Goal: Task Accomplishment & Management: Complete application form

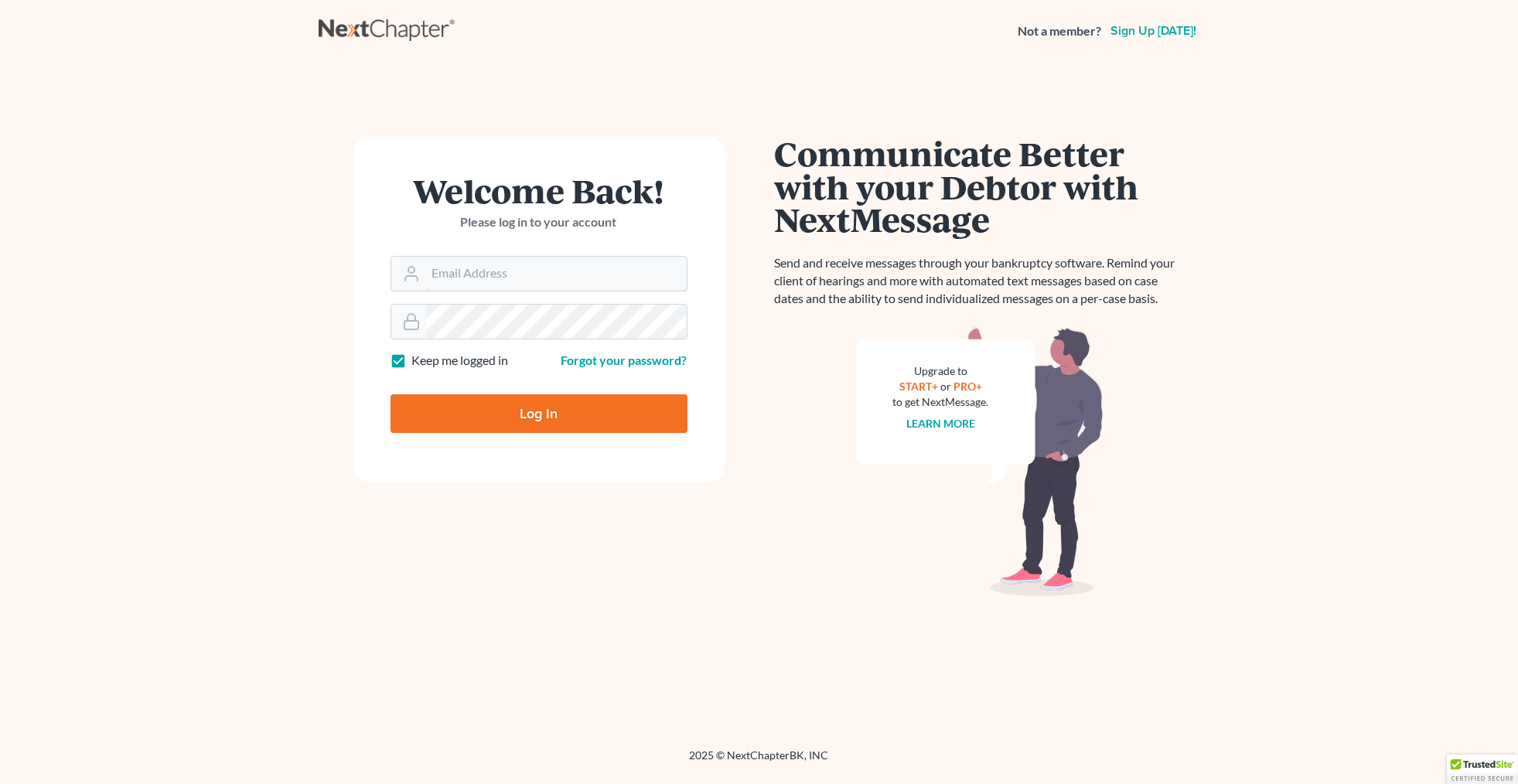
type input "[EMAIL_ADDRESS][DOMAIN_NAME]"
click at [569, 417] on input "Log In" at bounding box center [539, 413] width 297 height 38
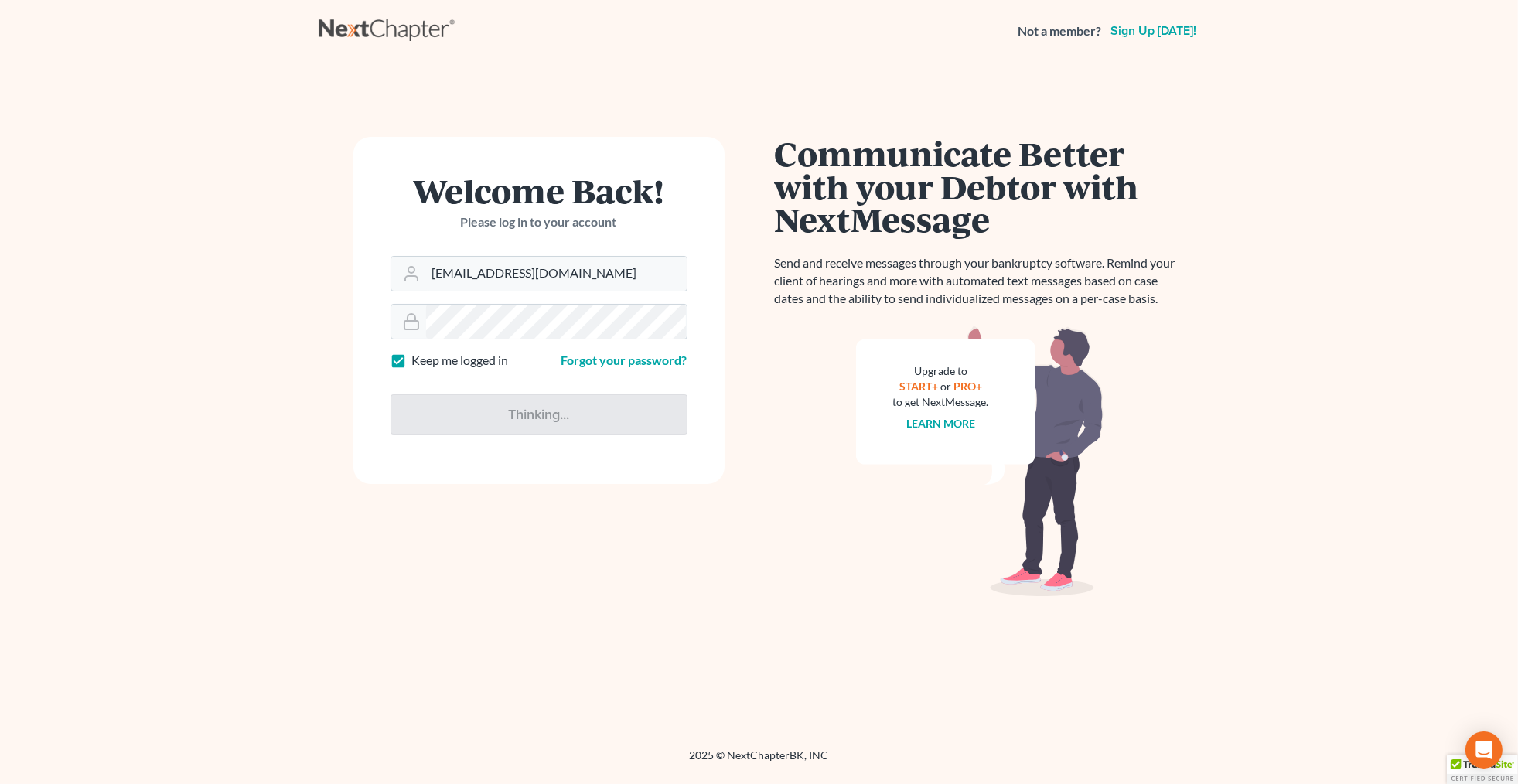
type input "Thinking..."
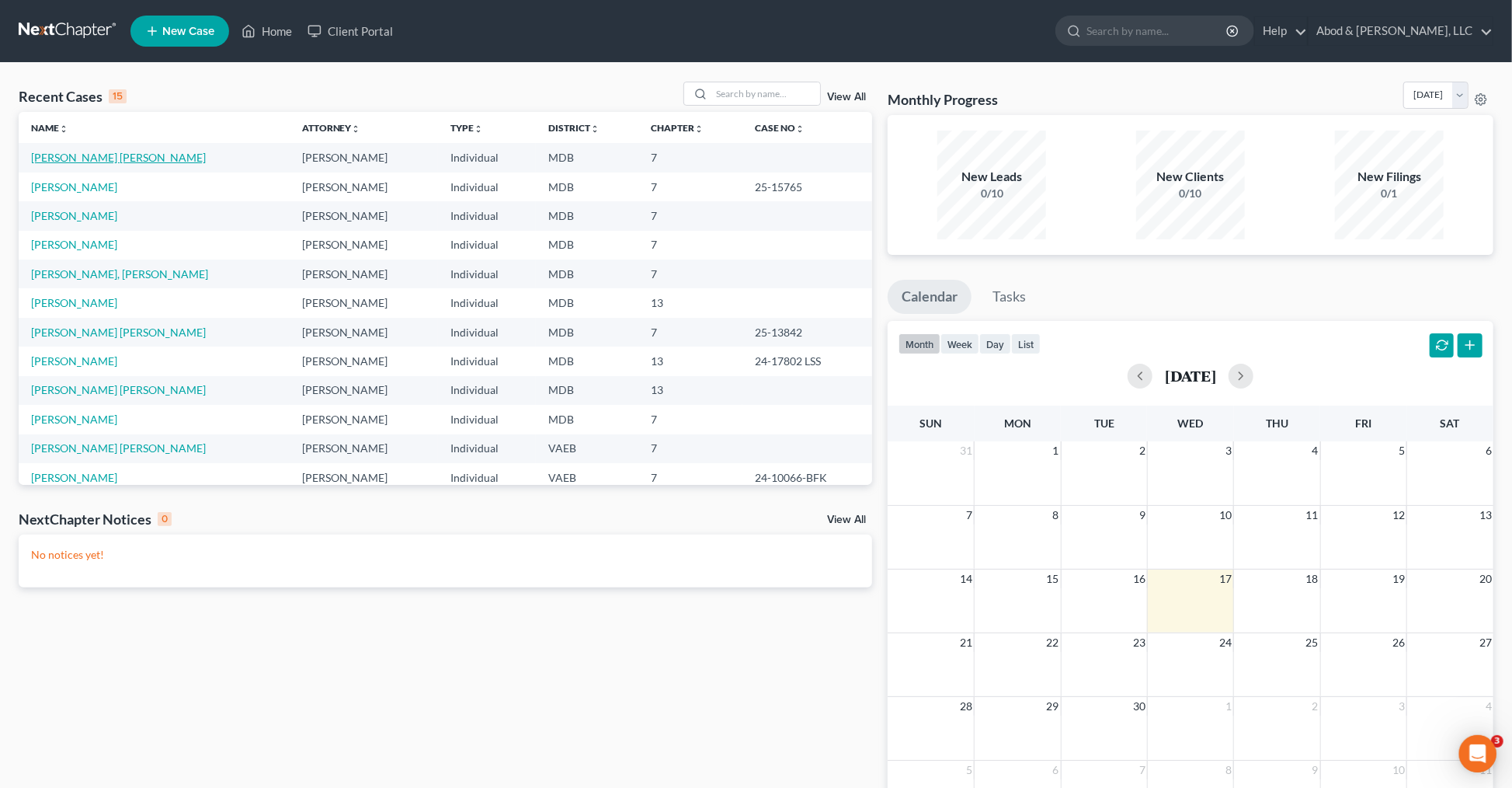
click at [98, 157] on link "[PERSON_NAME] [PERSON_NAME]" at bounding box center [118, 157] width 175 height 13
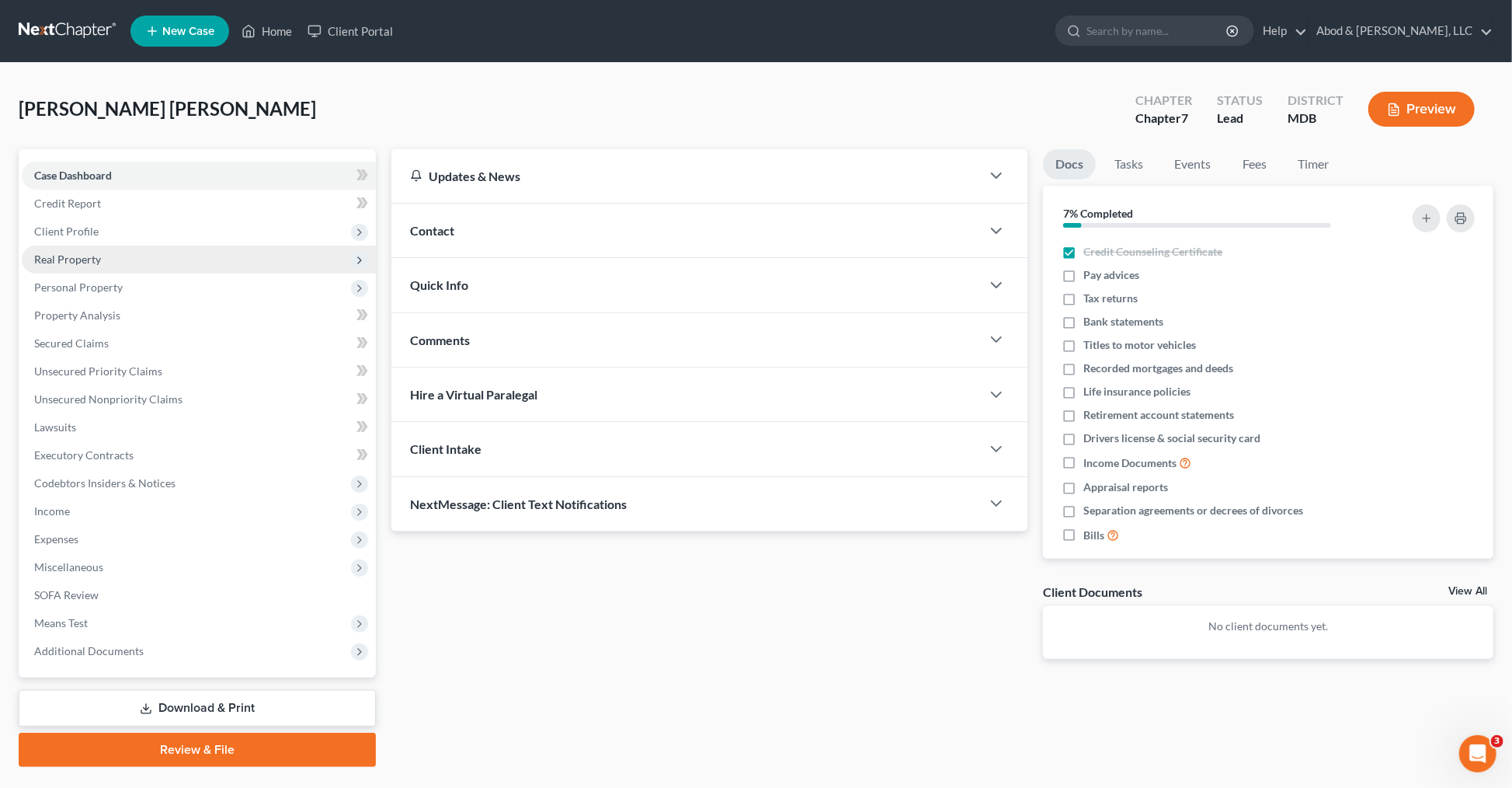
click at [105, 265] on span "Real Property" at bounding box center [198, 259] width 354 height 28
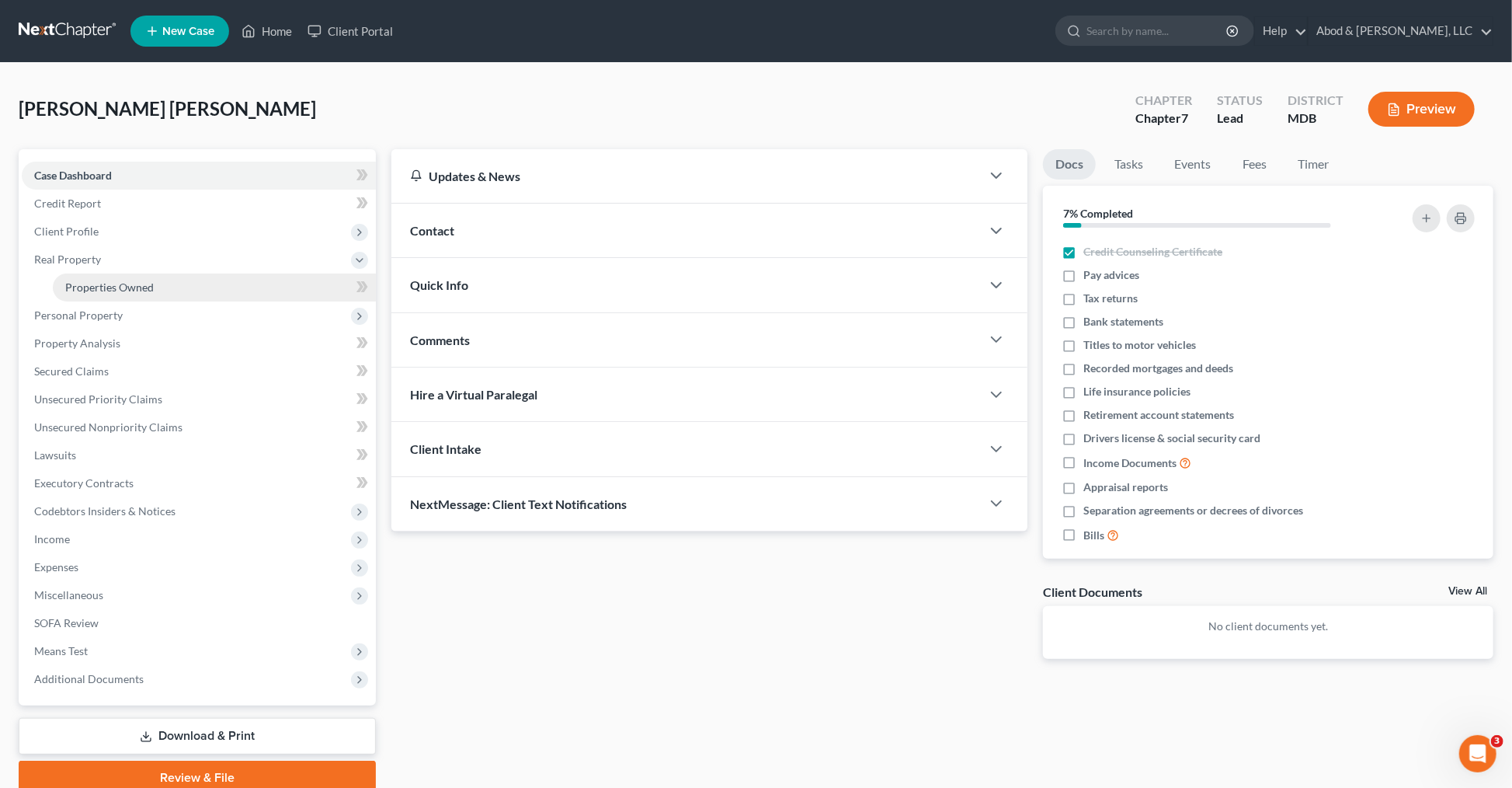
click at [166, 288] on link "Properties Owned" at bounding box center [214, 287] width 323 height 28
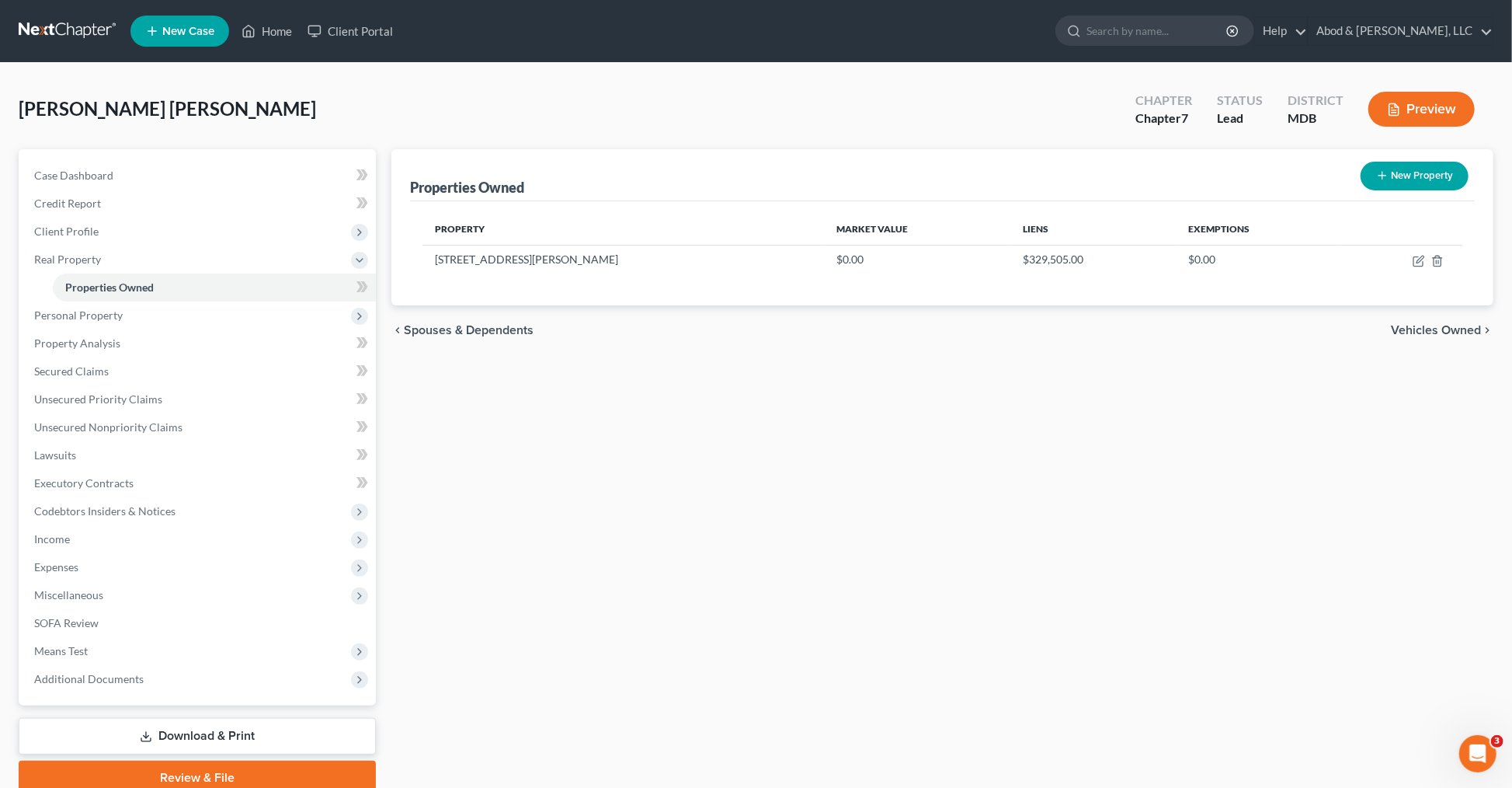
click at [234, 737] on link "Download & Print" at bounding box center [197, 736] width 357 height 37
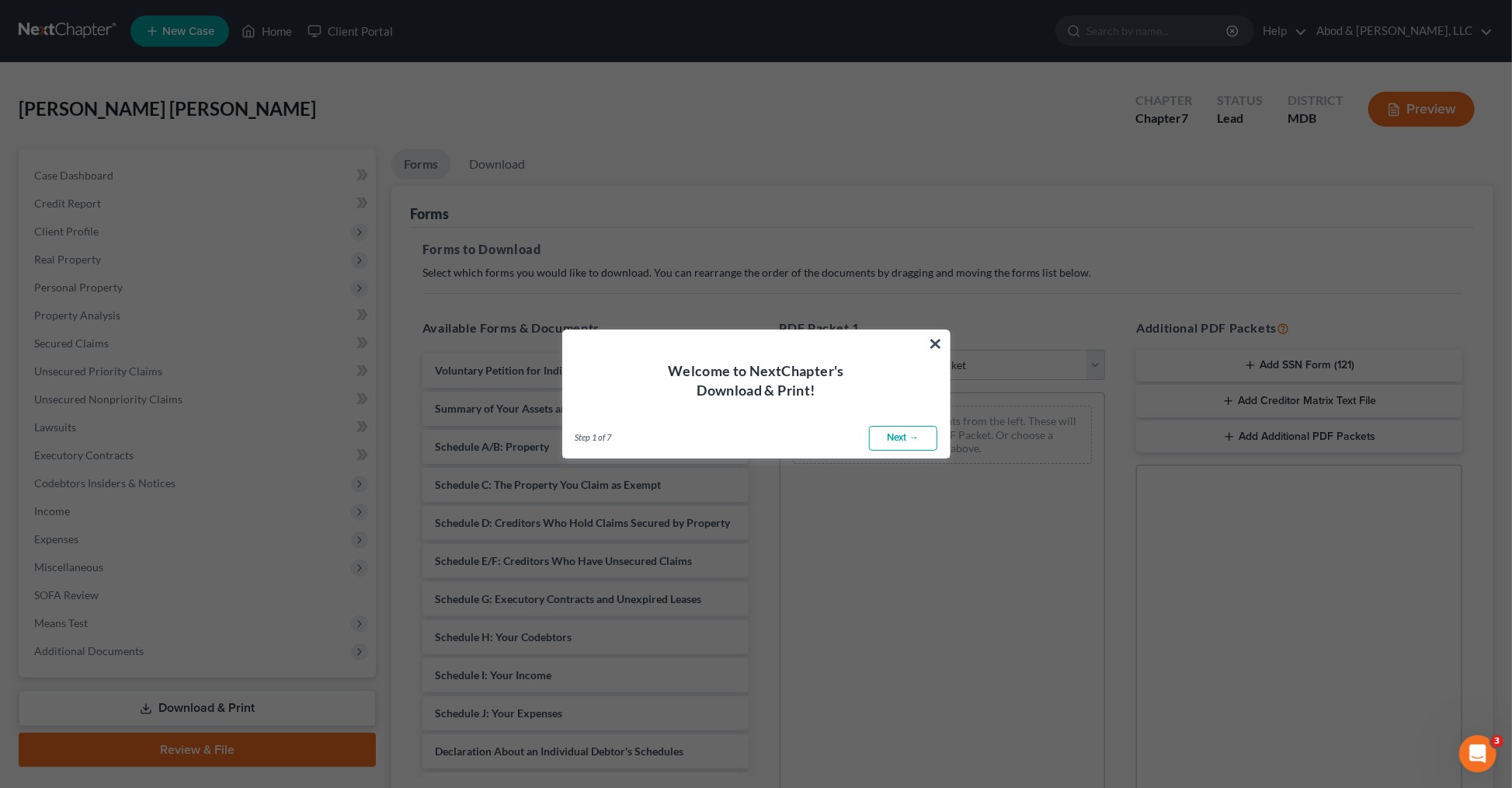
click at [906, 442] on link "Next →" at bounding box center [904, 438] width 68 height 25
select select "0"
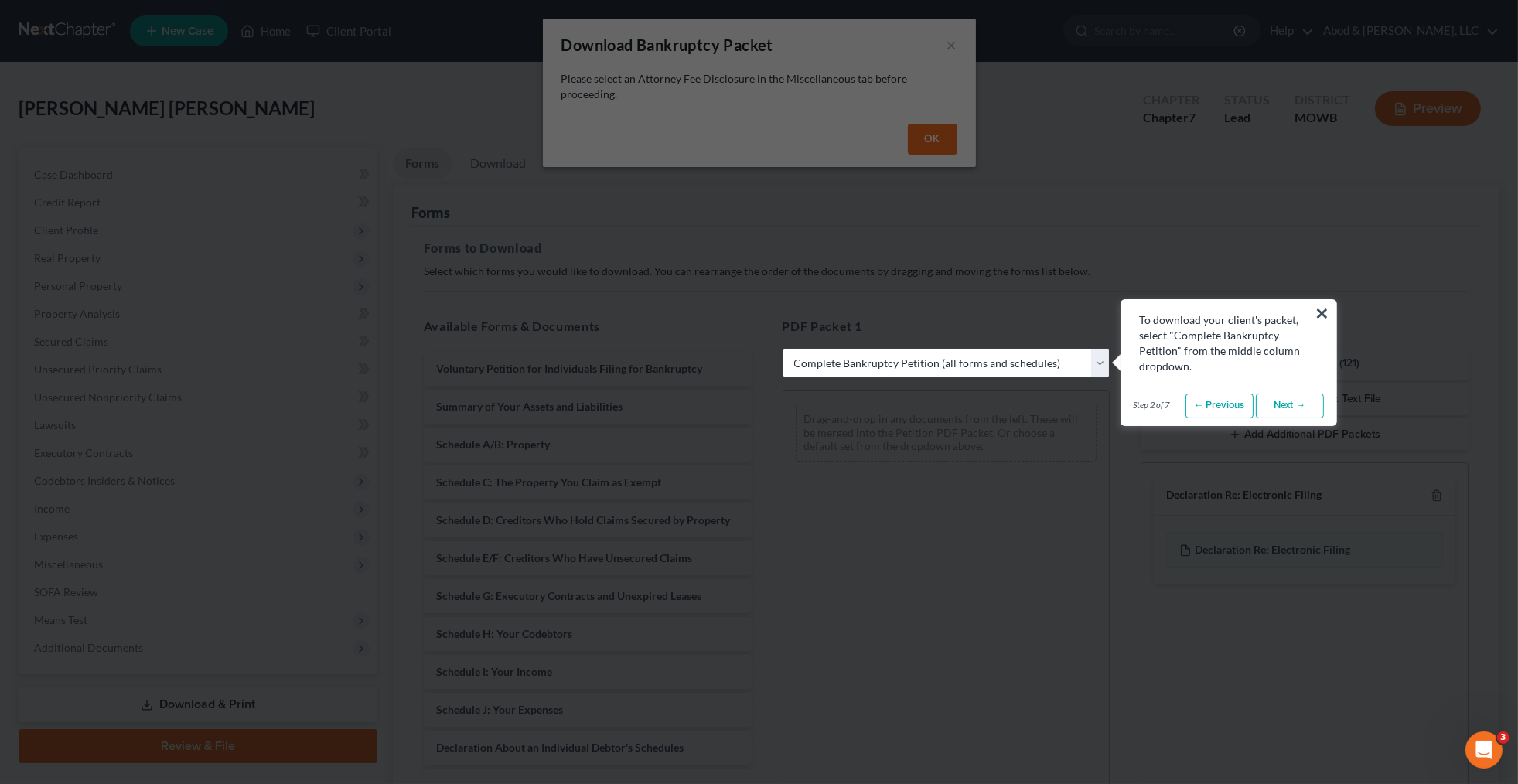
click at [1330, 312] on div "To download your client's packet, select "Complete Bankruptcy Petition" from th…" at bounding box center [1229, 337] width 215 height 74
click at [1320, 317] on button "×" at bounding box center [1322, 313] width 14 height 25
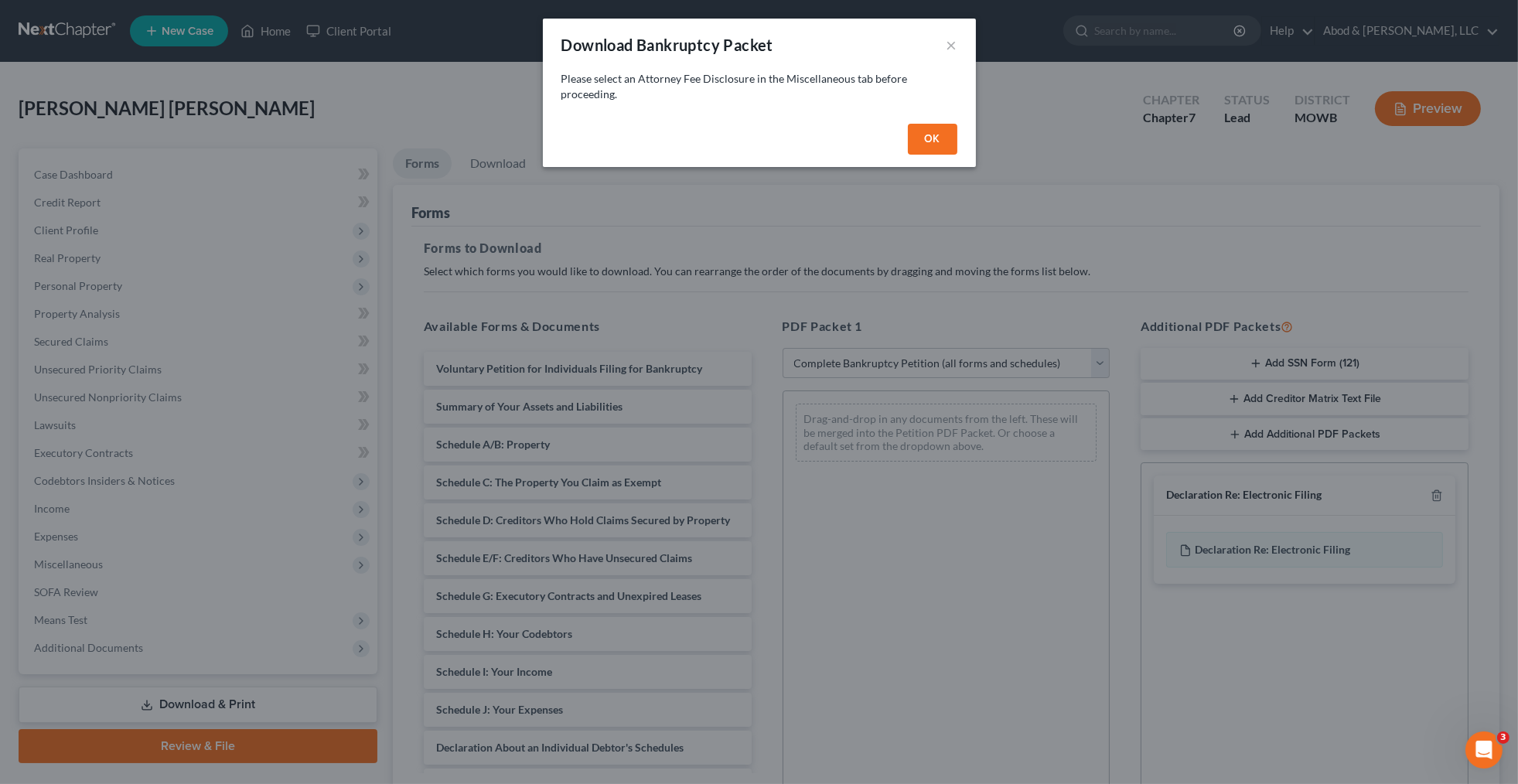
click at [923, 139] on button "OK" at bounding box center [932, 138] width 49 height 31
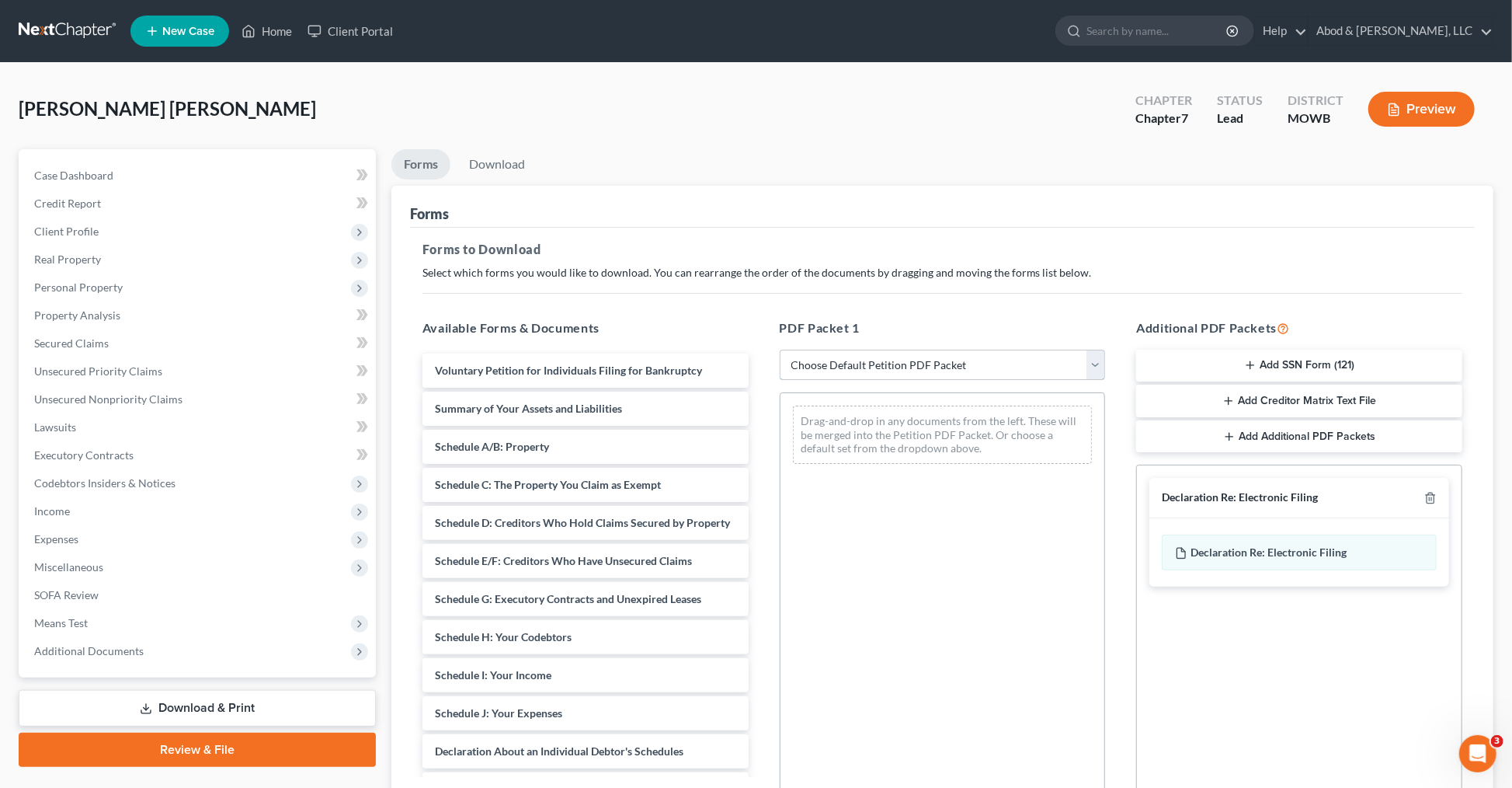
click at [972, 369] on select "Choose Default Petition PDF Packet Complete Bankruptcy Petition (all forms and …" at bounding box center [943, 364] width 327 height 31
select select "0"
click at [785, 349] on select "Choose Default Petition PDF Packet Complete Bankruptcy Petition (all forms and …" at bounding box center [943, 364] width 327 height 31
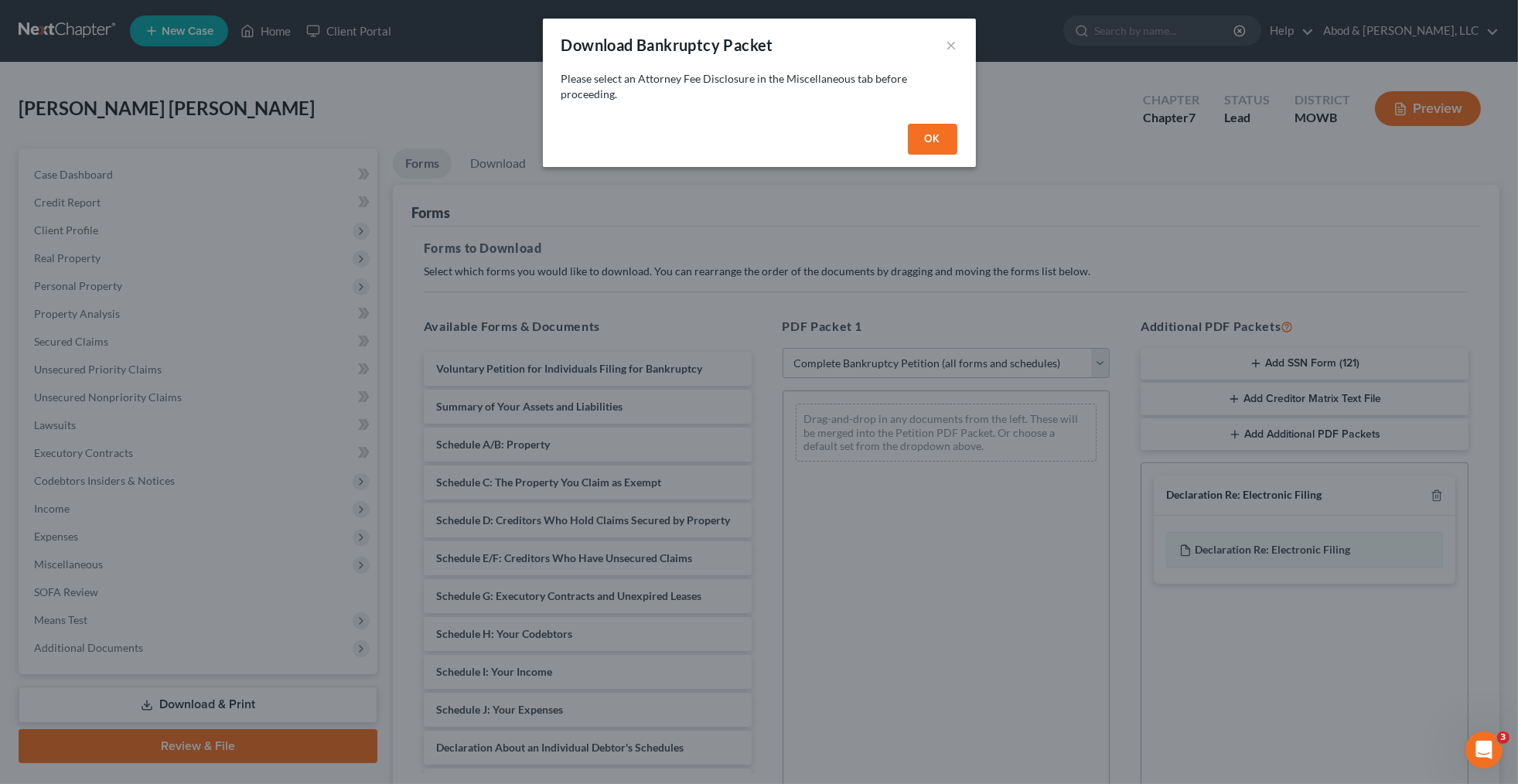
click at [935, 144] on button "OK" at bounding box center [932, 138] width 49 height 31
select select
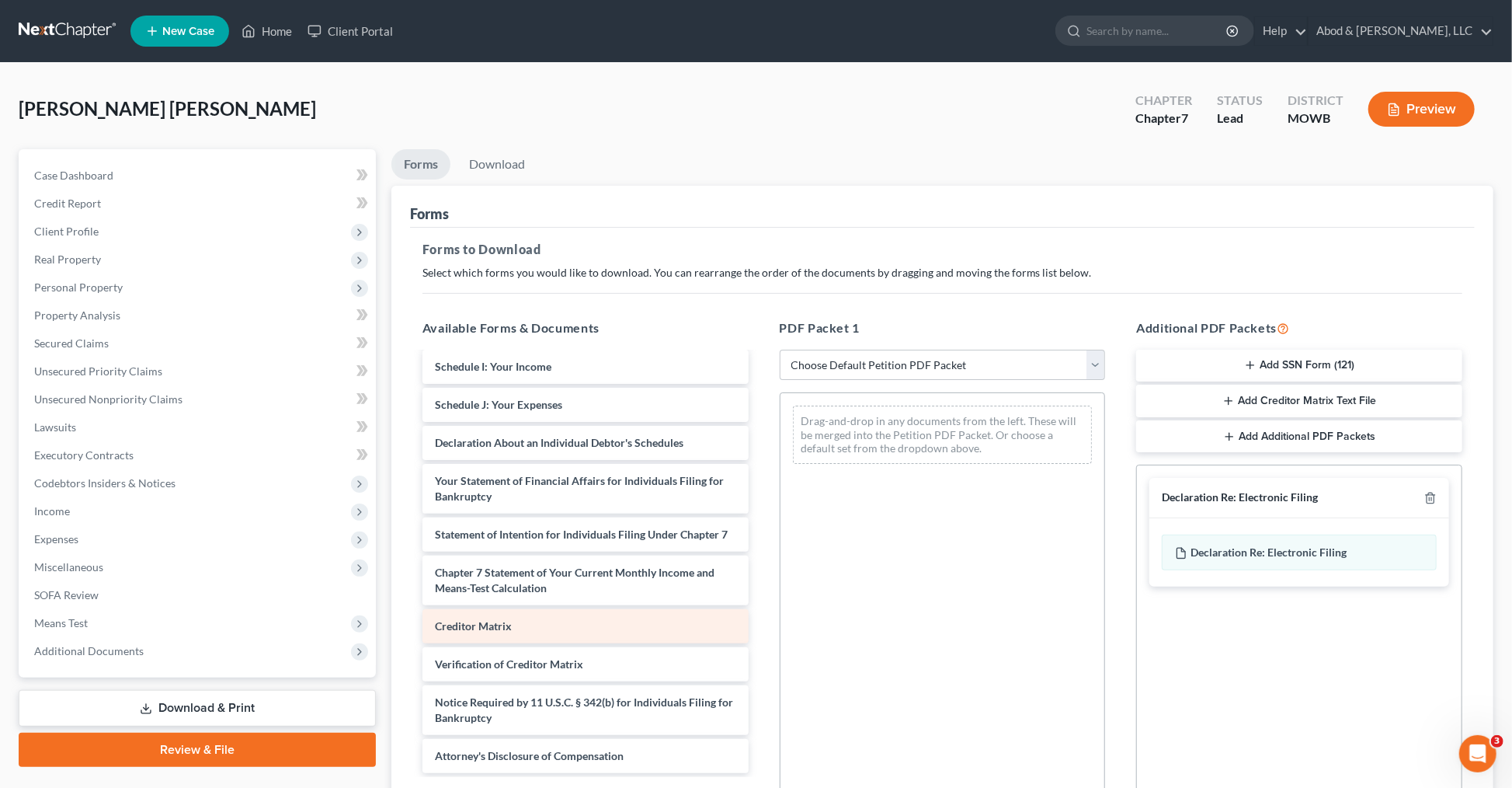
scroll to position [338, 0]
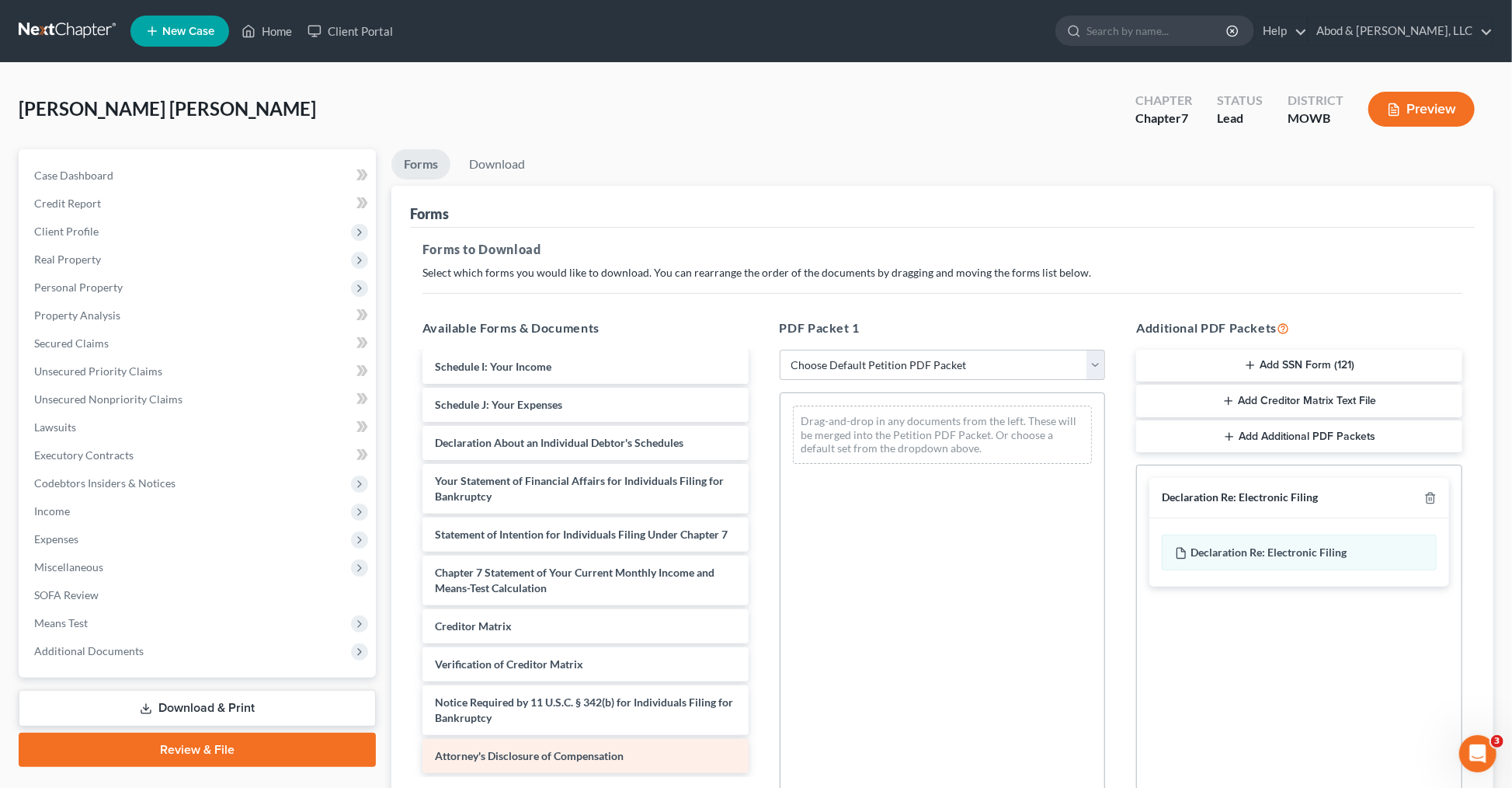
click at [512, 750] on span "Attorney's Disclosure of Compensation" at bounding box center [529, 755] width 188 height 13
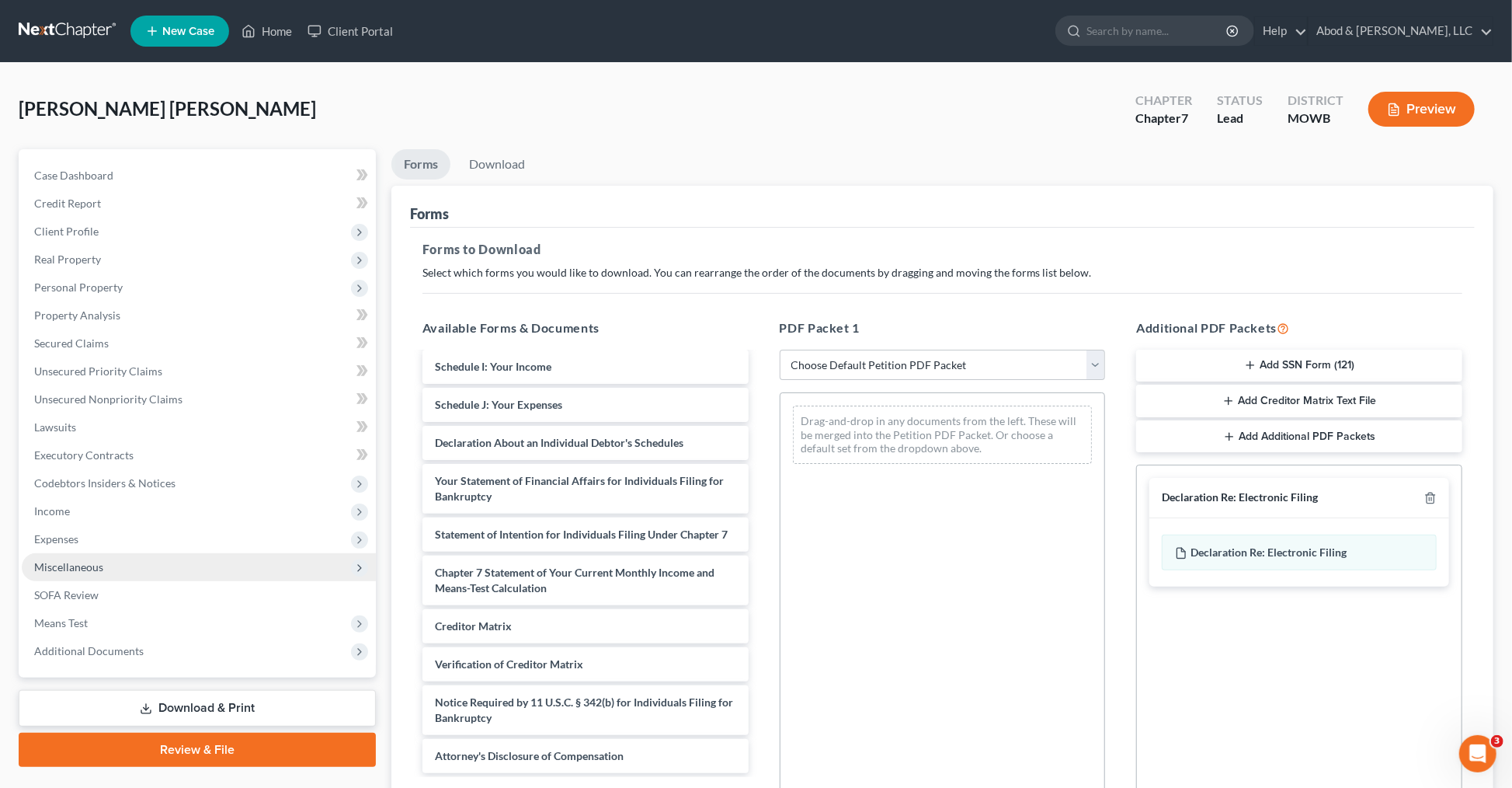
click at [71, 566] on span "Miscellaneous" at bounding box center [68, 566] width 69 height 13
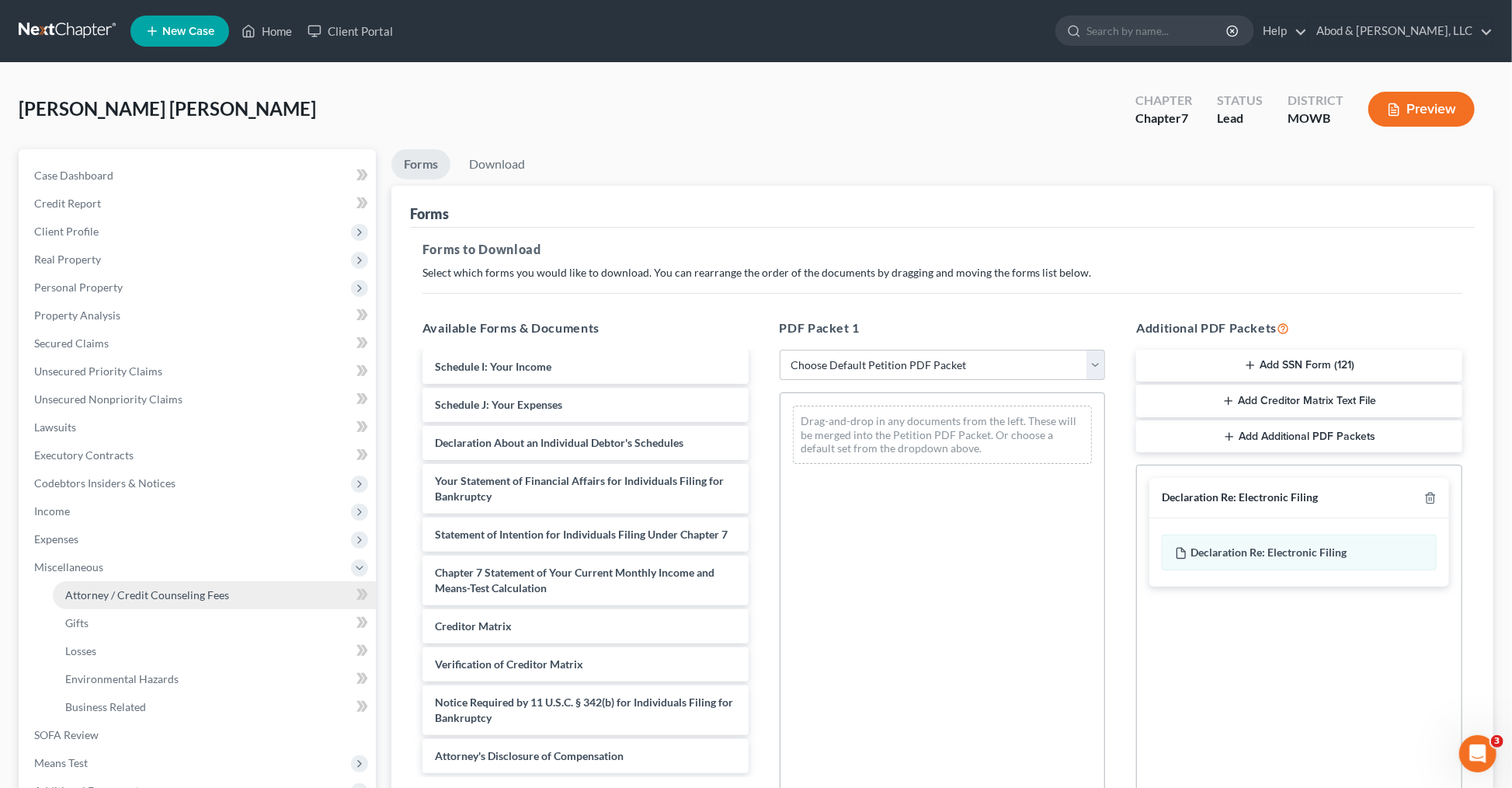
click at [101, 603] on link "Attorney / Credit Counseling Fees" at bounding box center [214, 594] width 323 height 28
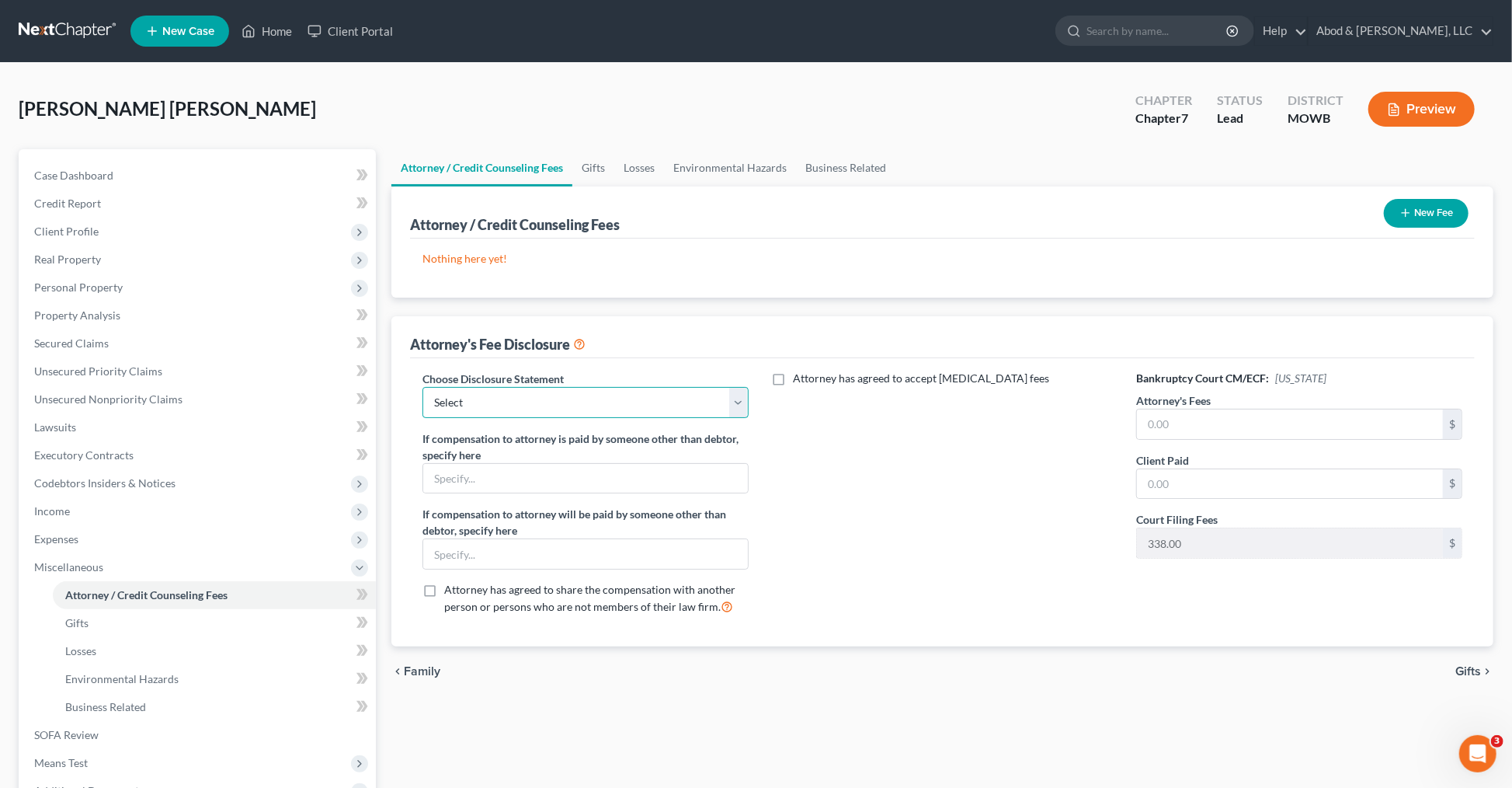
click at [650, 398] on select "Select Attorney Scope of Services" at bounding box center [586, 402] width 327 height 31
select select "0"
click at [423, 387] on select "Select Attorney Scope of Services" at bounding box center [586, 402] width 327 height 31
click at [1226, 421] on input "text" at bounding box center [1289, 424] width 306 height 30
type input "3,000"
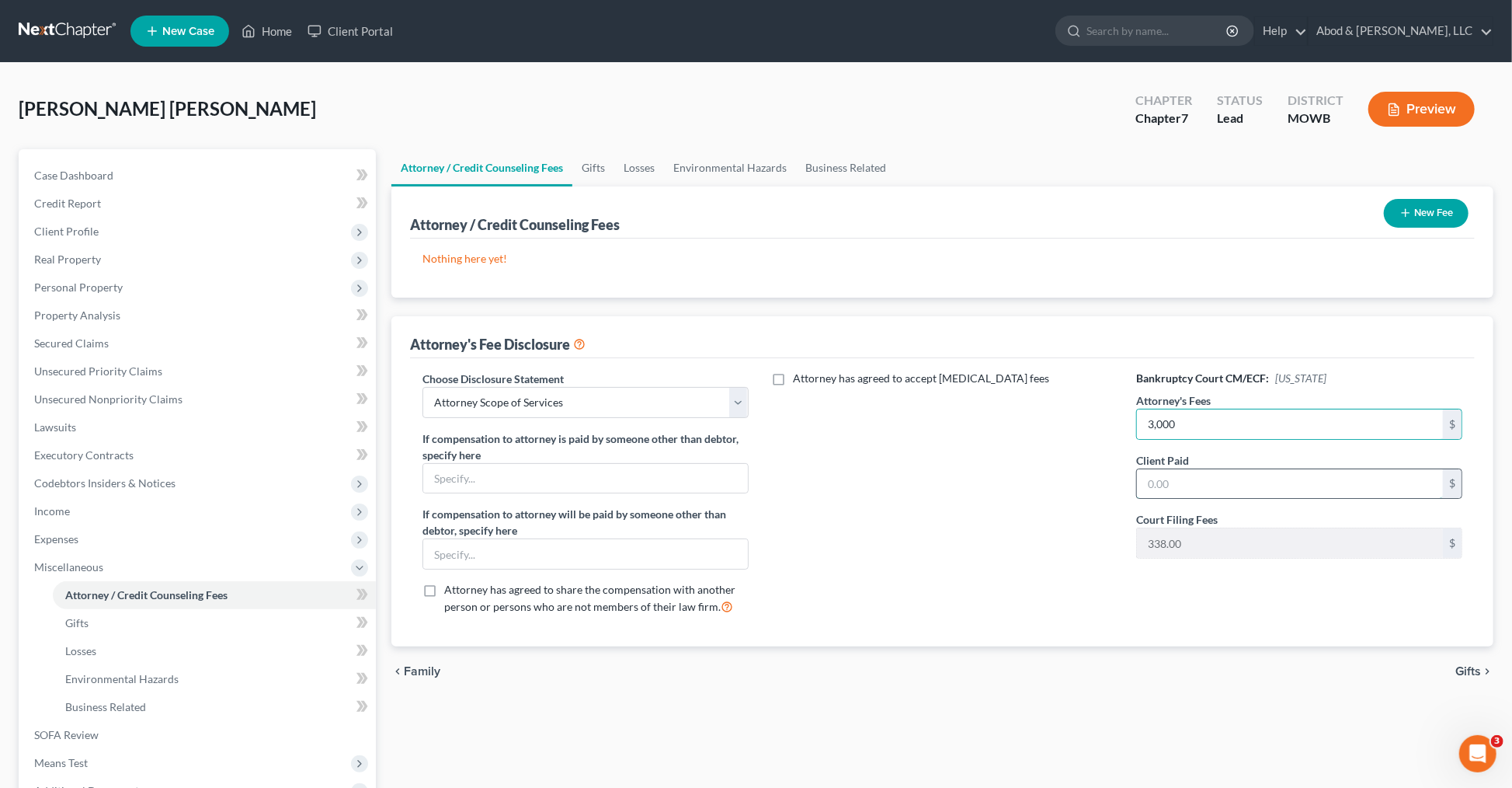
click at [1203, 476] on input "text" at bounding box center [1289, 484] width 306 height 30
type input "3,000"
click at [821, 580] on div "Attorney has agreed to accept retainer fees" at bounding box center [943, 499] width 357 height 257
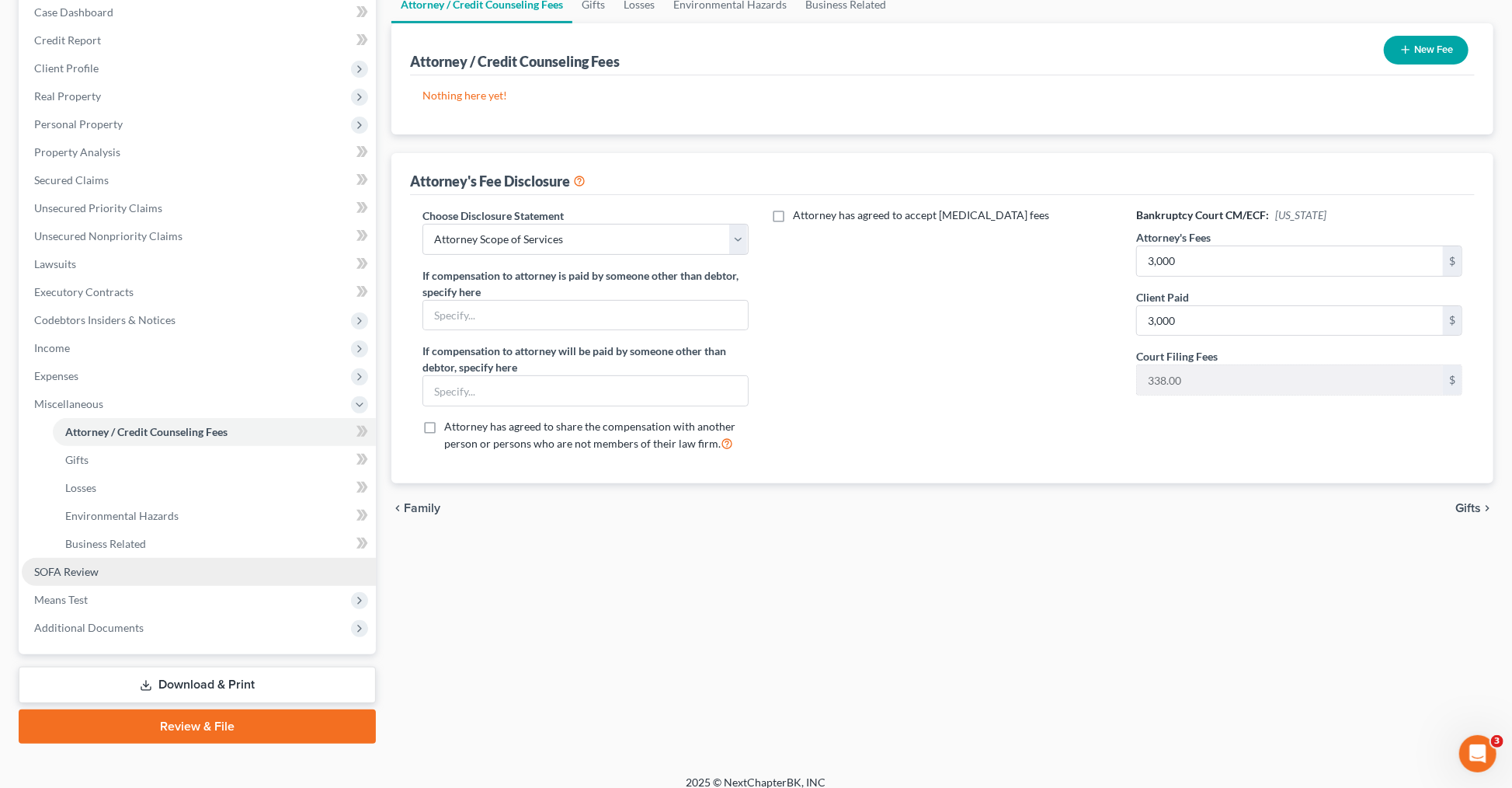
click at [90, 574] on span "SOFA Review" at bounding box center [66, 571] width 65 height 13
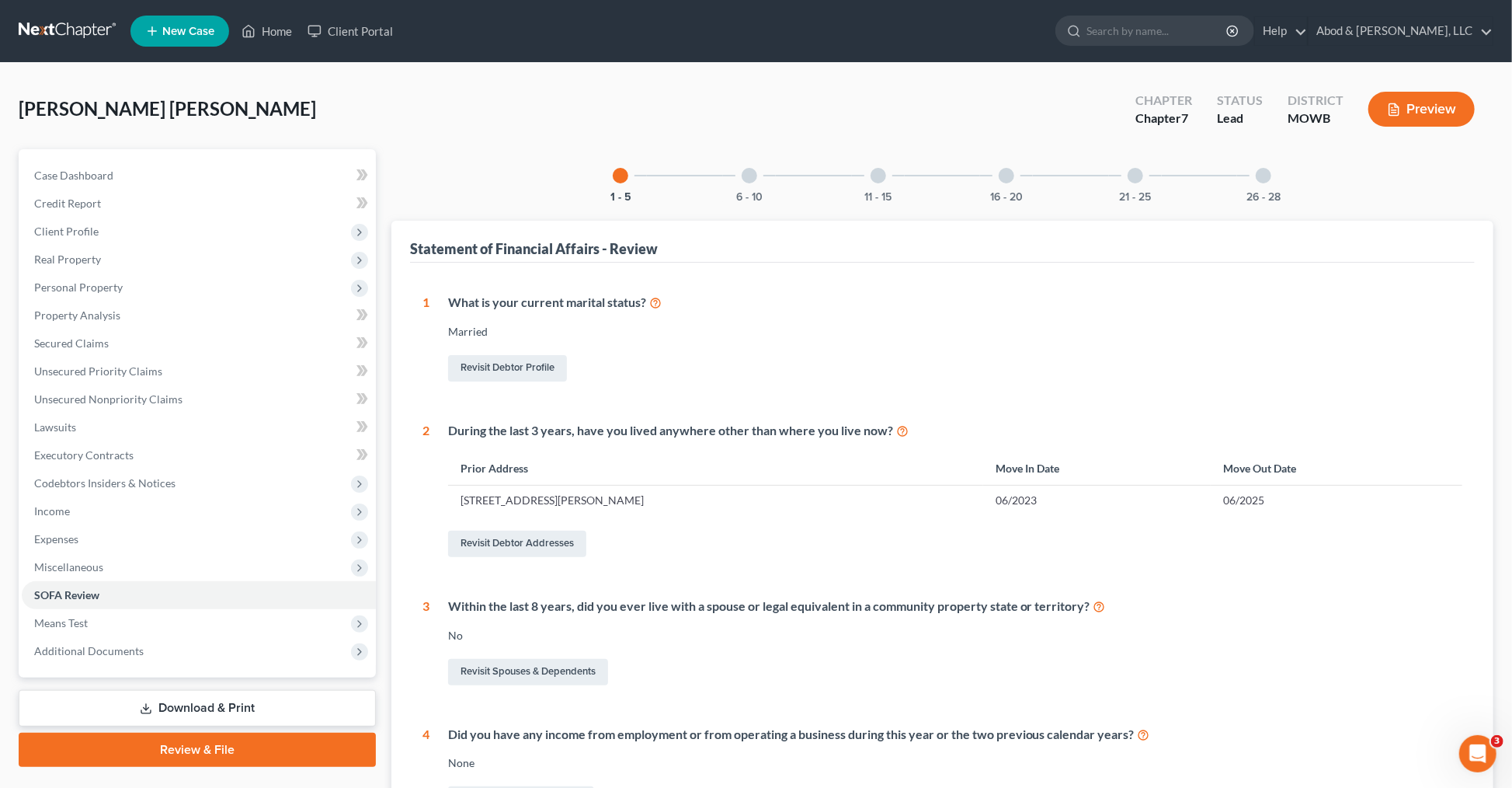
click at [1008, 171] on div at bounding box center [1006, 175] width 15 height 15
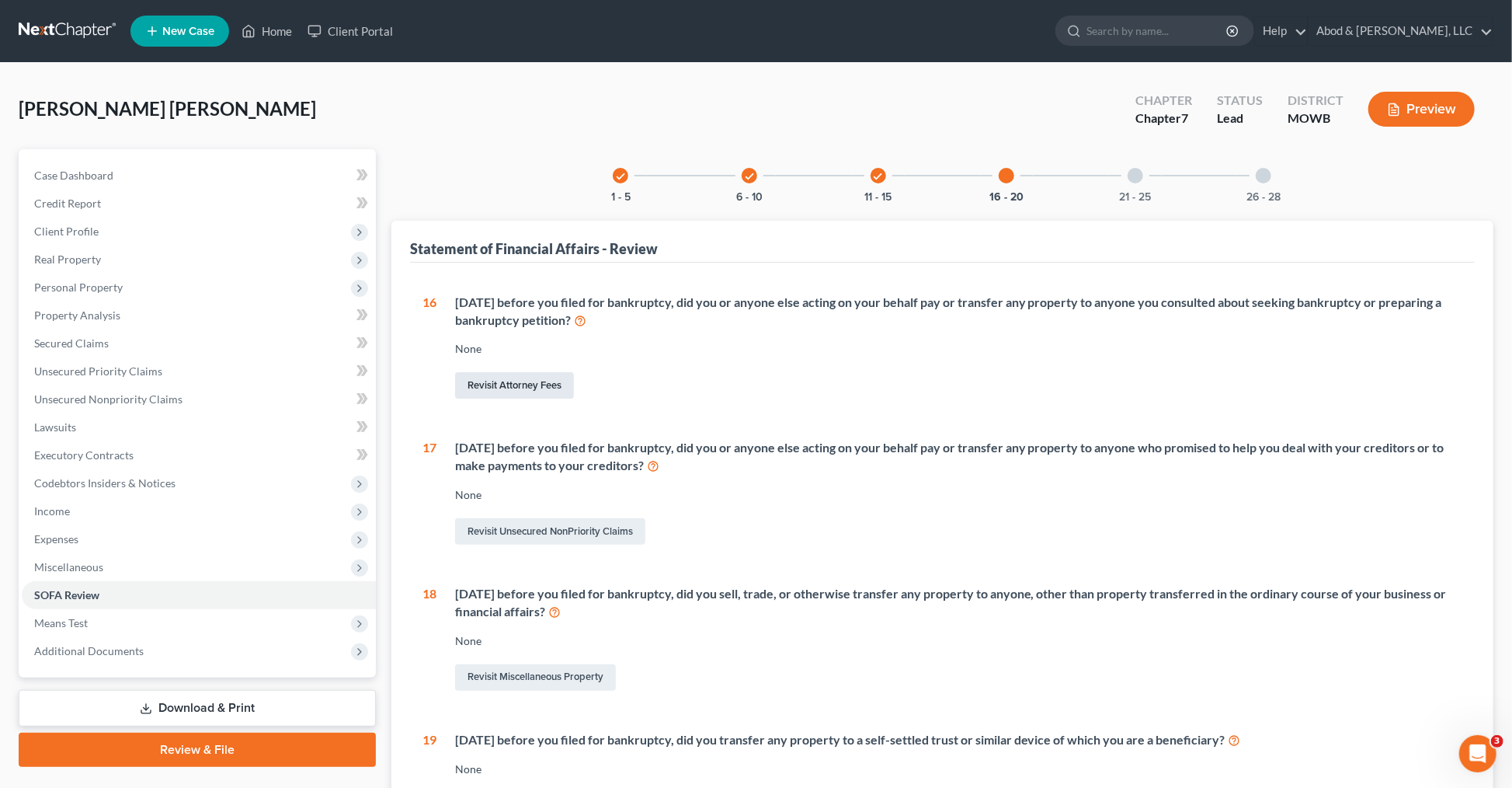
click at [523, 385] on link "Revisit Attorney Fees" at bounding box center [514, 385] width 118 height 26
select select "0"
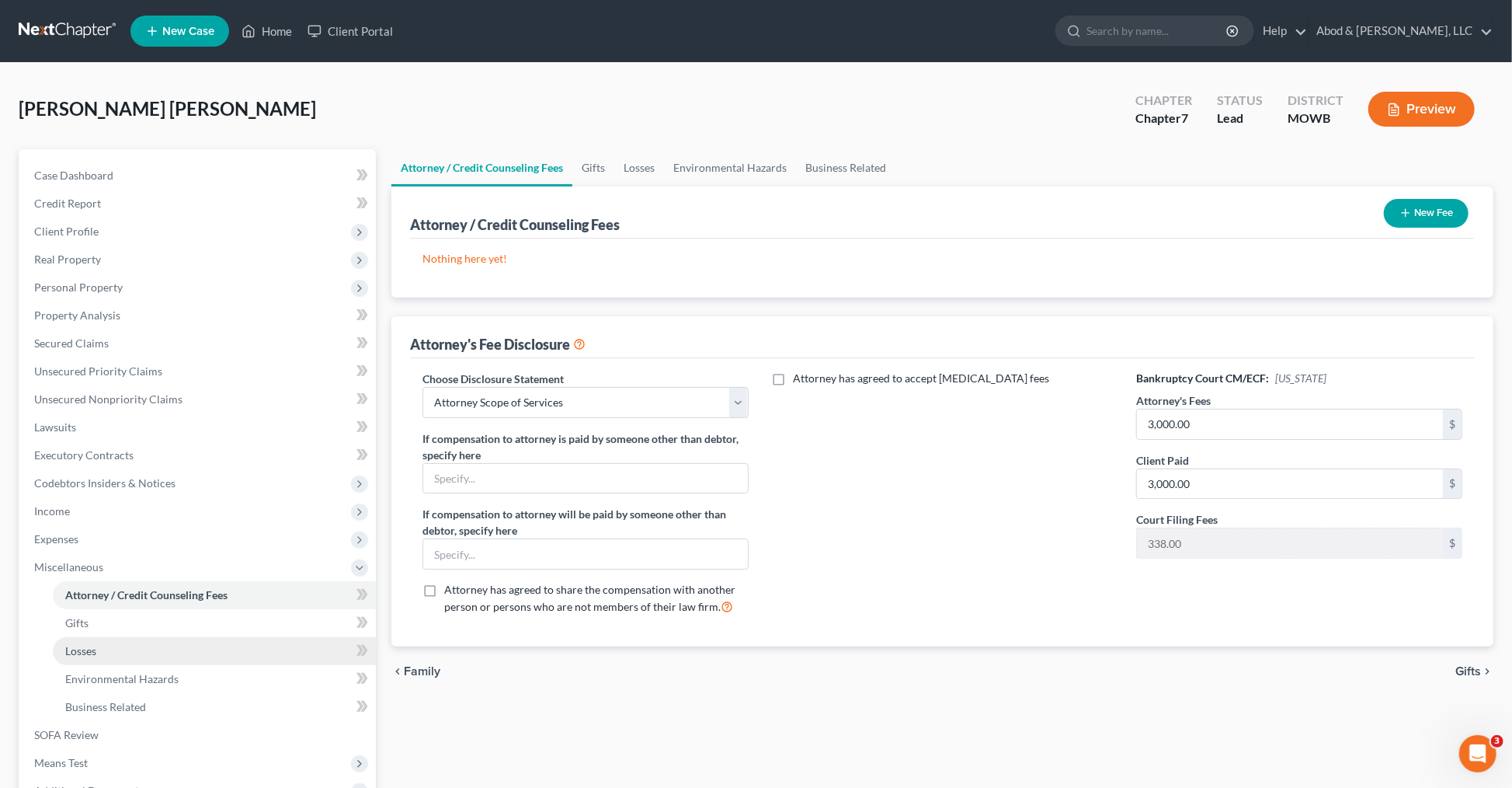
click at [83, 638] on link "Losses" at bounding box center [214, 651] width 323 height 28
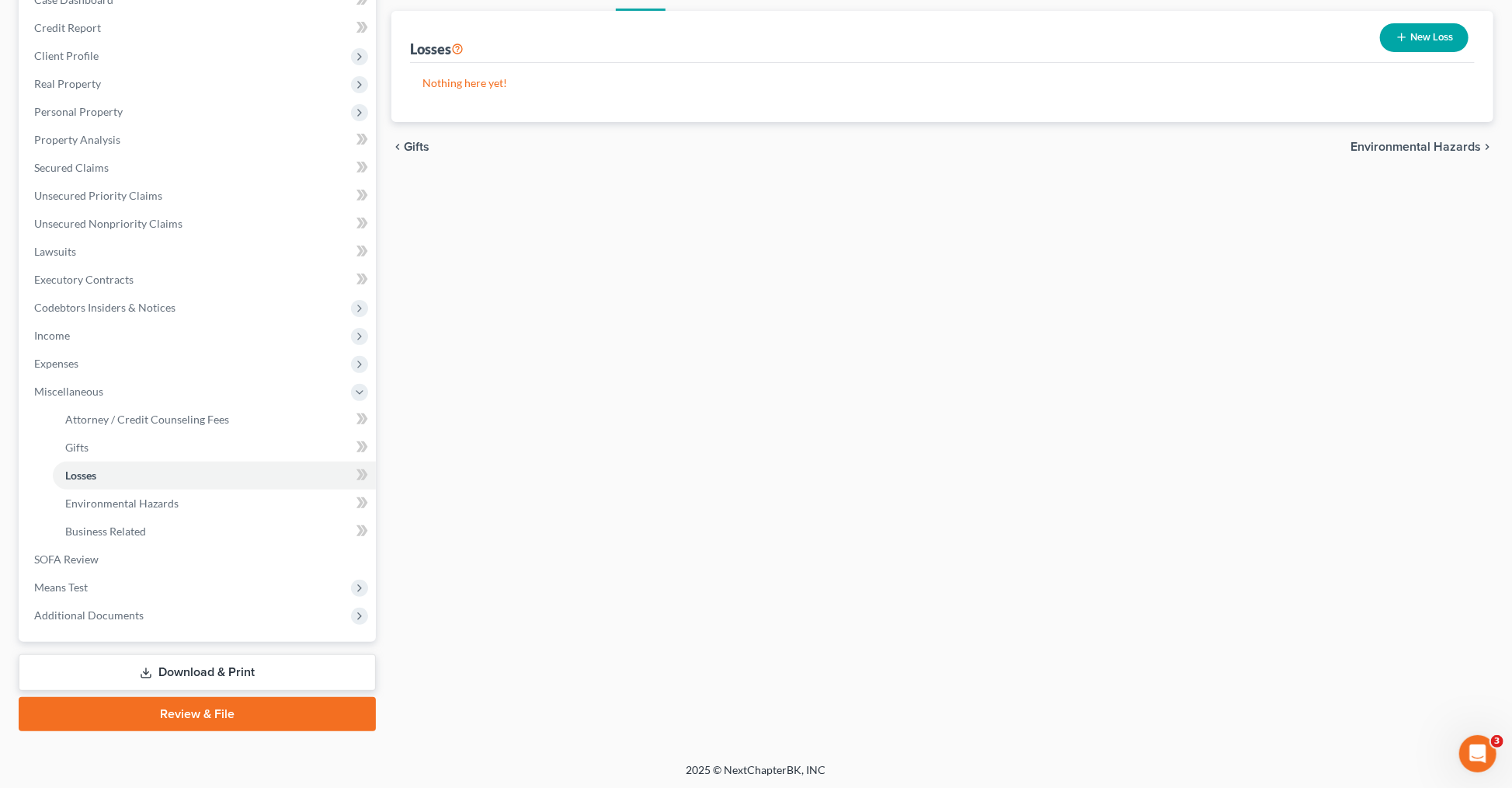
scroll to position [176, 0]
click at [221, 668] on link "Download & Print" at bounding box center [197, 671] width 357 height 37
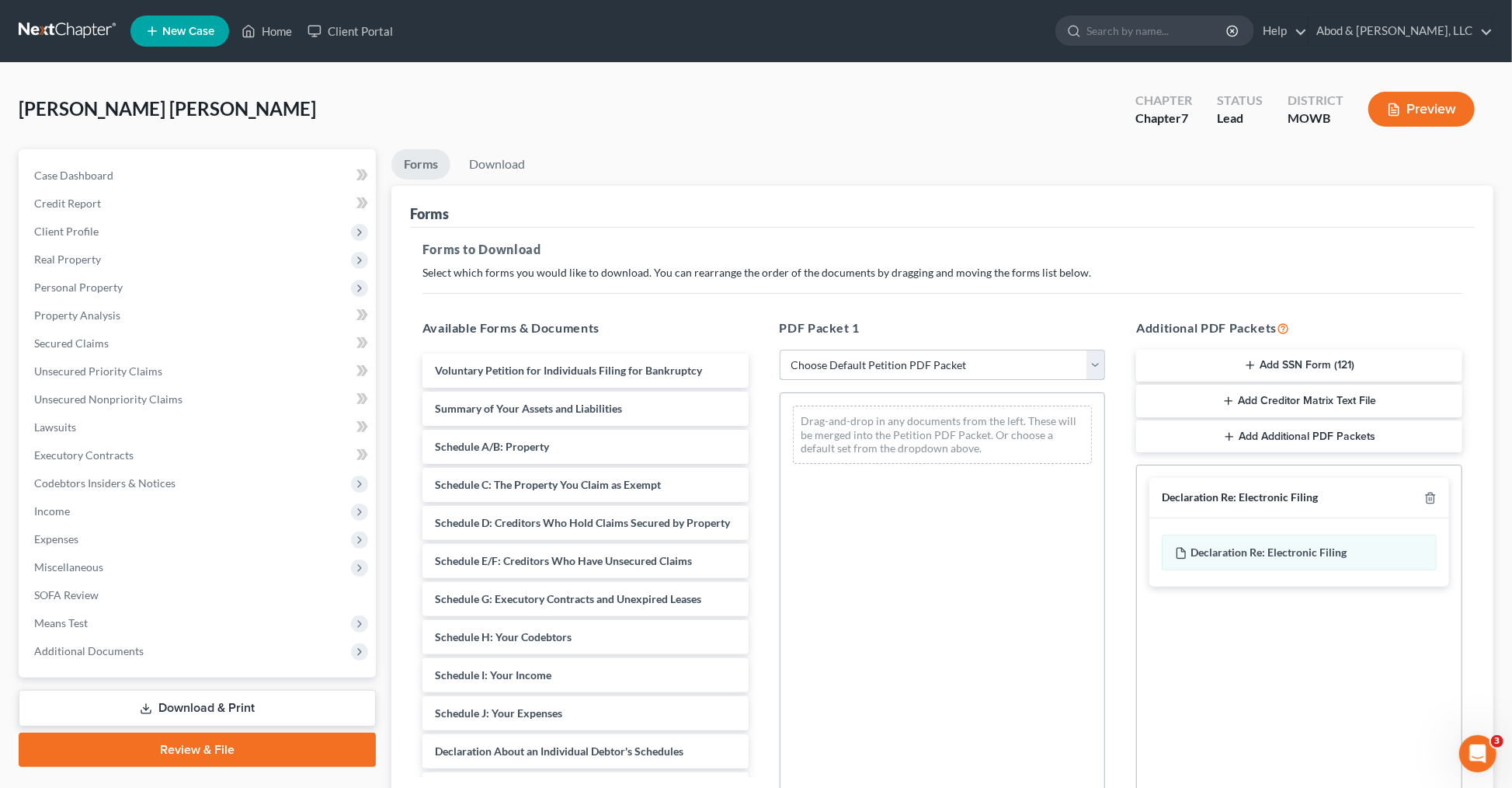
click at [933, 363] on select "Choose Default Petition PDF Packet Complete Bankruptcy Petition (all forms and …" at bounding box center [943, 364] width 327 height 31
select select "0"
click at [780, 349] on select "Choose Default Petition PDF Packet Complete Bankruptcy Petition (all forms and …" at bounding box center [943, 364] width 327 height 31
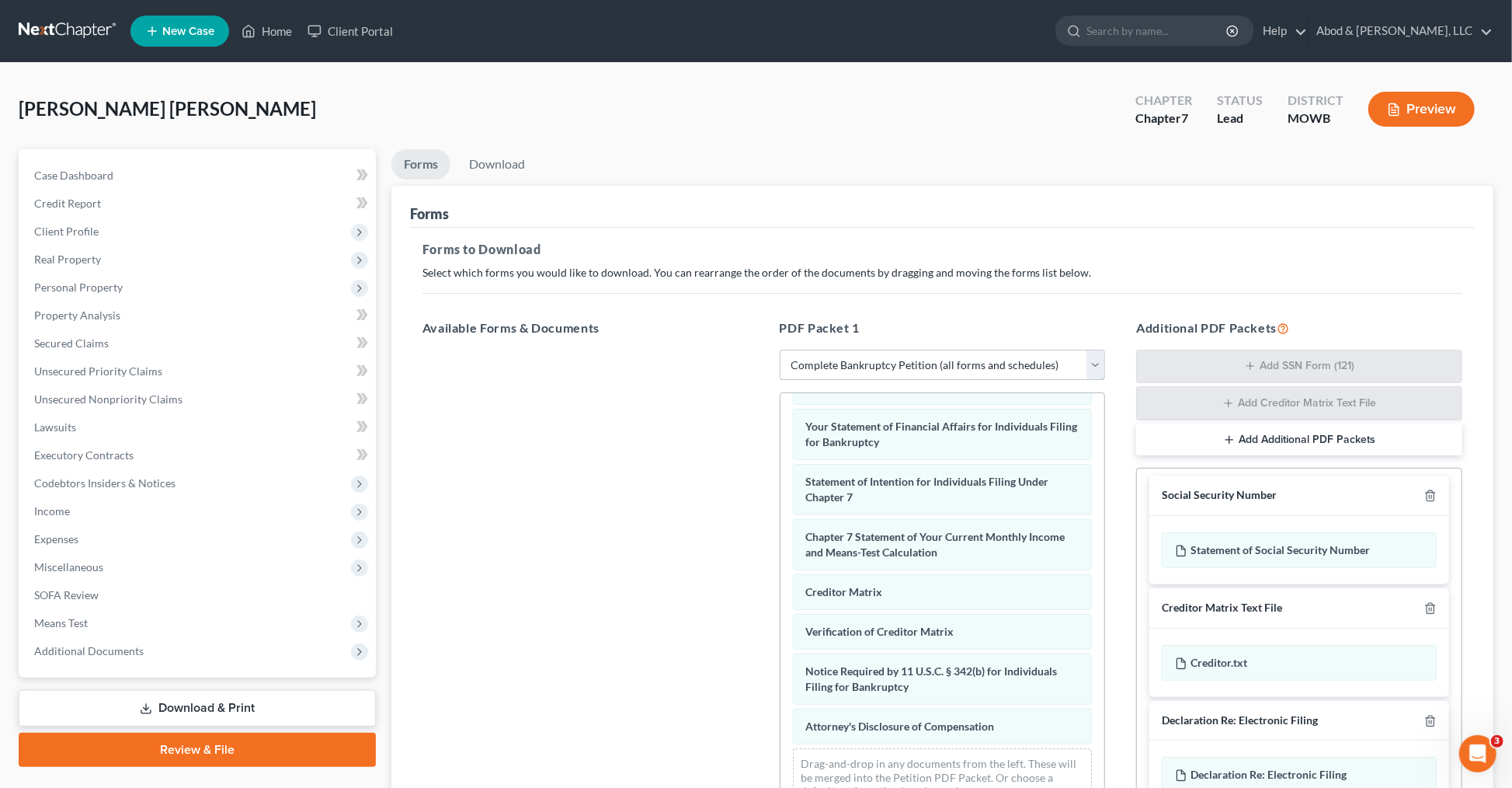
scroll to position [6, 0]
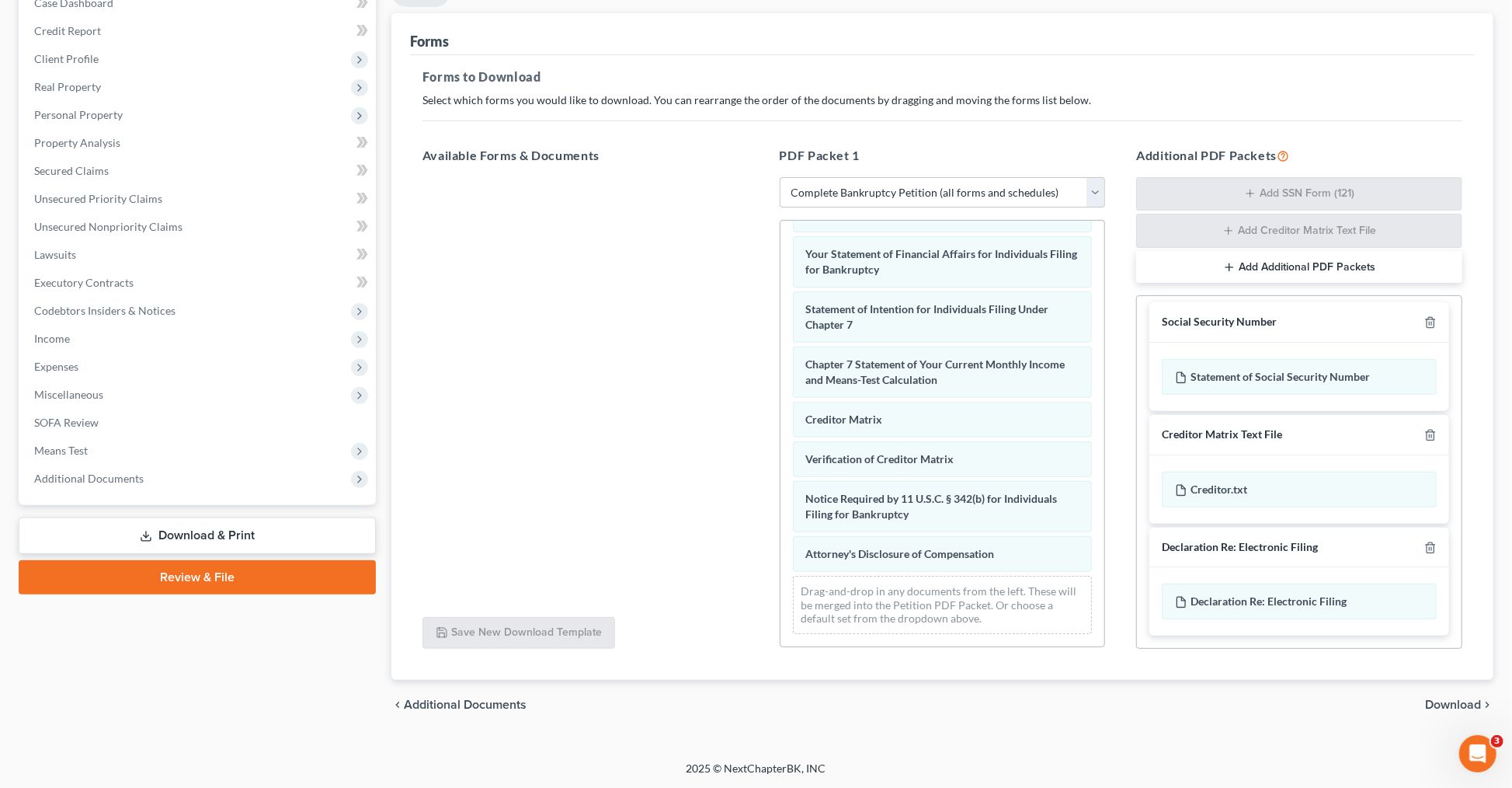
click at [1430, 702] on span "Download" at bounding box center [1453, 705] width 56 height 13
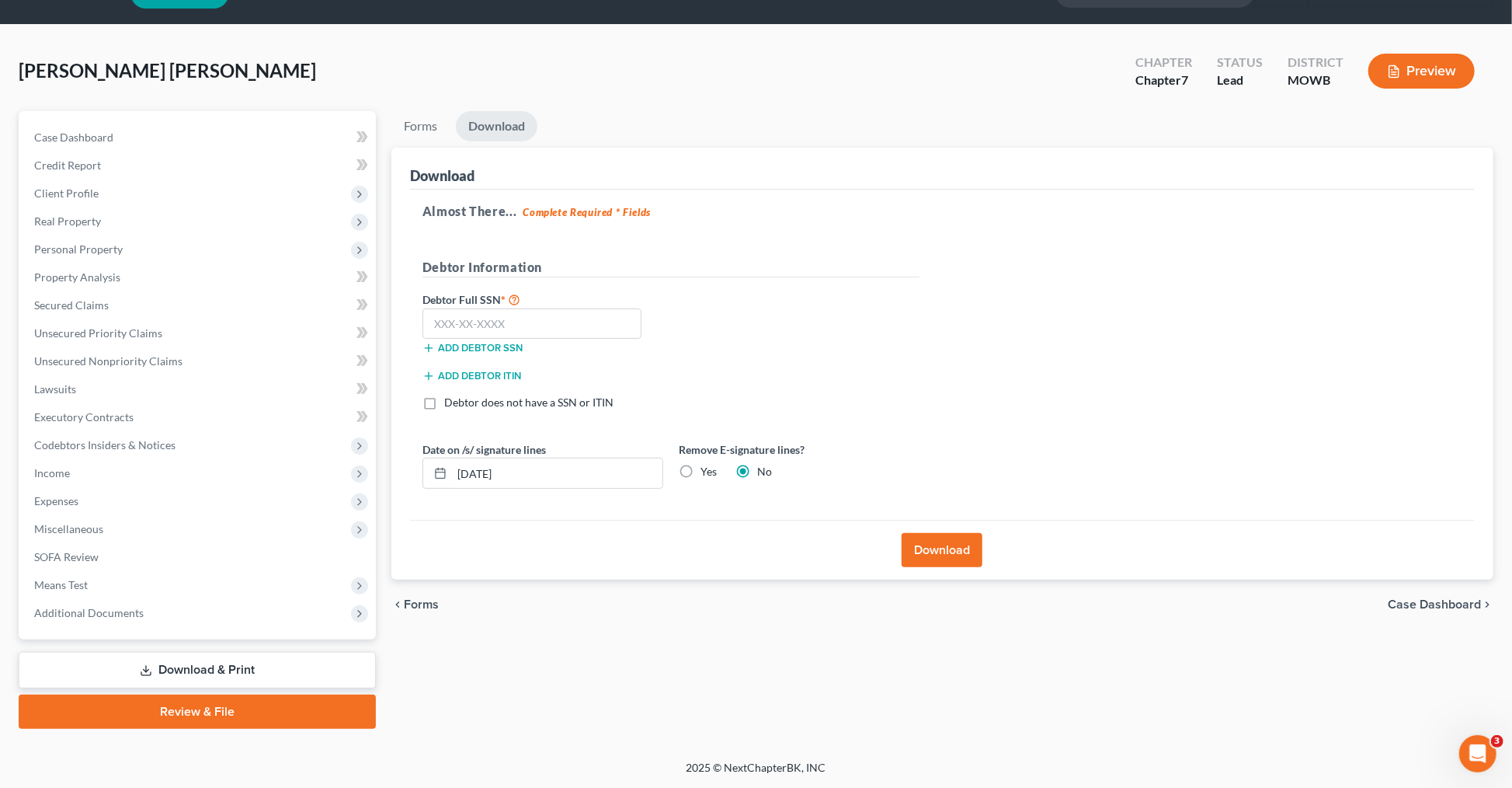
scroll to position [37, 0]
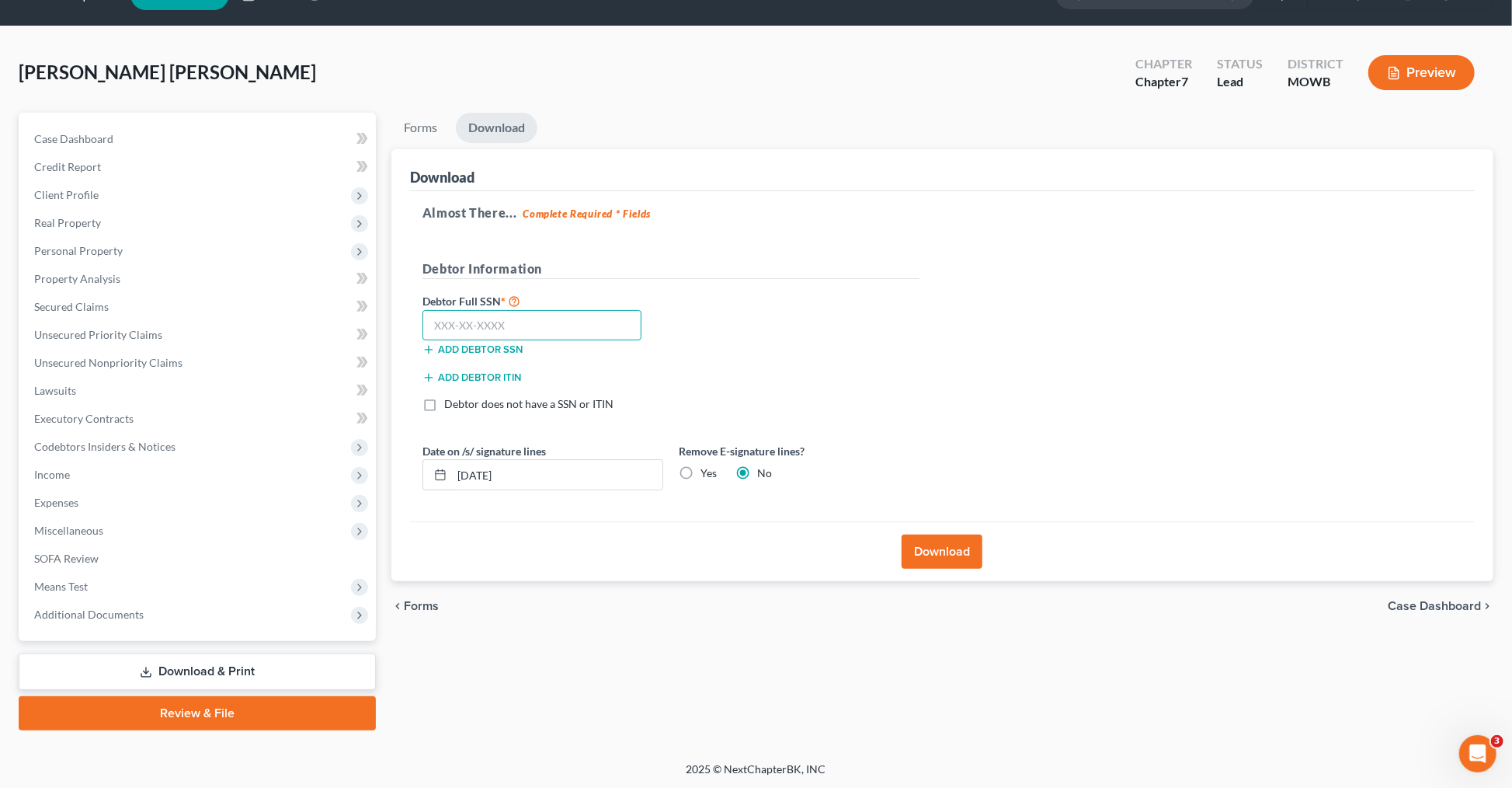
click at [457, 324] on input "text" at bounding box center [532, 325] width 220 height 31
type input "220-85-1072"
click at [944, 557] on button "Download" at bounding box center [942, 551] width 81 height 34
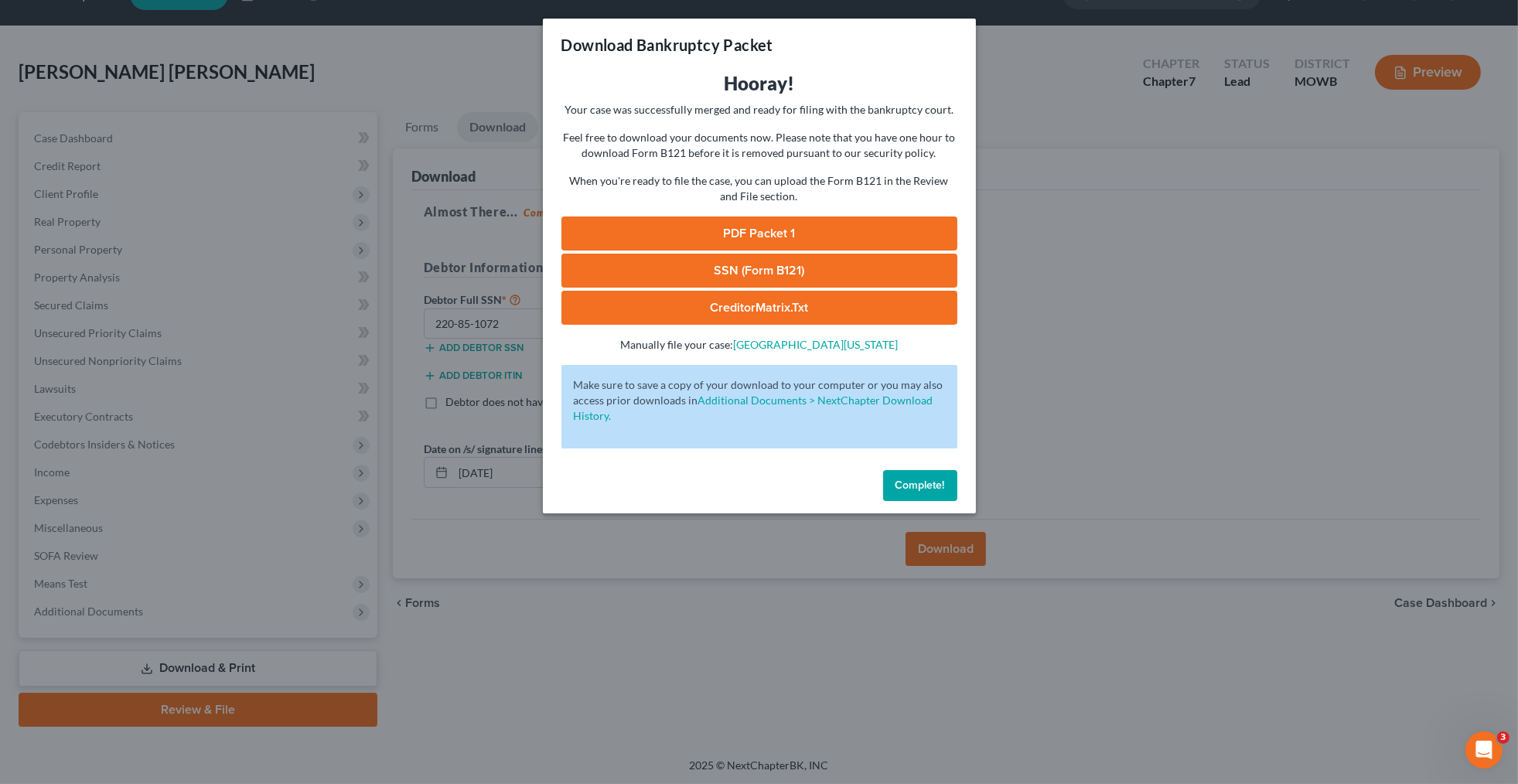
click at [784, 232] on link "PDF Packet 1" at bounding box center [759, 233] width 396 height 34
click at [780, 265] on link "SSN (Form B121)" at bounding box center [759, 271] width 396 height 34
click at [780, 307] on link "CreditorMatrix.txt" at bounding box center [759, 307] width 396 height 34
click at [939, 497] on button "Complete!" at bounding box center [919, 485] width 74 height 31
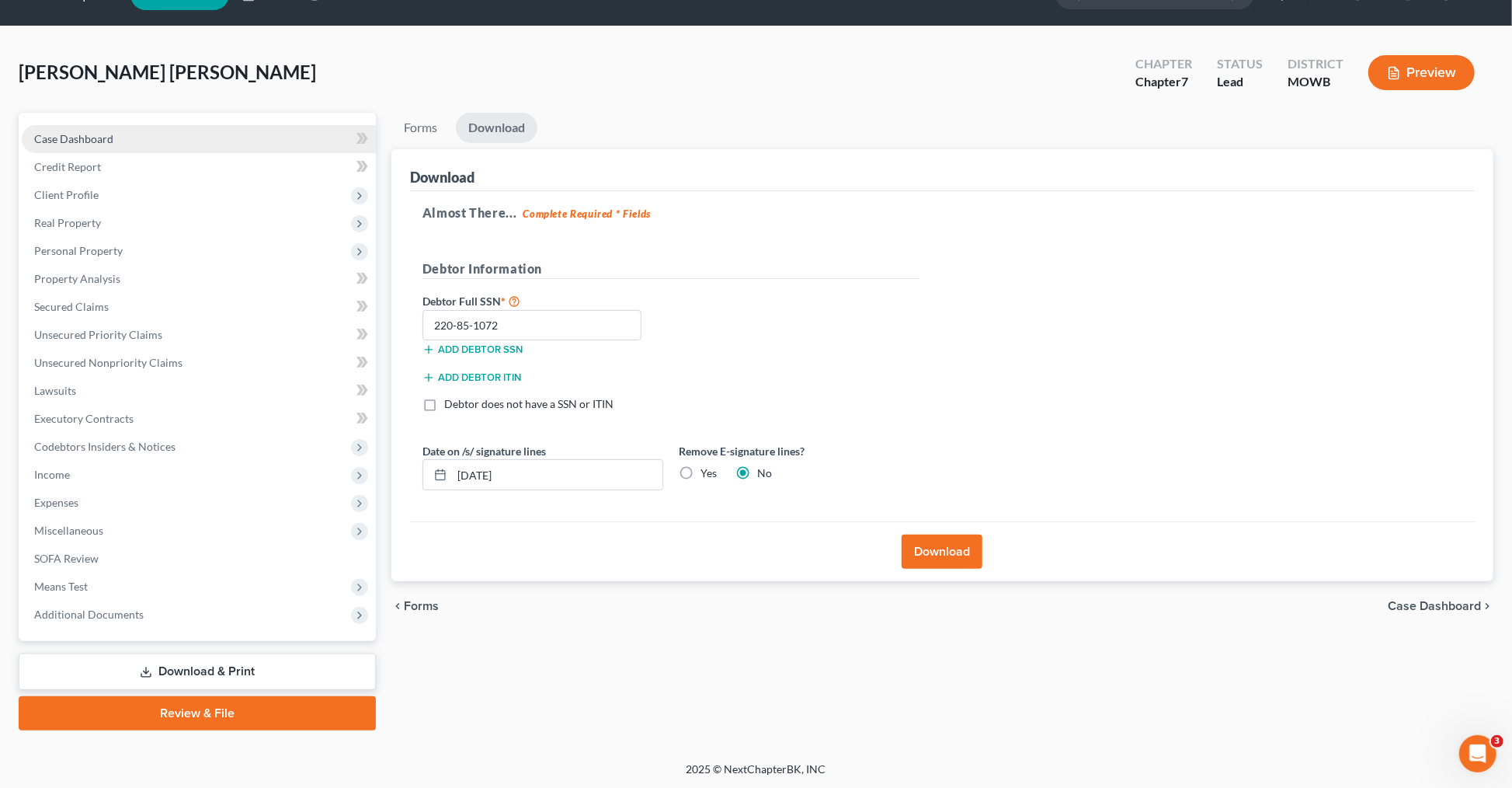
click at [84, 146] on link "Case Dashboard" at bounding box center [198, 138] width 354 height 28
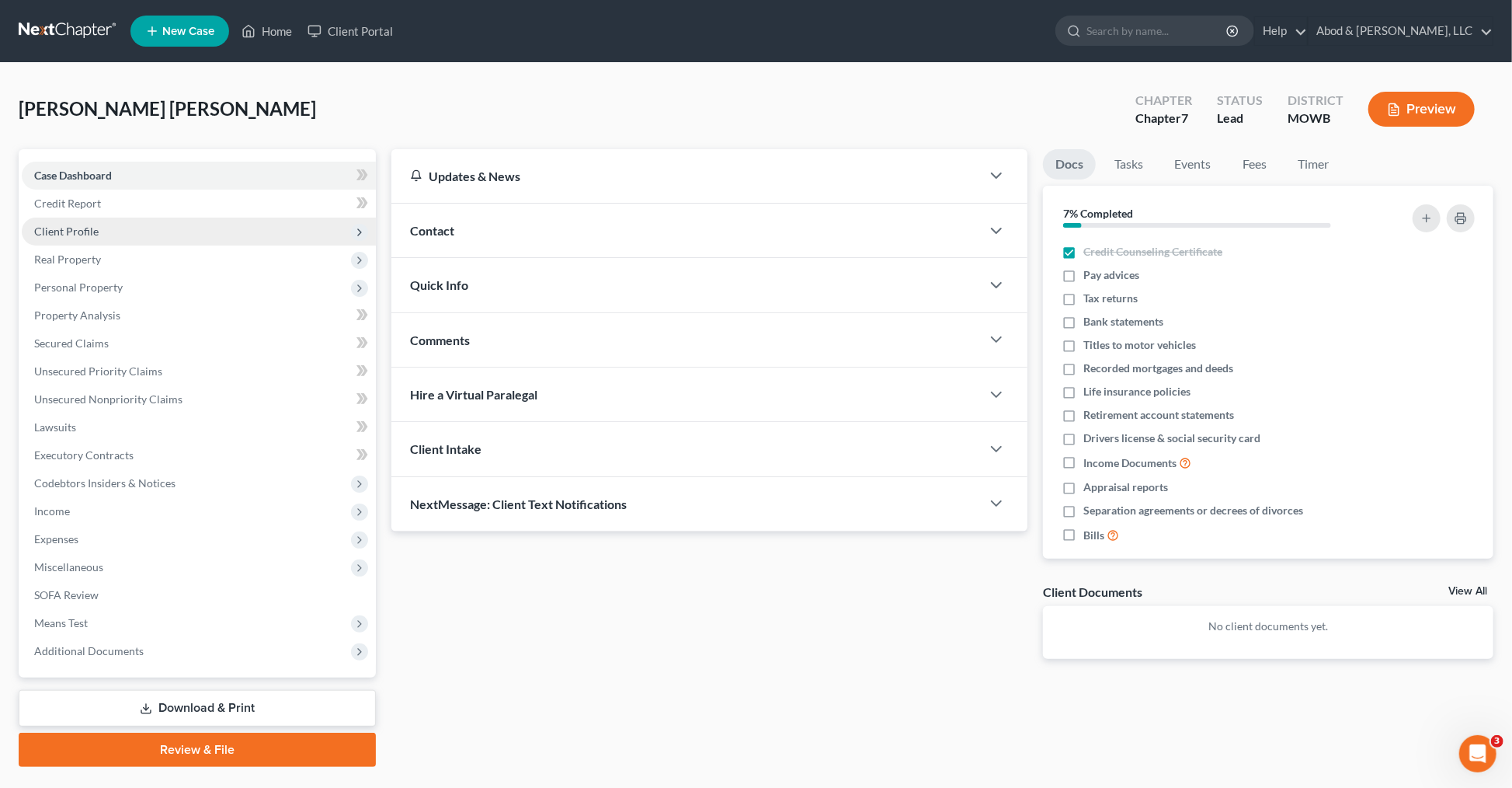
click at [83, 235] on span "Client Profile" at bounding box center [66, 231] width 65 height 13
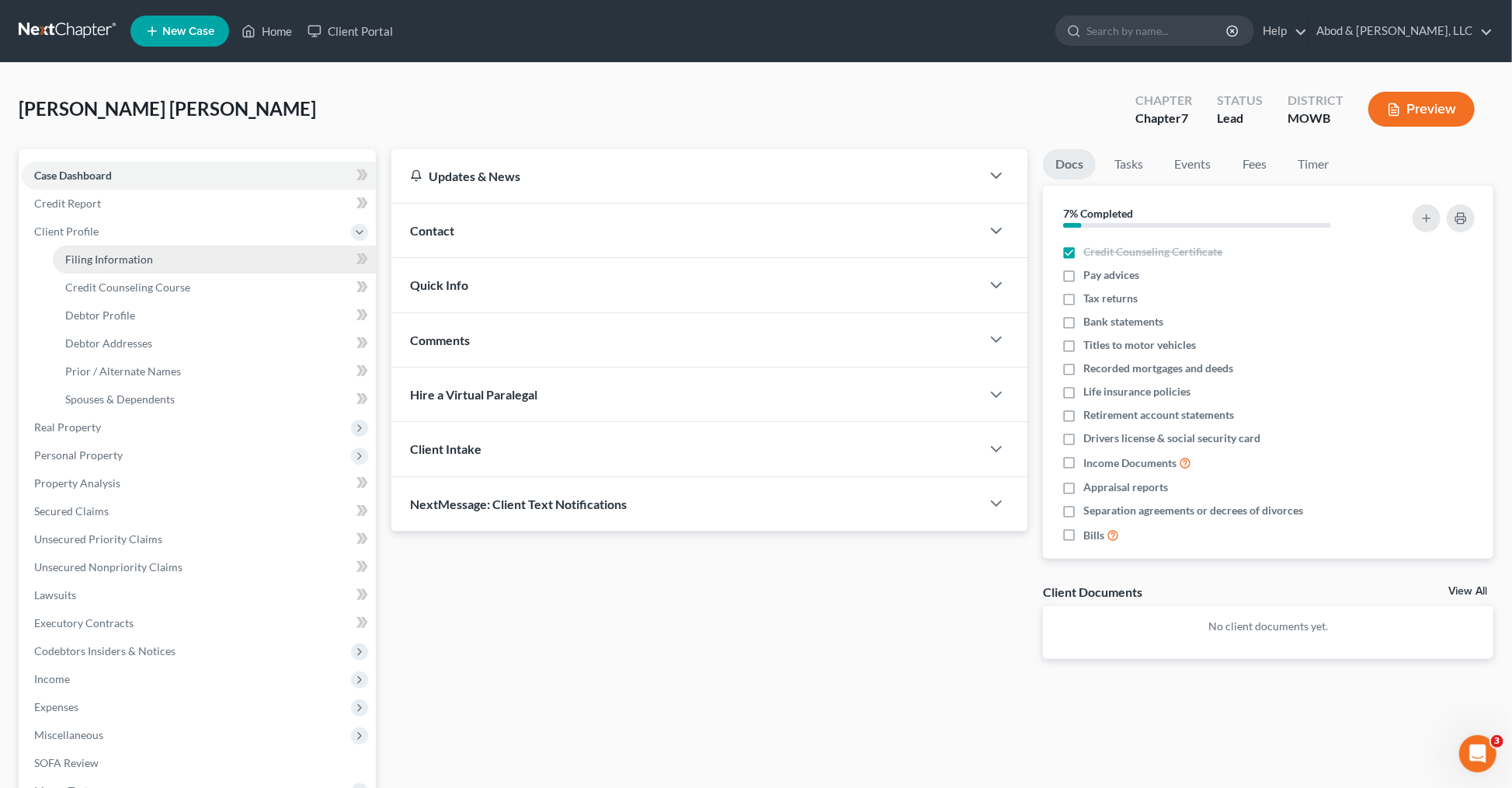
click at [101, 260] on span "Filing Information" at bounding box center [109, 258] width 88 height 13
select select "1"
select select "0"
select select "21"
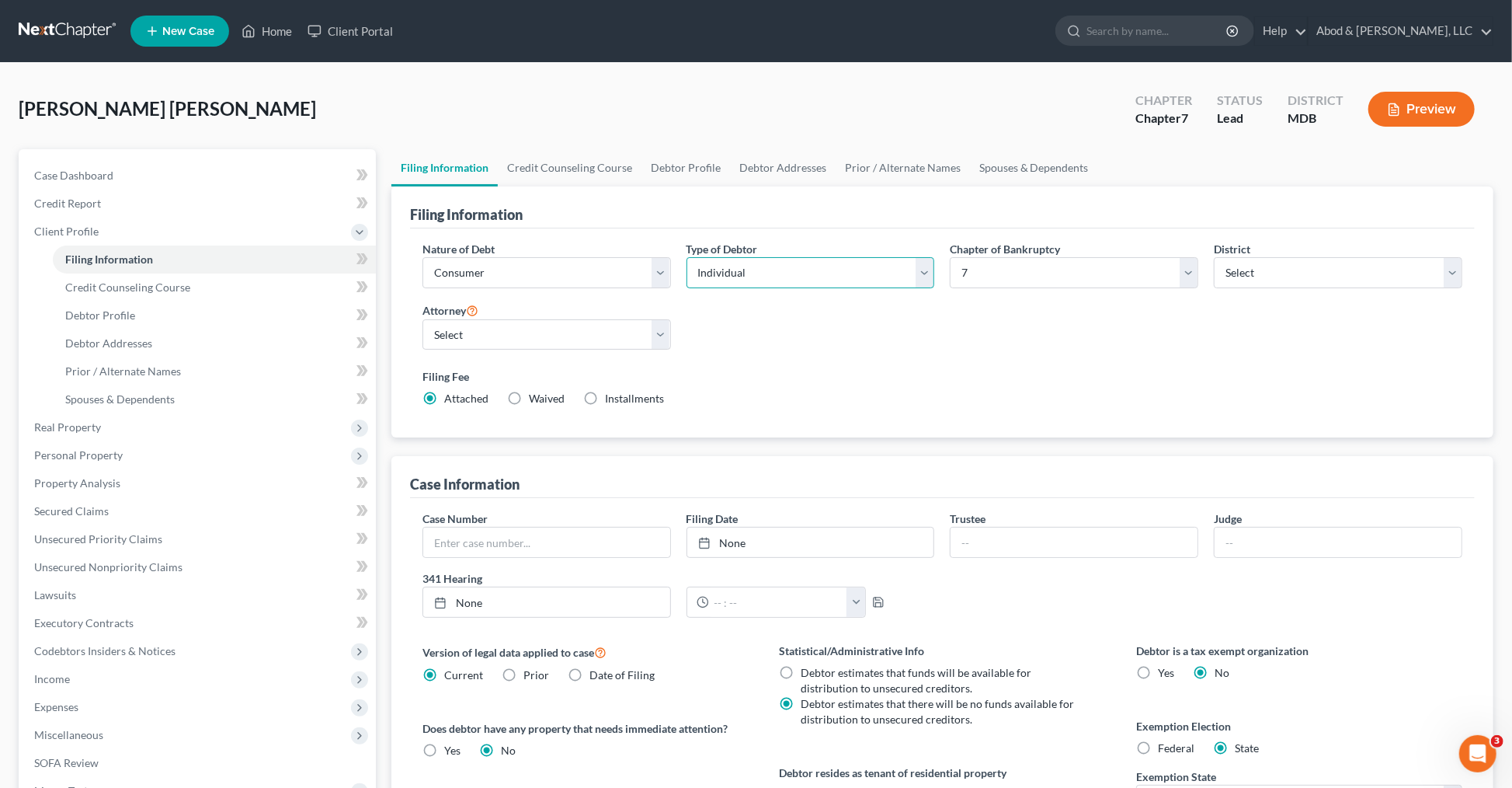
click at [764, 276] on select "Select Individual Joint" at bounding box center [810, 272] width 249 height 31
select select "1"
click at [686, 257] on select "Select Individual Joint" at bounding box center [810, 272] width 249 height 31
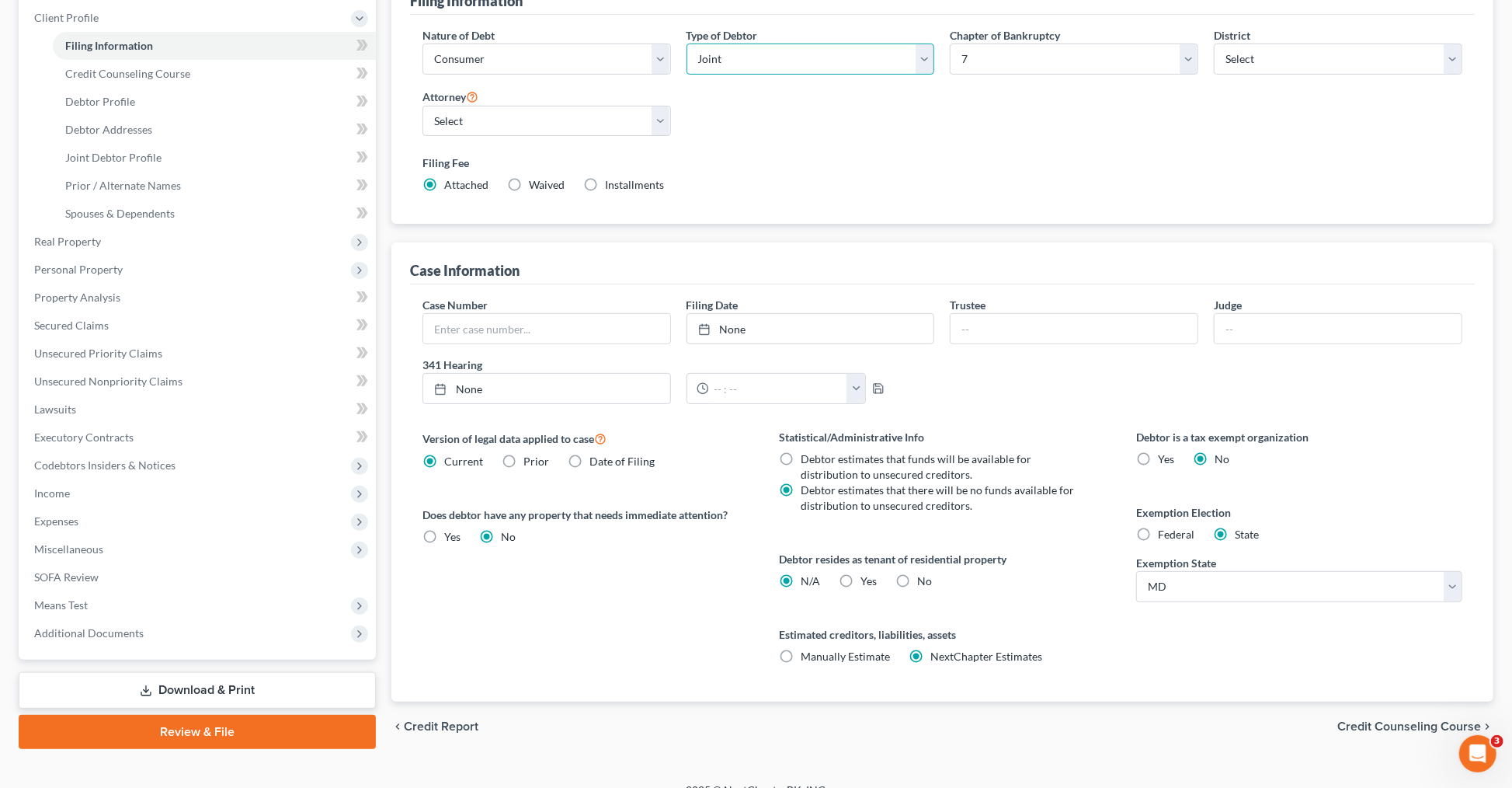
scroll to position [235, 0]
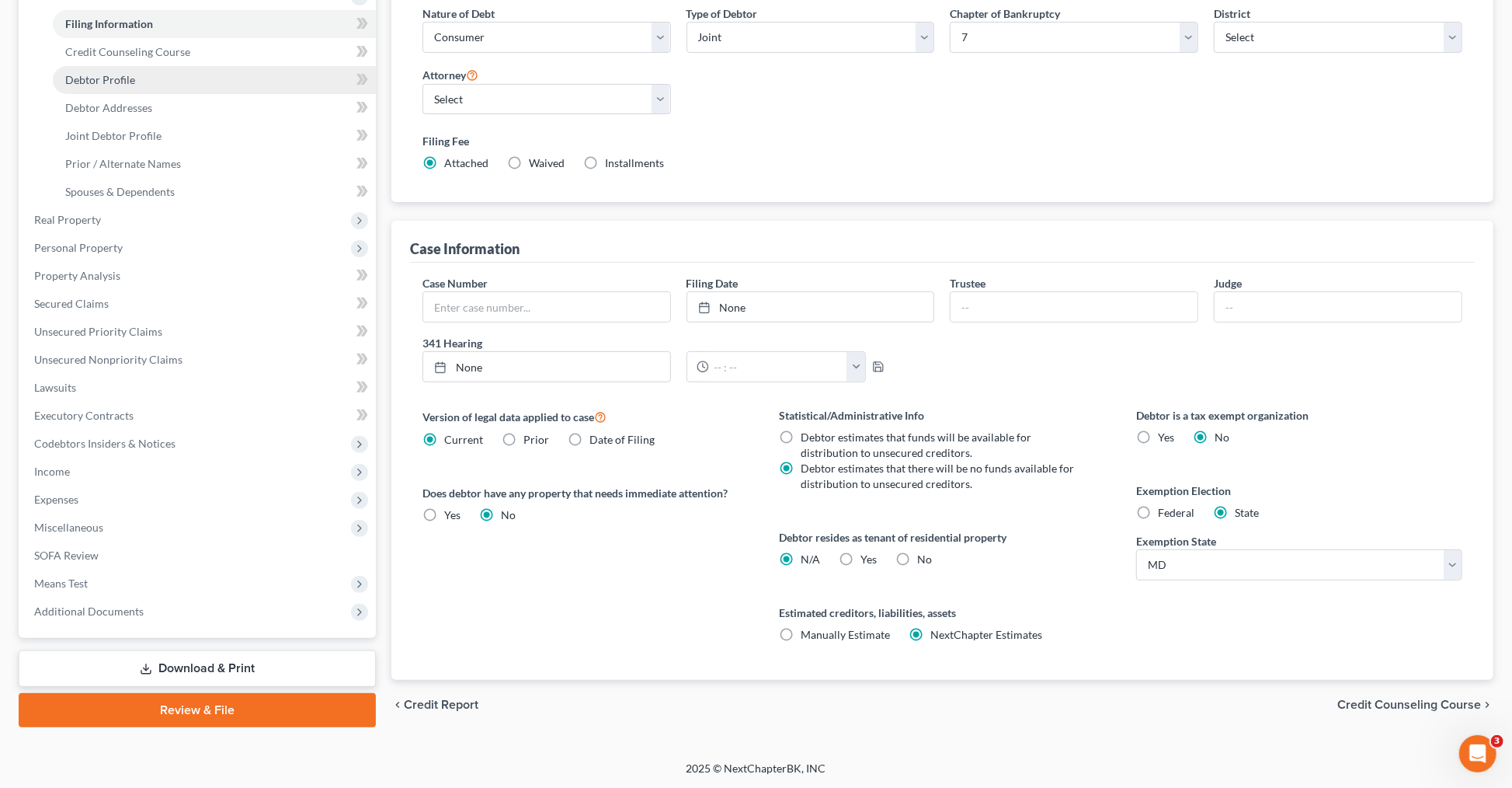
click at [123, 86] on link "Debtor Profile" at bounding box center [214, 80] width 323 height 28
select select "1"
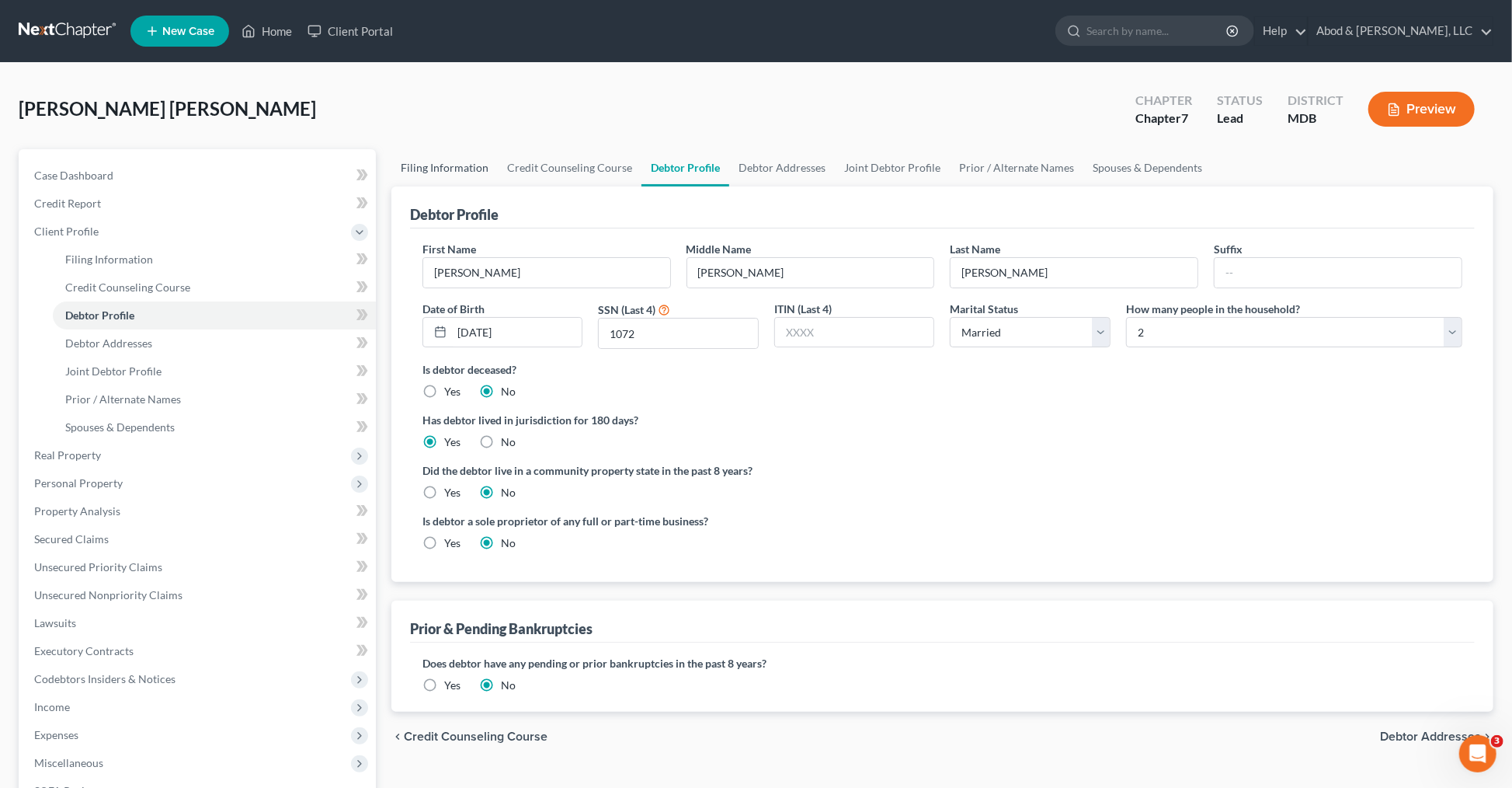
click at [471, 164] on link "Filing Information" at bounding box center [444, 168] width 107 height 38
select select "1"
select select "0"
select select "38"
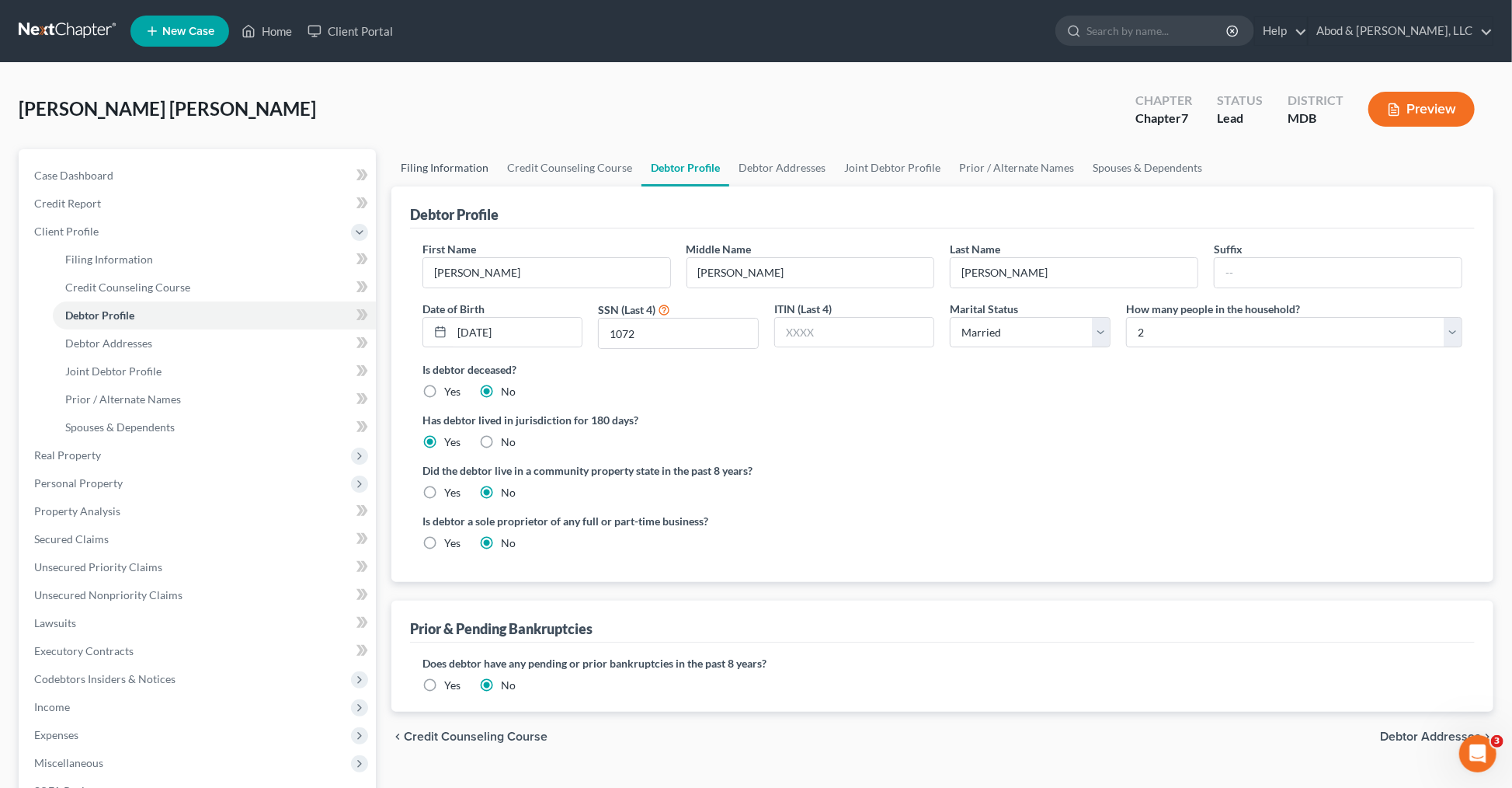
select select "1"
select select "21"
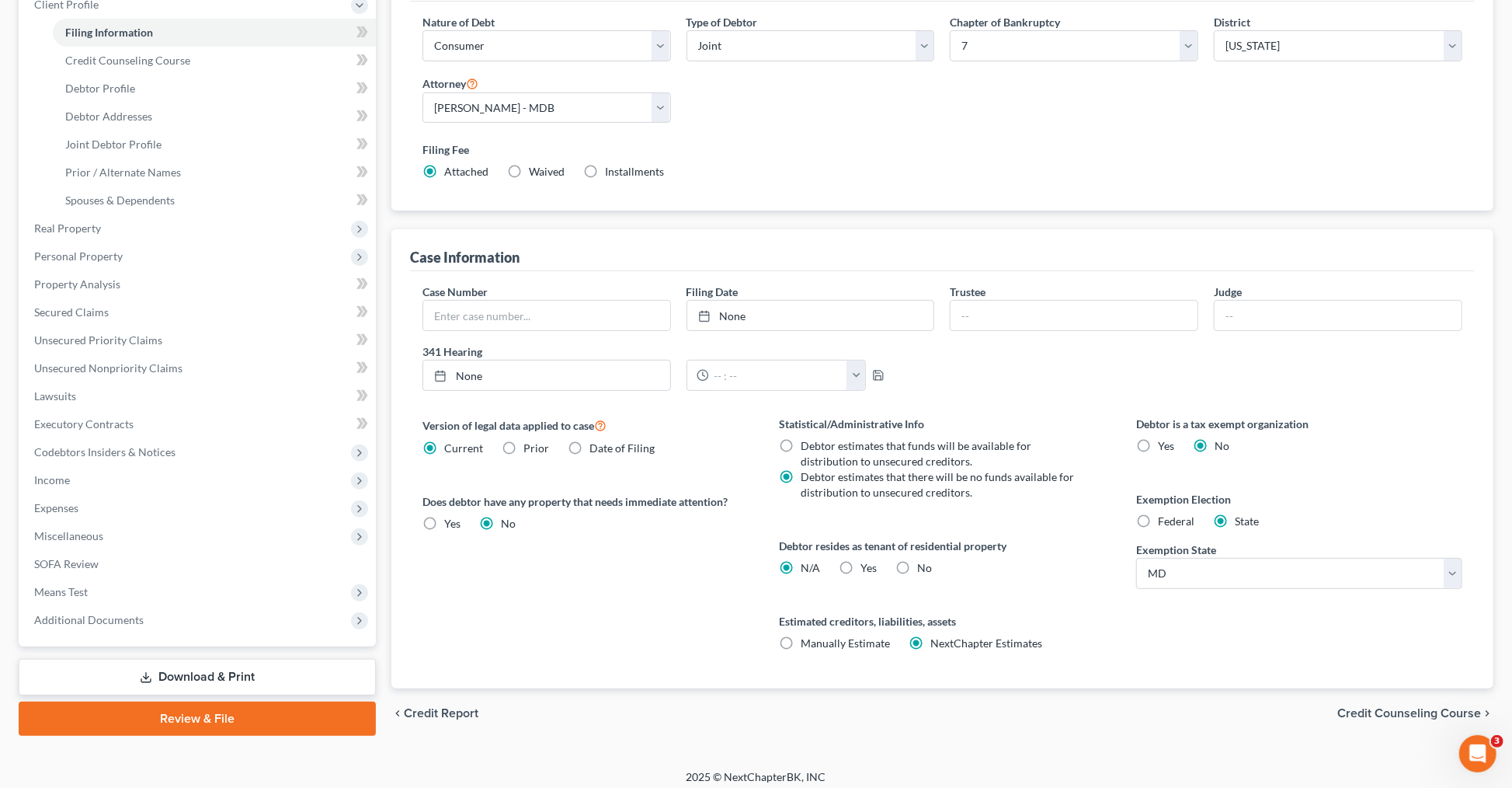
scroll to position [235, 0]
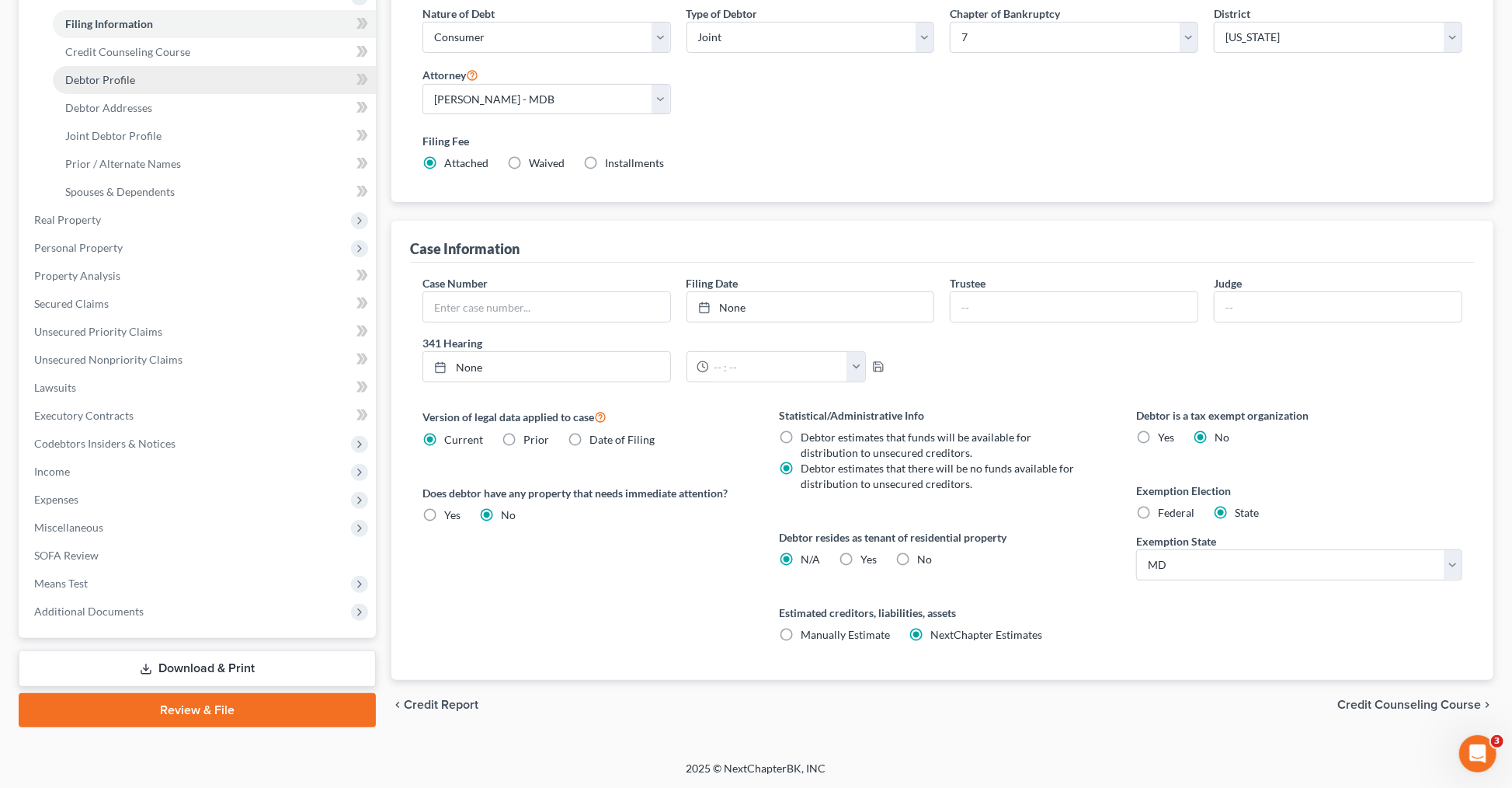
click at [124, 81] on span "Debtor Profile" at bounding box center [101, 79] width 70 height 13
select select "1"
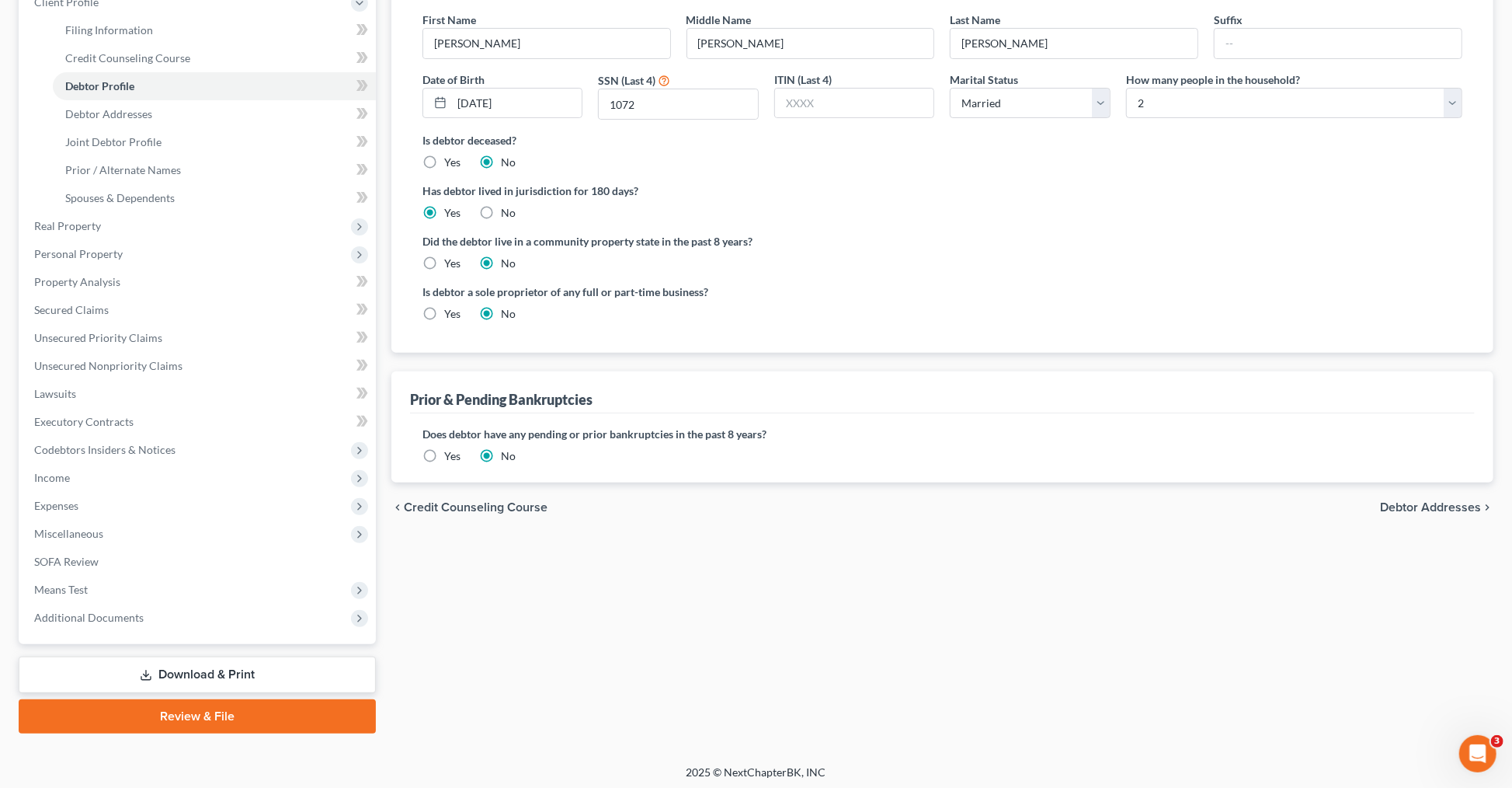
scroll to position [232, 0]
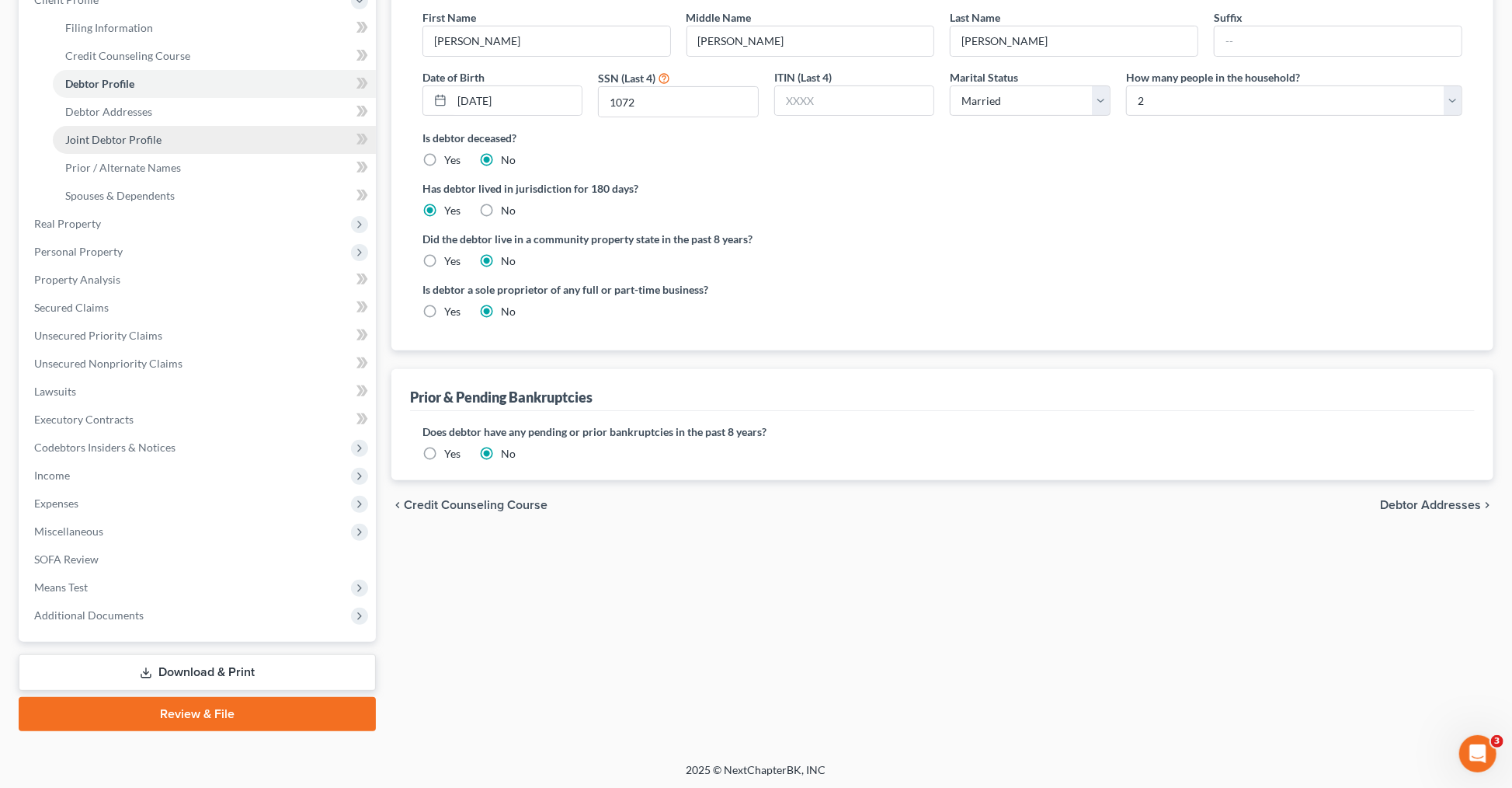
click at [131, 144] on span "Joint Debtor Profile" at bounding box center [113, 139] width 96 height 13
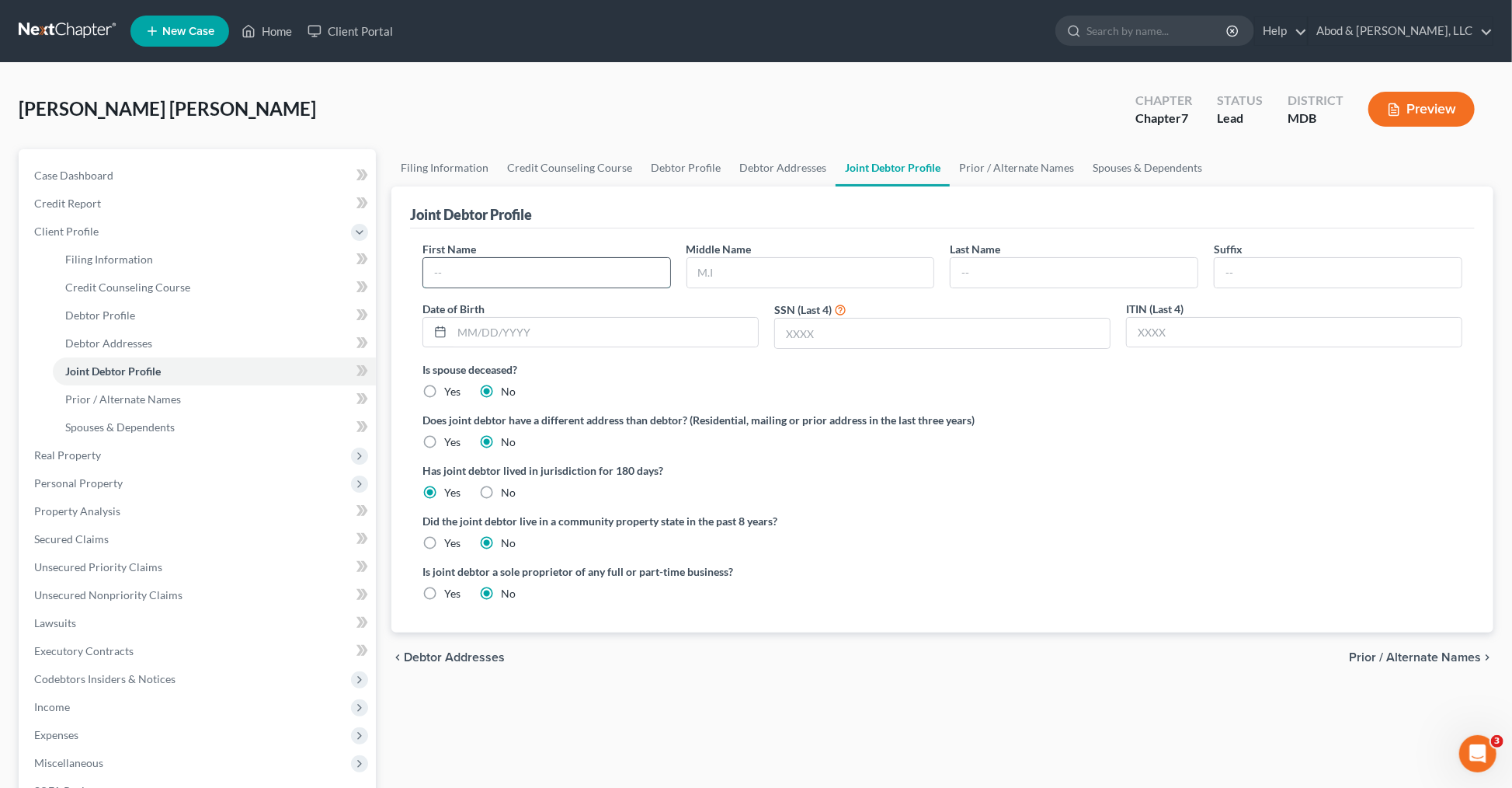
click at [523, 267] on input "text" at bounding box center [546, 272] width 247 height 30
type input "Karla"
type input "Patricia"
type input "Moreno Bautista"
click at [601, 337] on input "text" at bounding box center [605, 332] width 306 height 30
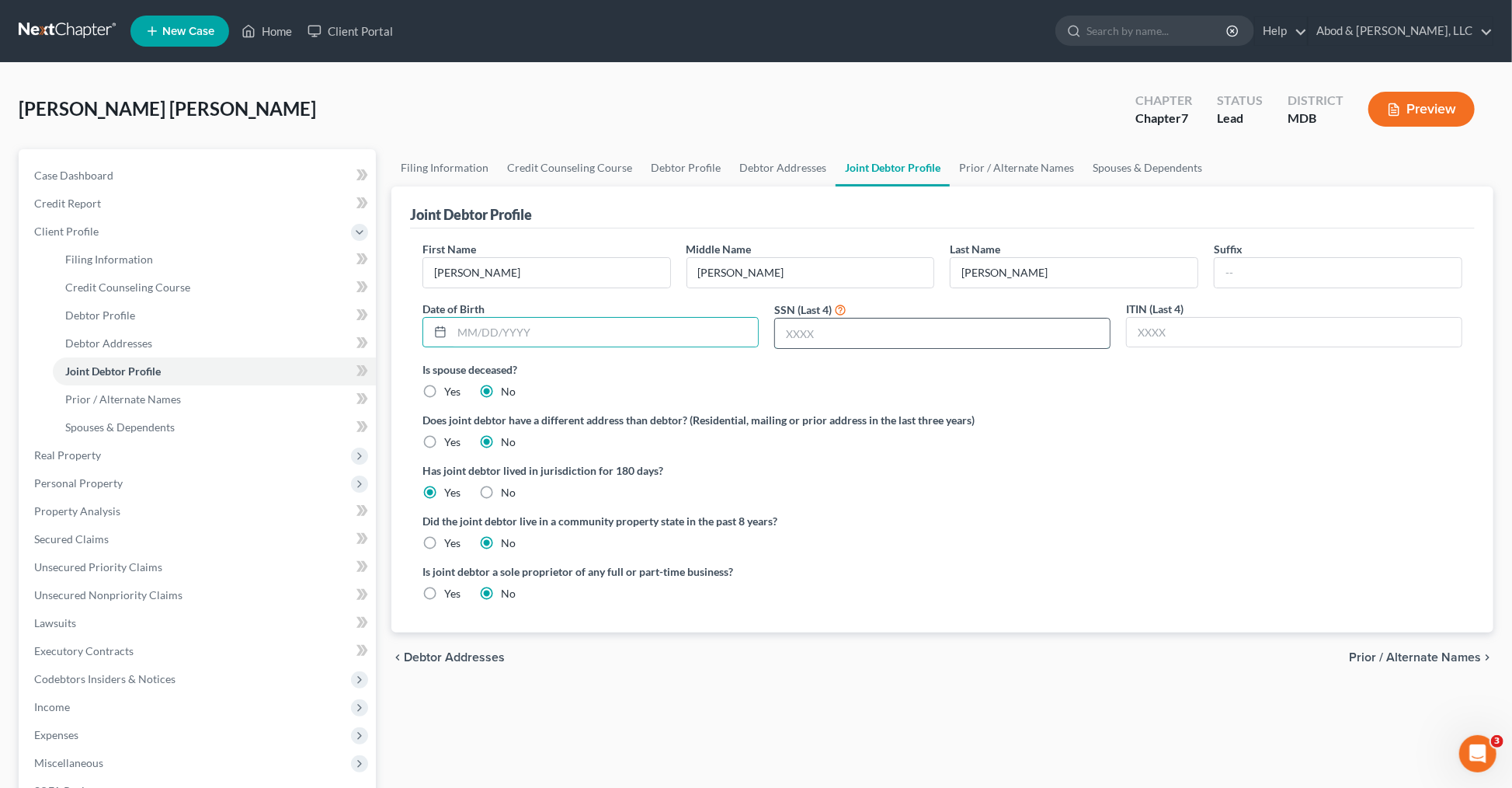
click at [830, 328] on input "text" at bounding box center [942, 333] width 335 height 30
type input "8944"
click at [970, 483] on div "Has joint debtor lived in jurisdiction for 180 days? Yes No Debtor must reside …" at bounding box center [942, 481] width 1040 height 38
click at [164, 460] on span "Real Property" at bounding box center [198, 455] width 354 height 28
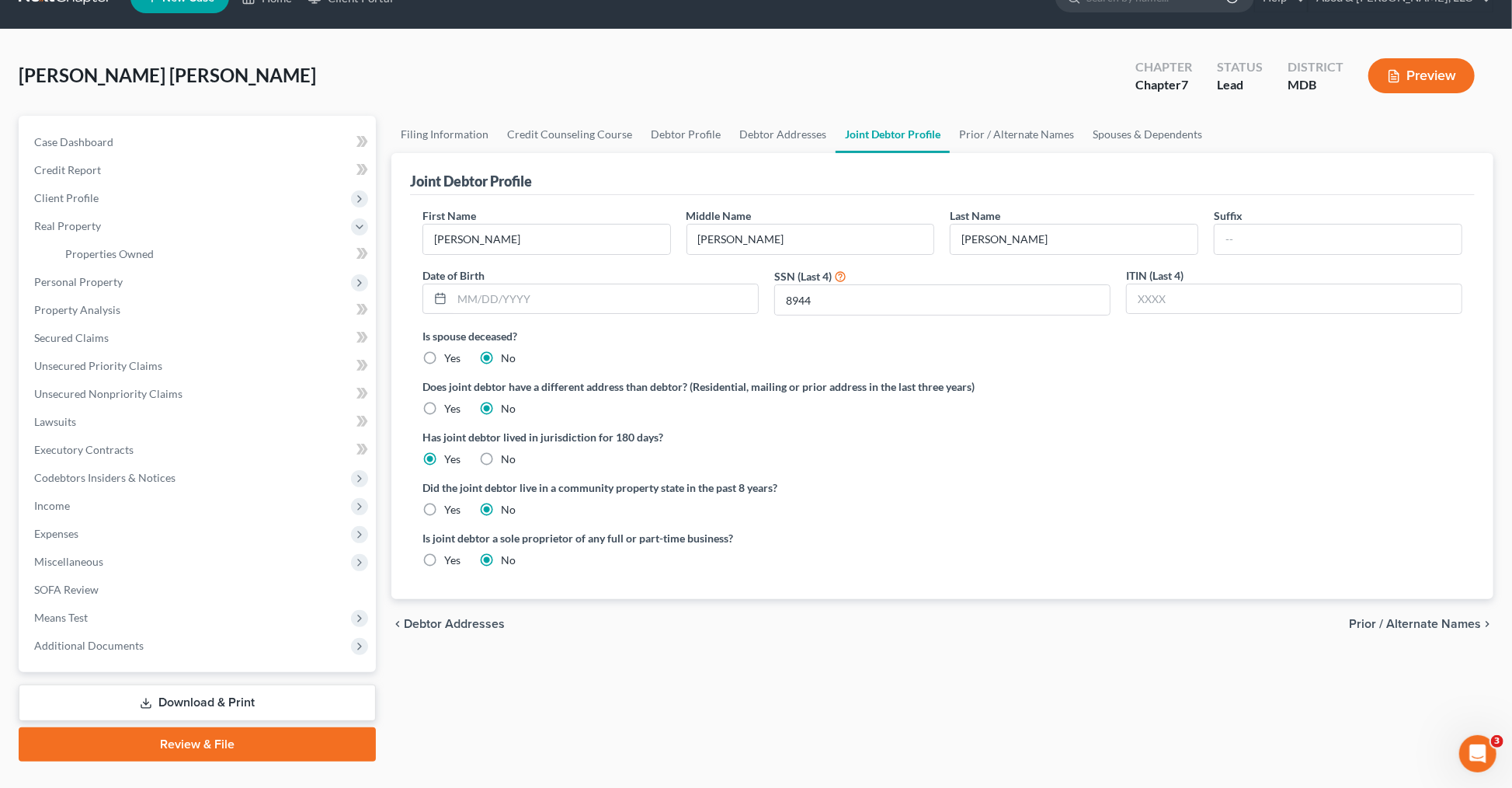
scroll to position [65, 0]
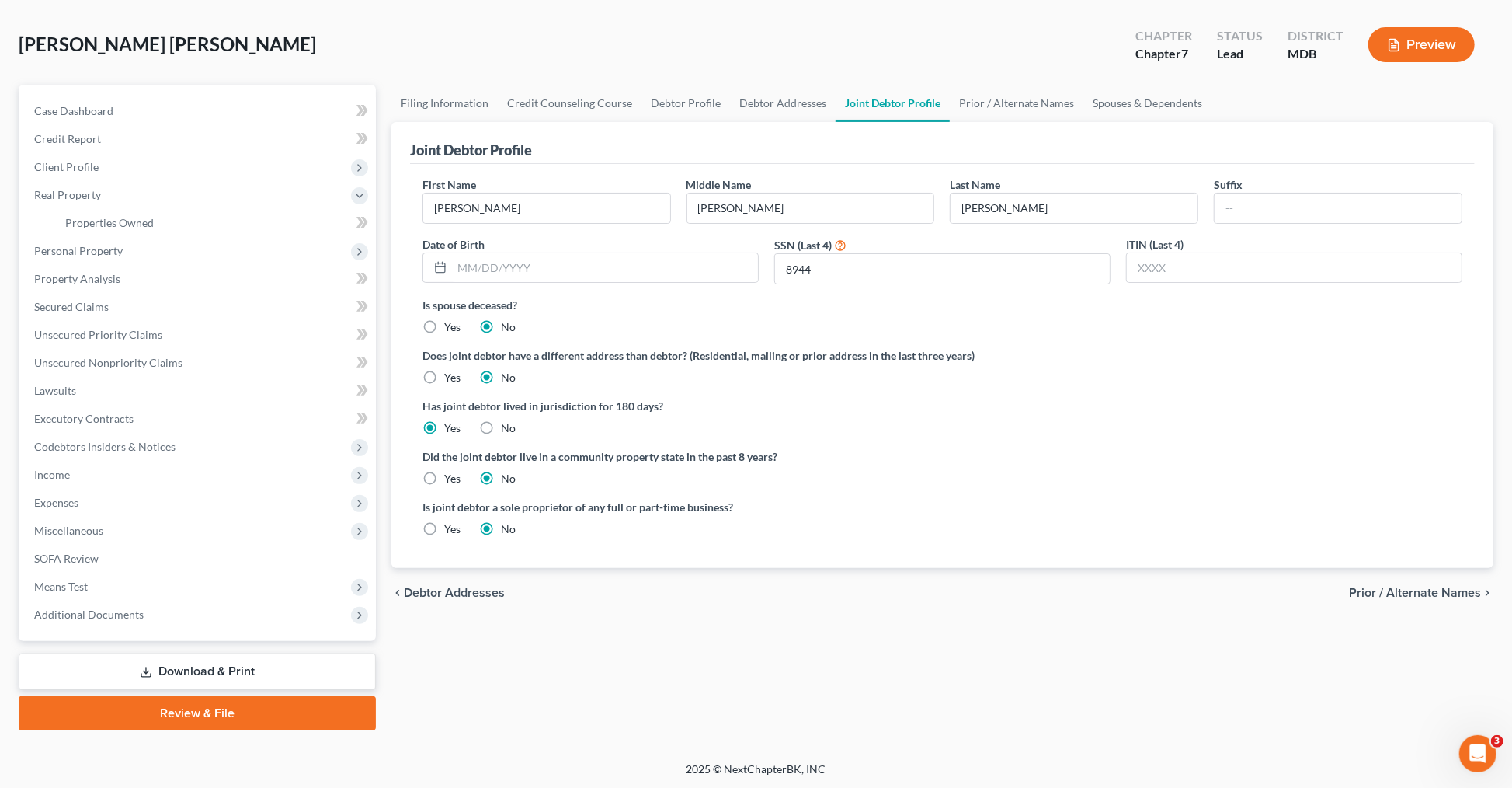
click at [237, 671] on link "Download & Print" at bounding box center [197, 671] width 357 height 37
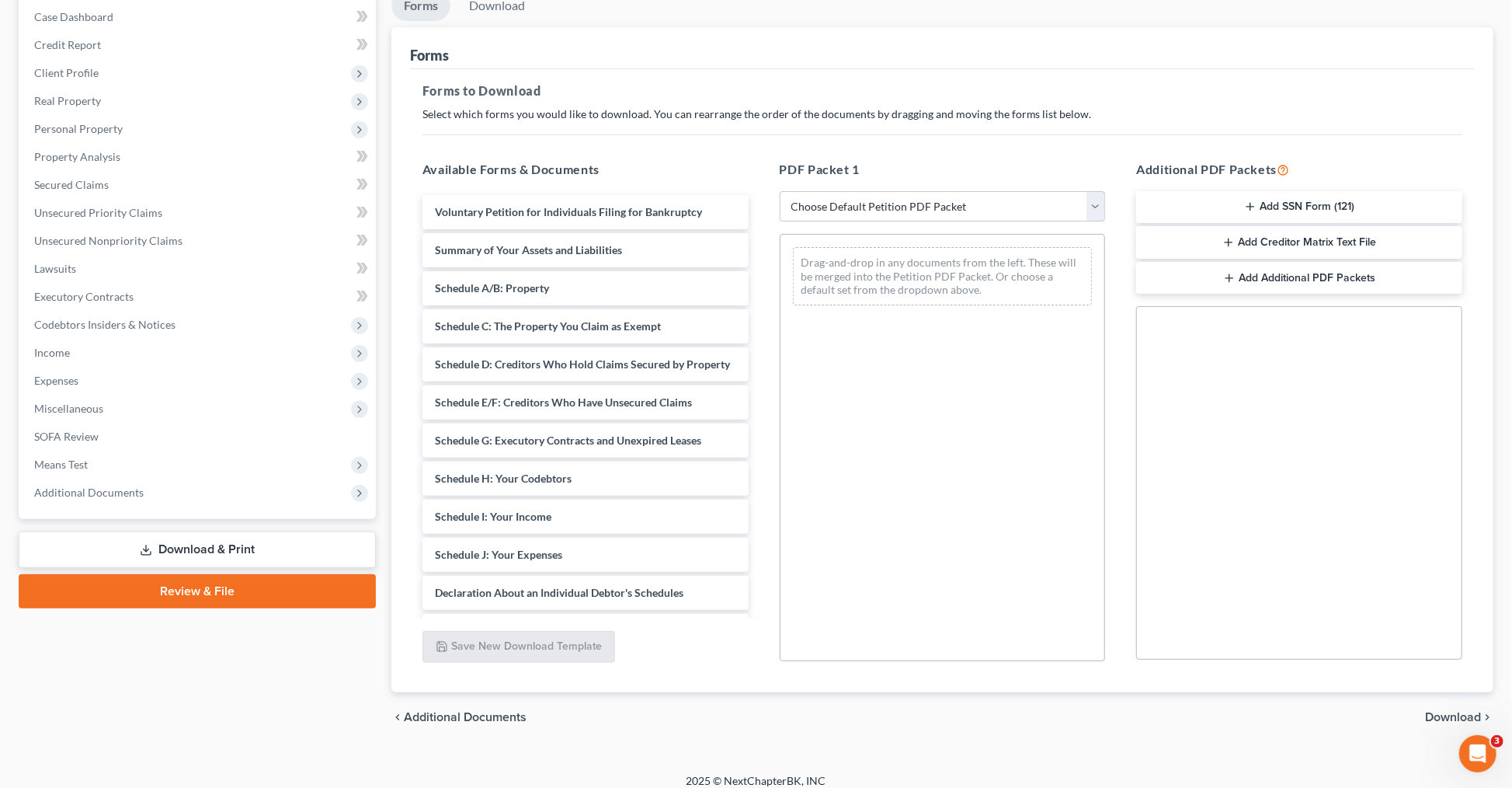
scroll to position [171, 0]
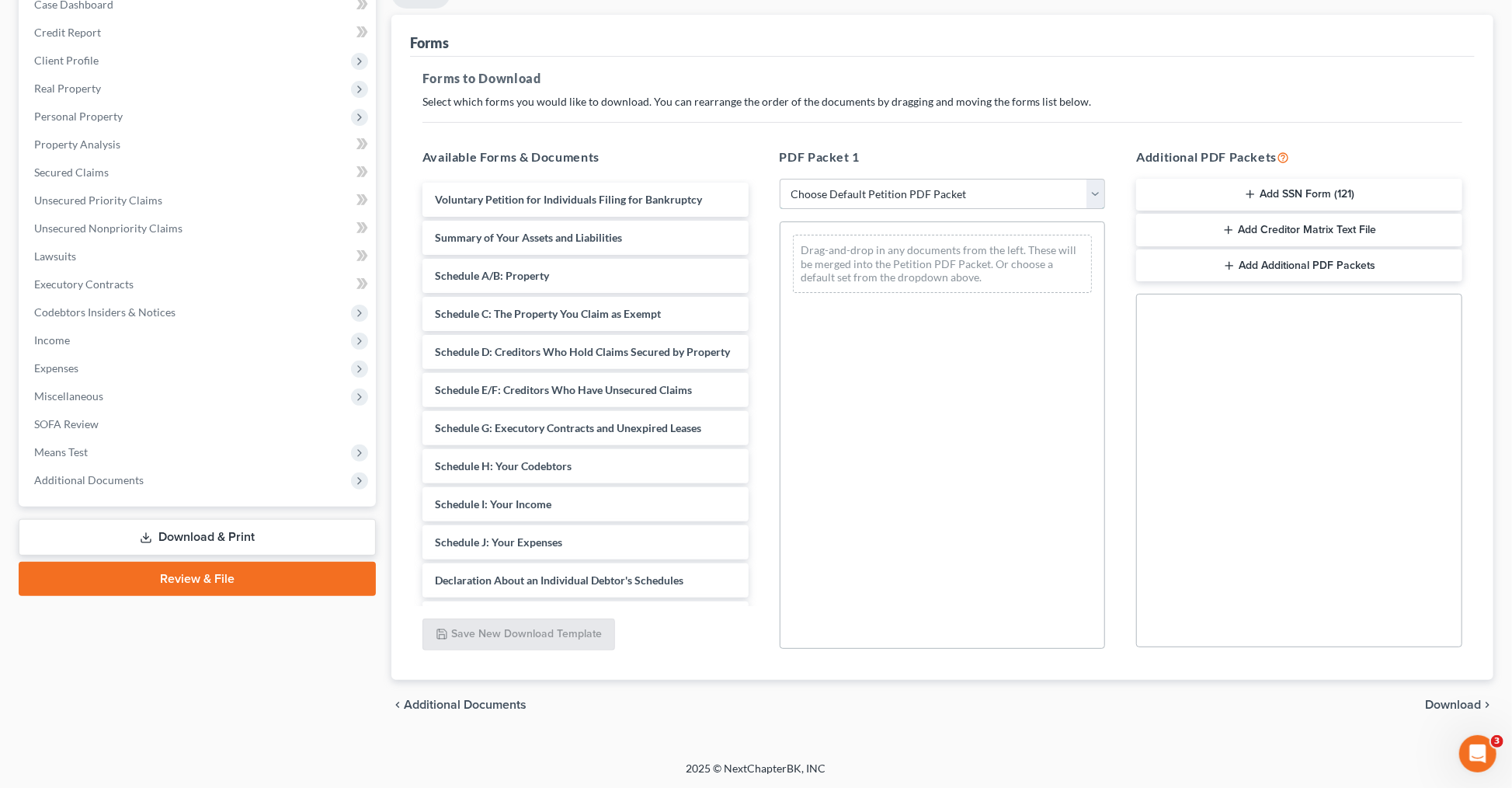
click at [983, 208] on select "Choose Default Petition PDF Packet Complete Bankruptcy Petition (all forms and …" at bounding box center [943, 194] width 327 height 31
select select "0"
click at [780, 179] on select "Choose Default Petition PDF Packet Complete Bankruptcy Petition (all forms and …" at bounding box center [943, 194] width 327 height 31
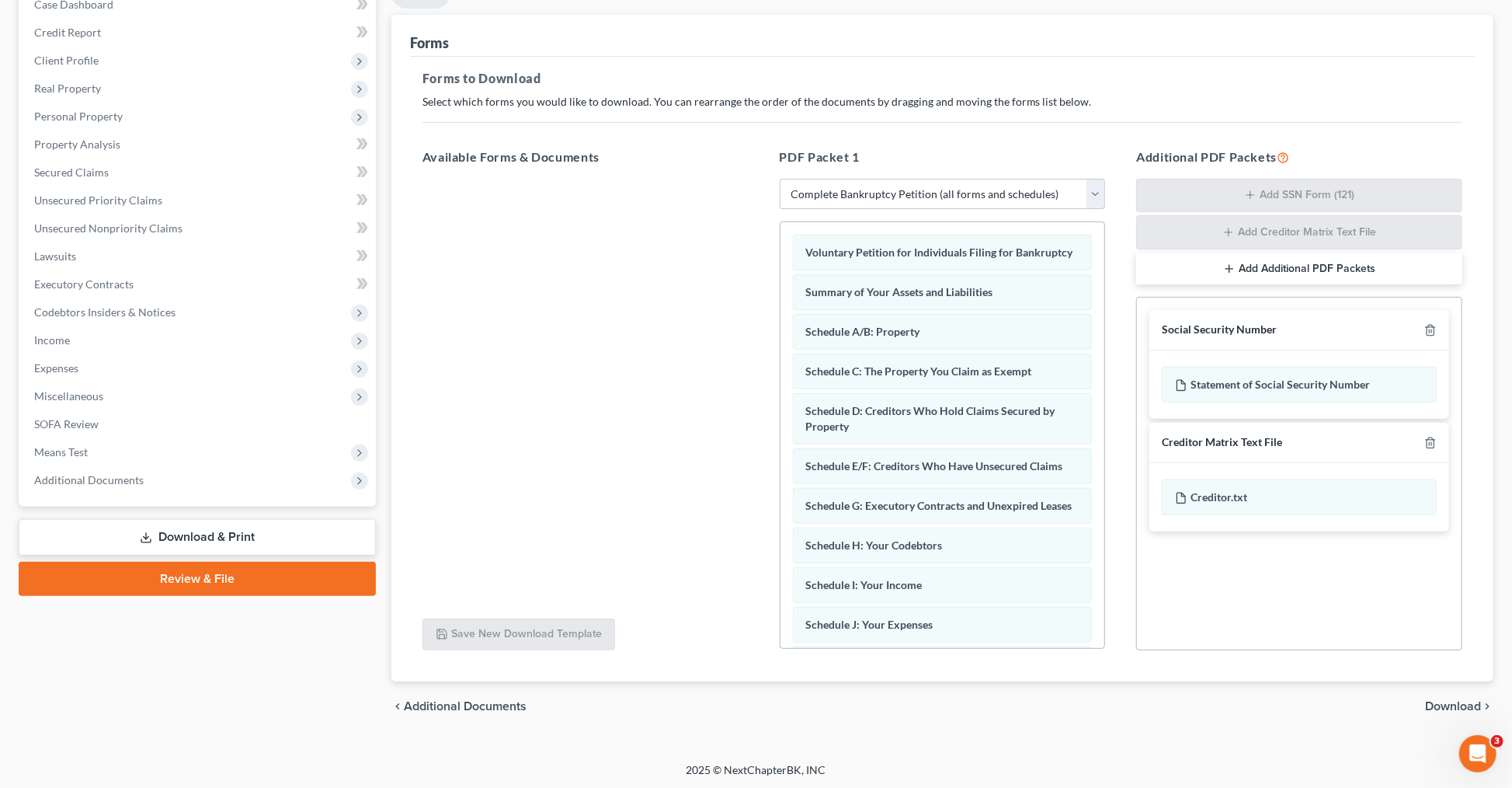
click at [1449, 710] on span "Download" at bounding box center [1453, 706] width 56 height 13
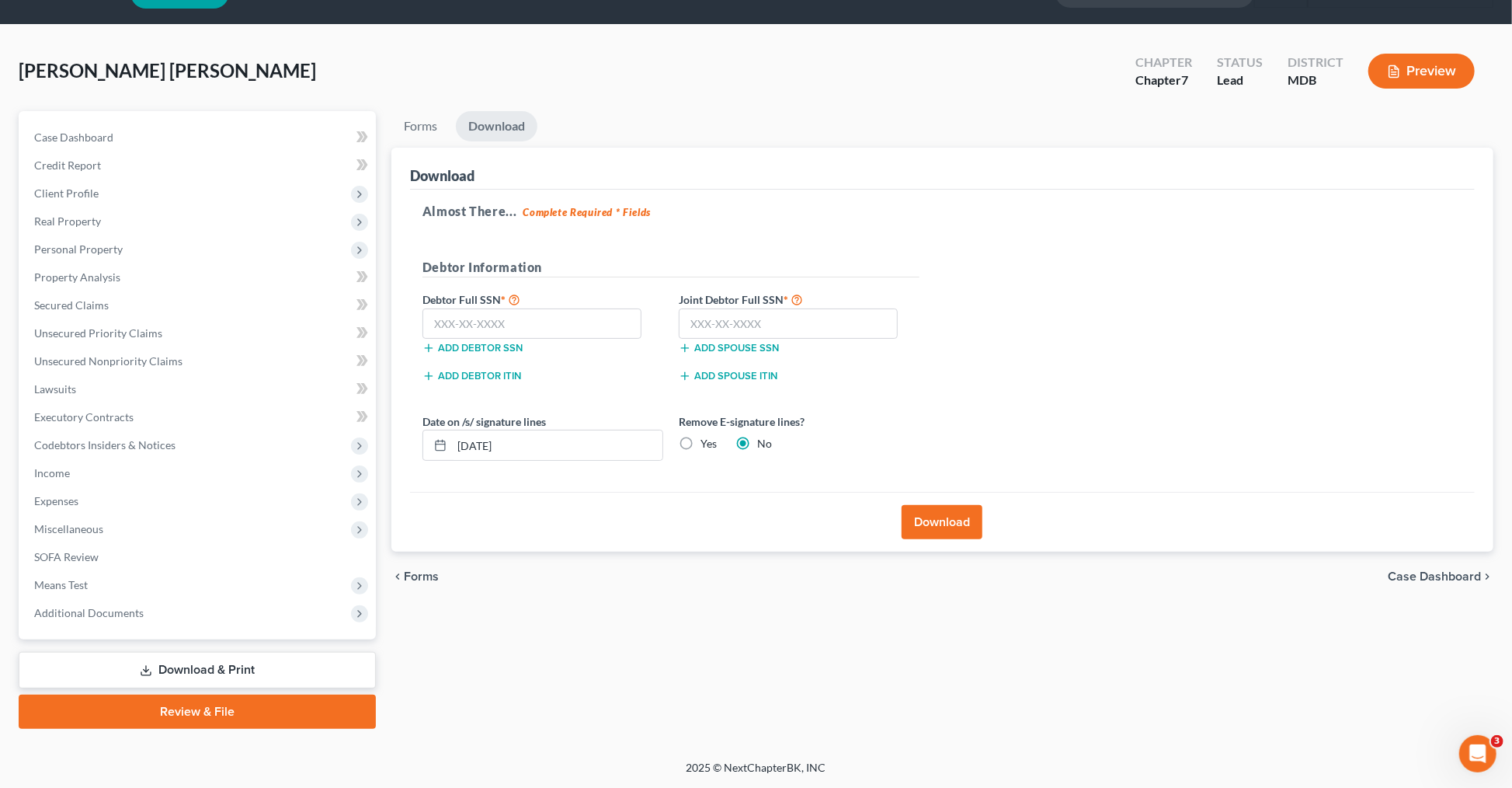
scroll to position [37, 0]
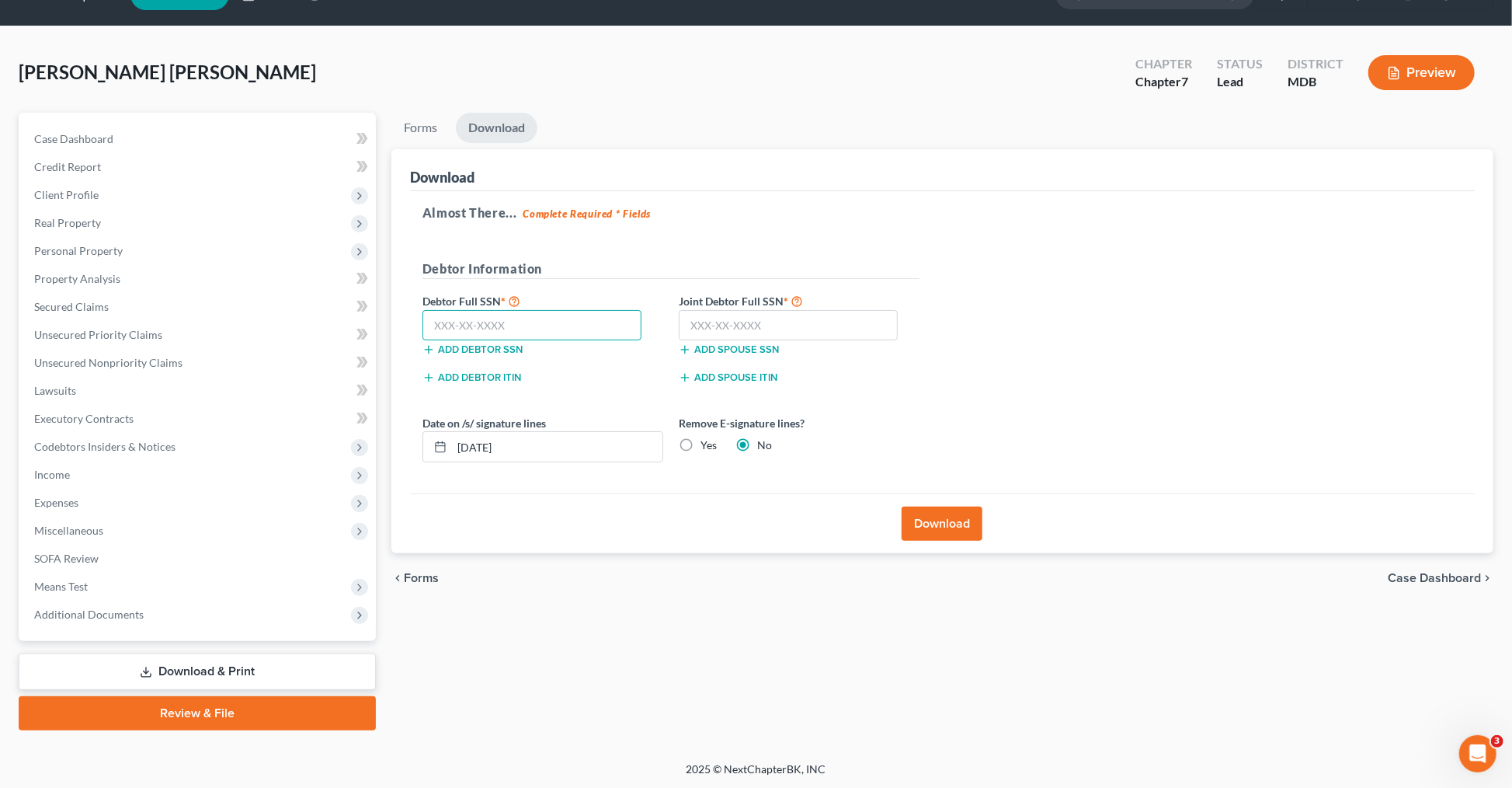
click at [450, 329] on input "text" at bounding box center [532, 325] width 220 height 31
type input "220-85-1072"
click at [691, 320] on input "text" at bounding box center [788, 325] width 220 height 31
type input "770-28-8944"
click at [962, 526] on button "Download" at bounding box center [942, 523] width 81 height 34
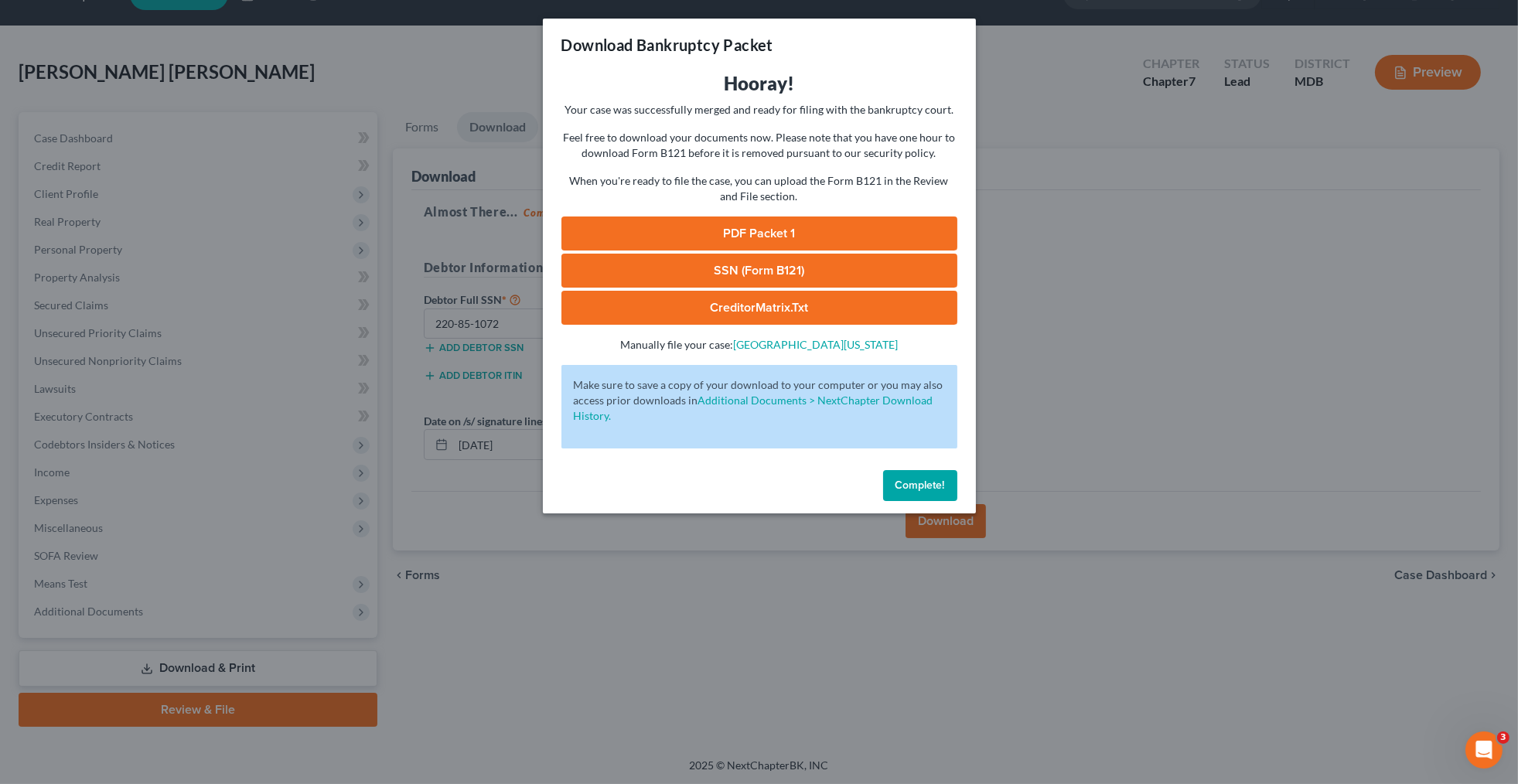
click at [763, 224] on link "PDF Packet 1" at bounding box center [759, 233] width 396 height 34
click at [779, 269] on link "SSN (Form B121)" at bounding box center [759, 271] width 396 height 34
click at [779, 311] on link "CreditorMatrix.txt" at bounding box center [759, 307] width 396 height 34
click at [914, 486] on span "Complete!" at bounding box center [919, 485] width 49 height 13
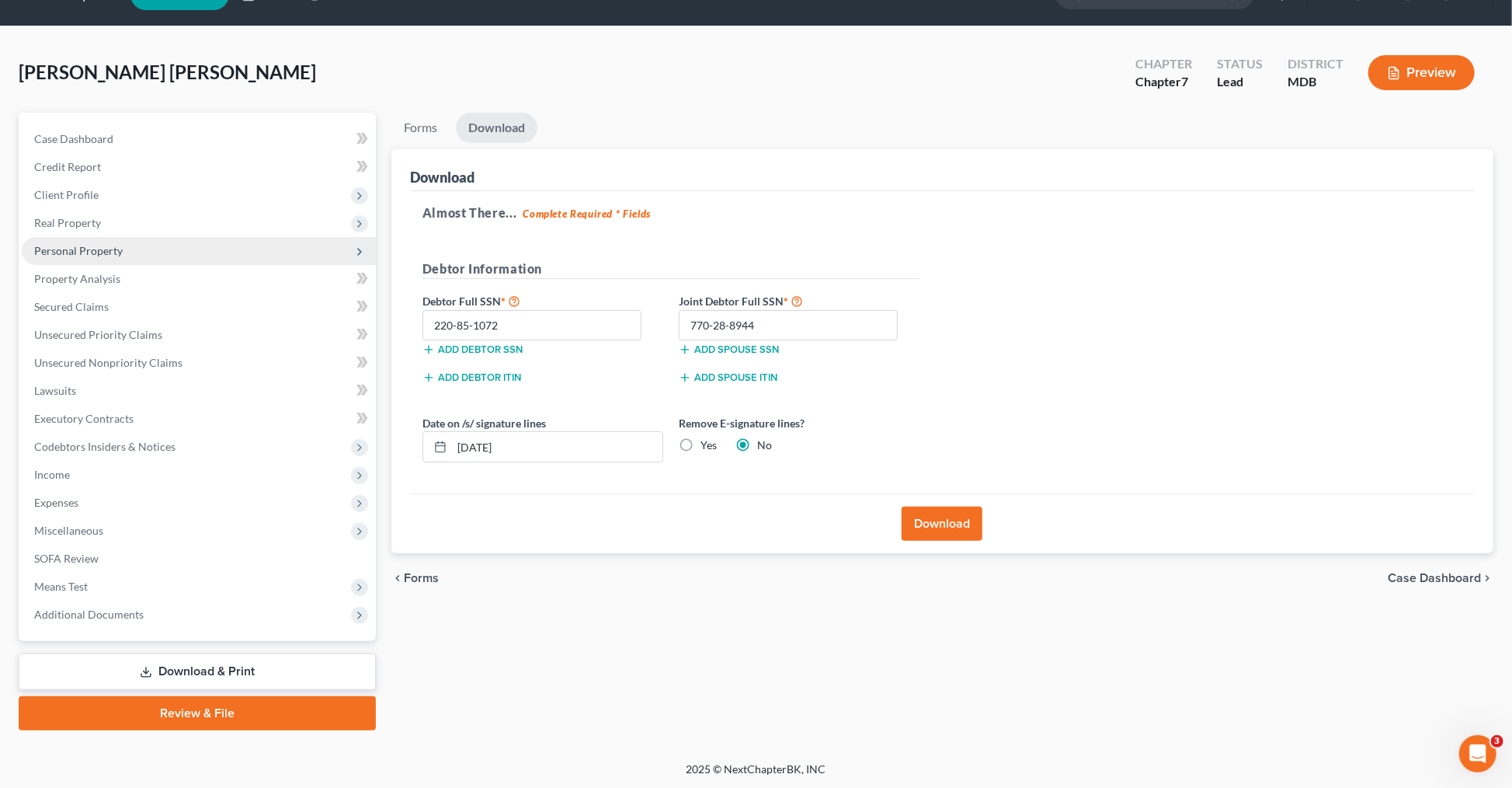
click at [105, 244] on span "Personal Property" at bounding box center [78, 250] width 89 height 13
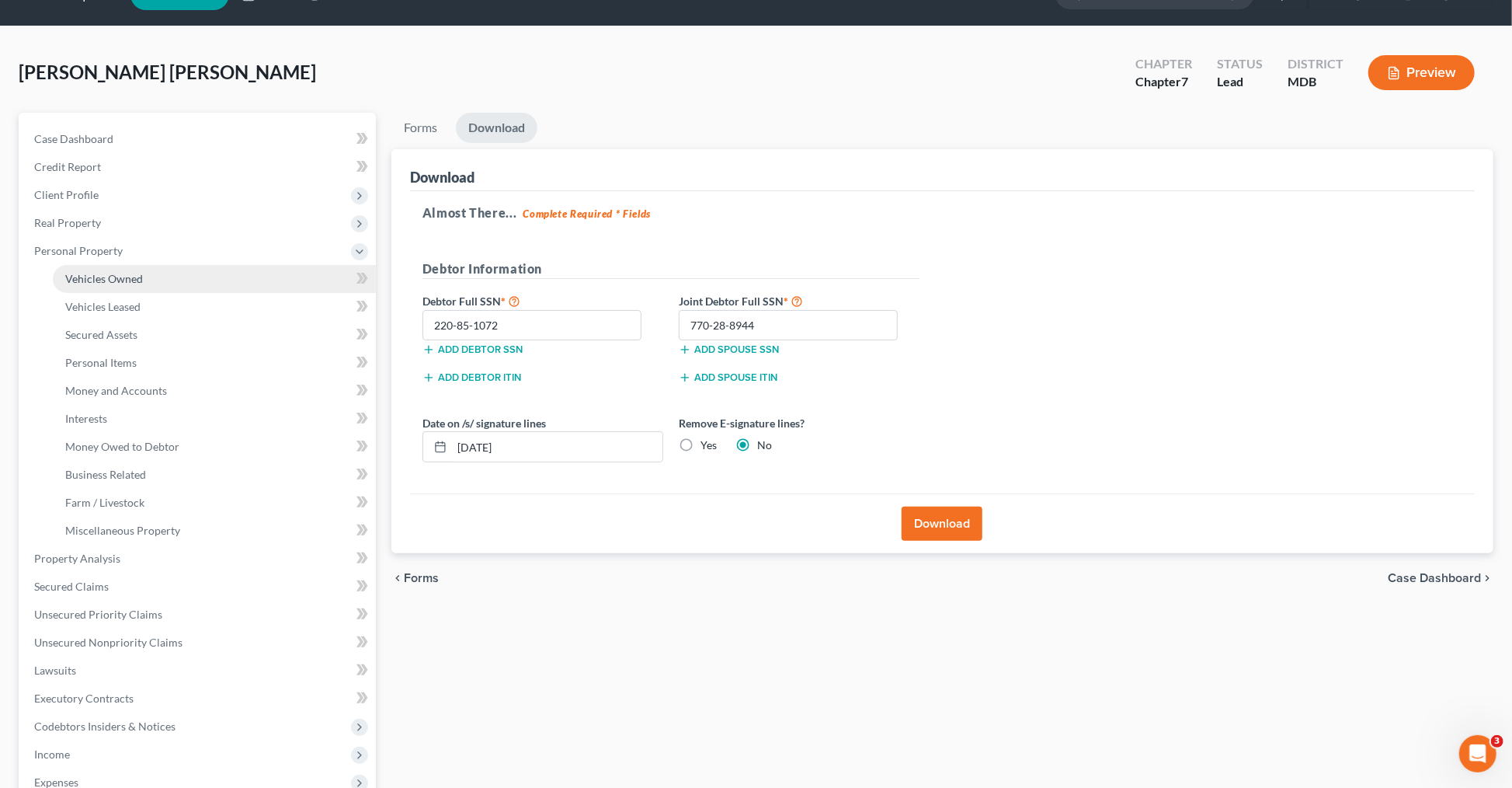
click at [124, 273] on span "Vehicles Owned" at bounding box center [104, 278] width 78 height 13
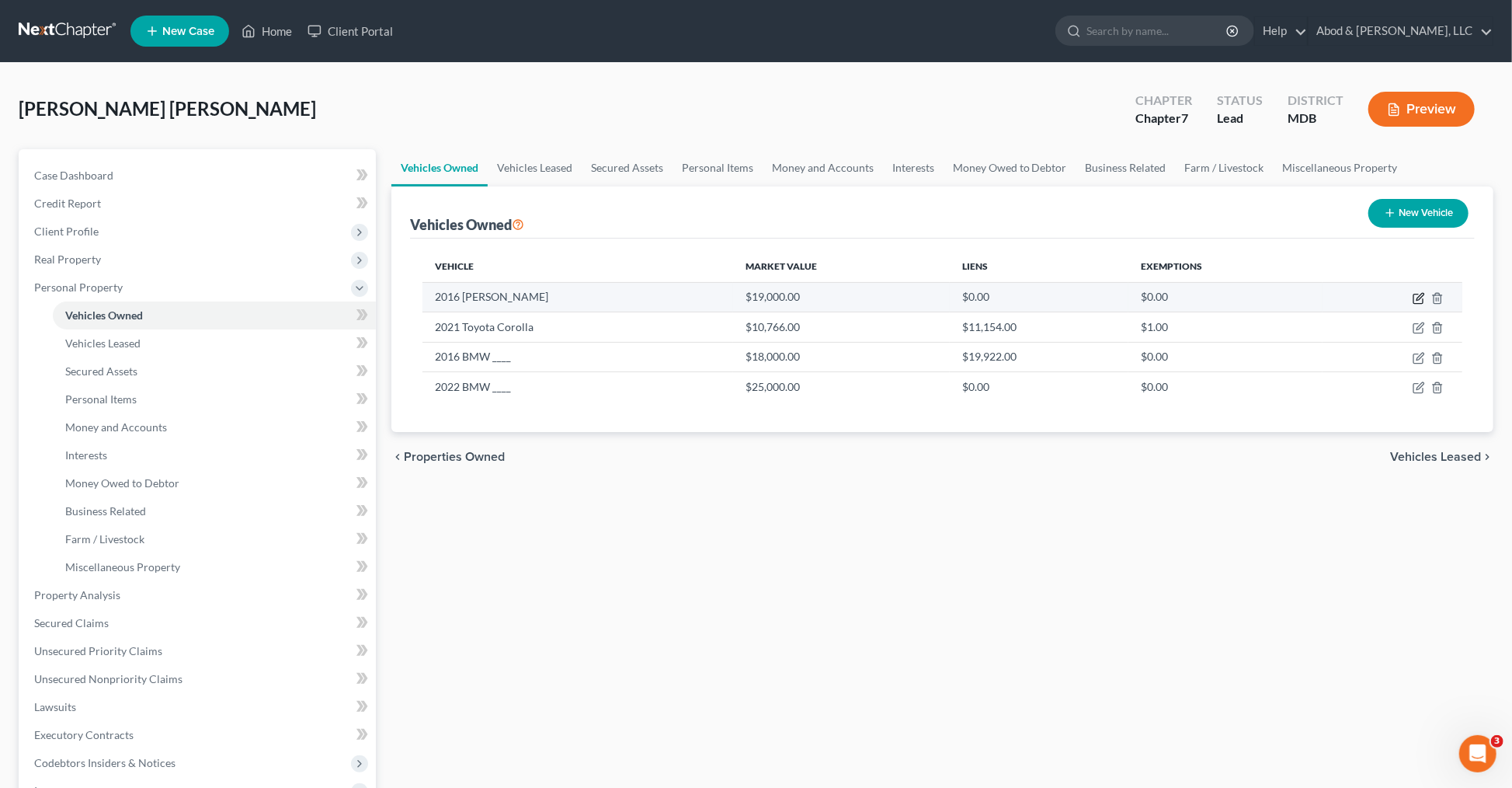
click at [1415, 297] on icon "button" at bounding box center [1419, 298] width 13 height 13
select select "0"
select select "10"
select select "2"
select select "0"
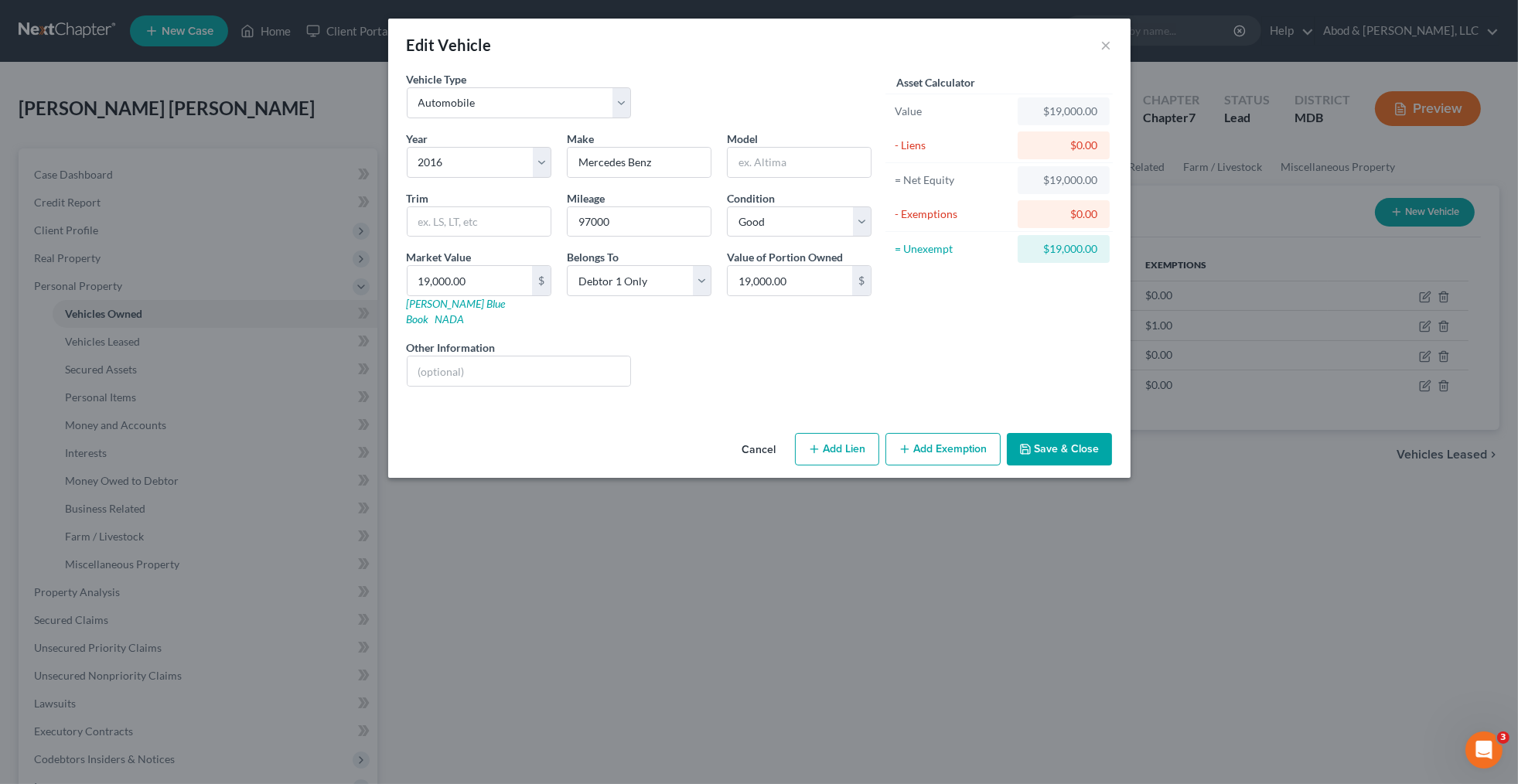
click at [836, 434] on button "Add Lien" at bounding box center [837, 449] width 84 height 32
select select "0"
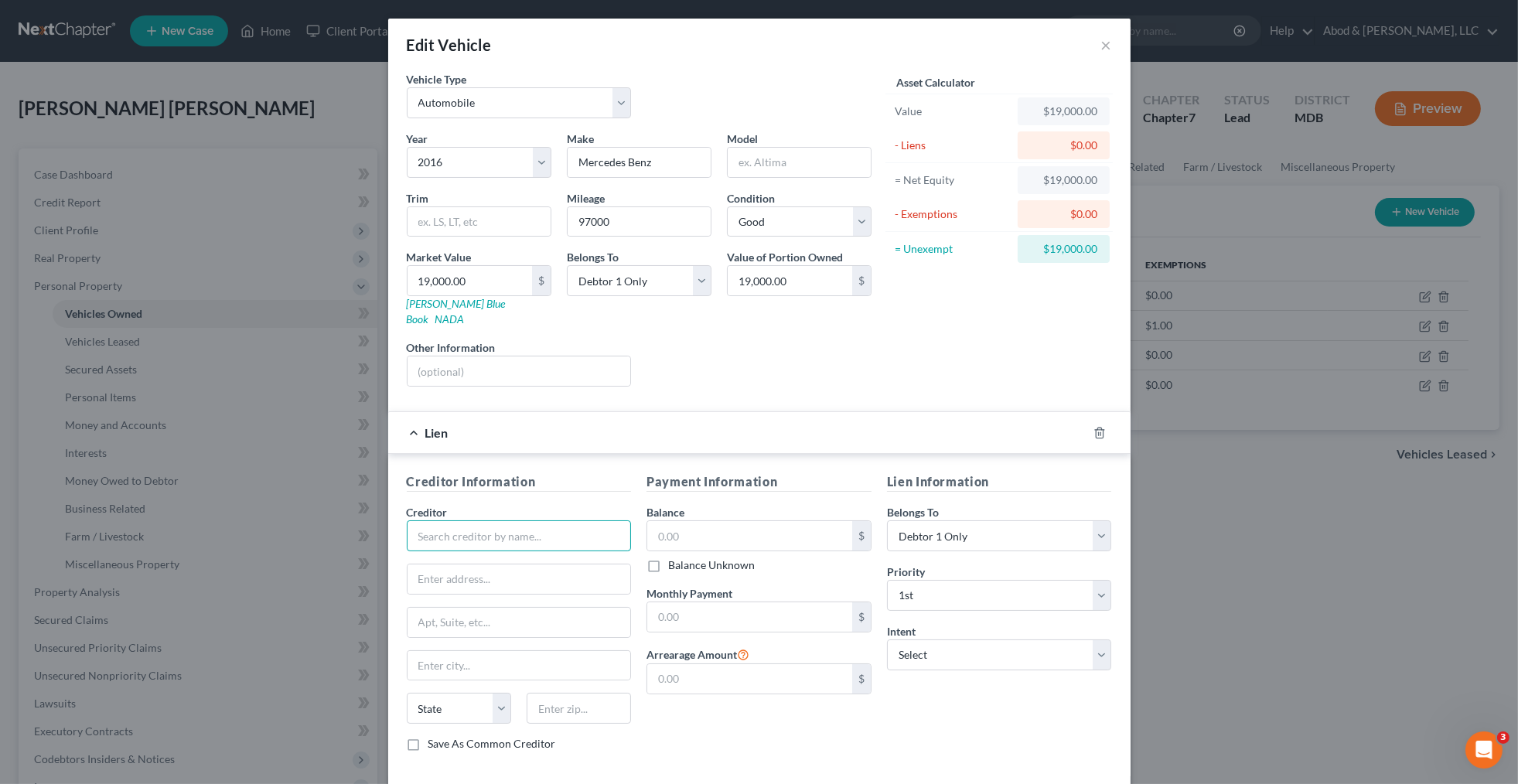
click at [459, 520] on input "text" at bounding box center [519, 535] width 225 height 31
type input "Wells Fargo"
click at [717, 521] on input "text" at bounding box center [749, 535] width 205 height 29
type input "820"
click at [746, 165] on input "text" at bounding box center [799, 162] width 143 height 29
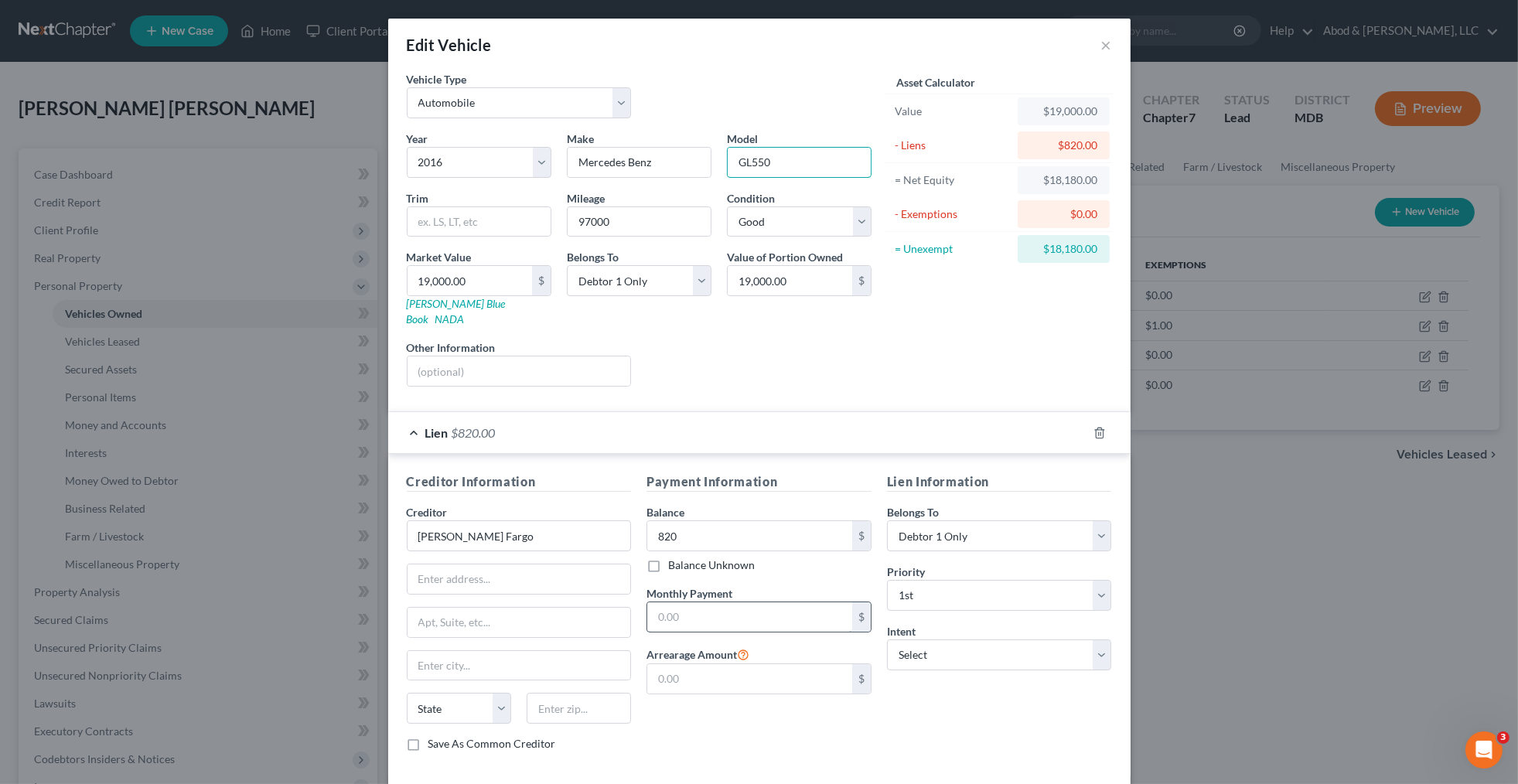
type input "GL550"
click at [731, 602] on input "text" at bounding box center [749, 616] width 205 height 29
click at [963, 318] on div "Asset Calculator Value $19,000.00 - Liens $820.00 = Net Equity $18,180.00 - Exe…" at bounding box center [999, 235] width 240 height 328
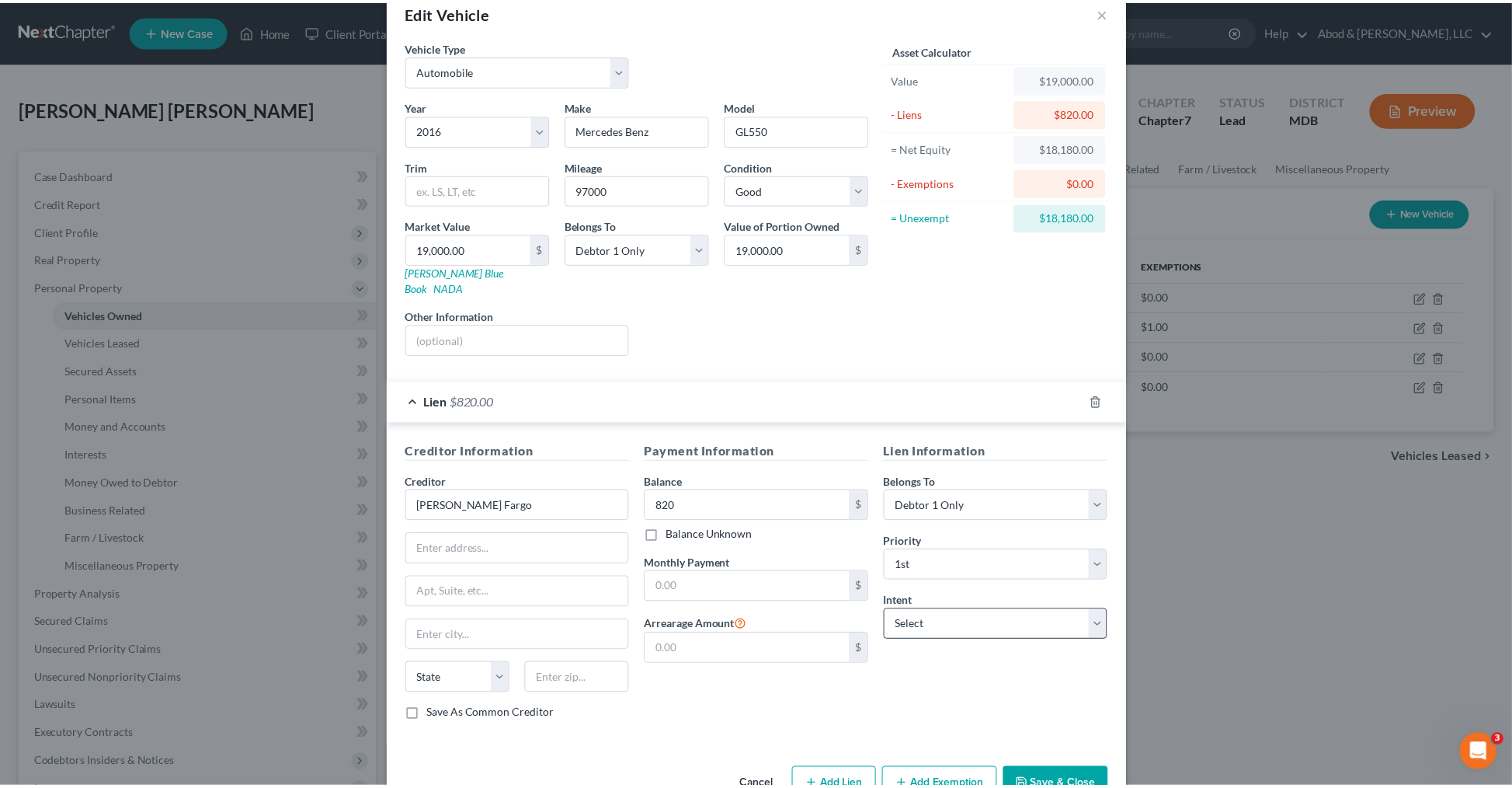
scroll to position [62, 0]
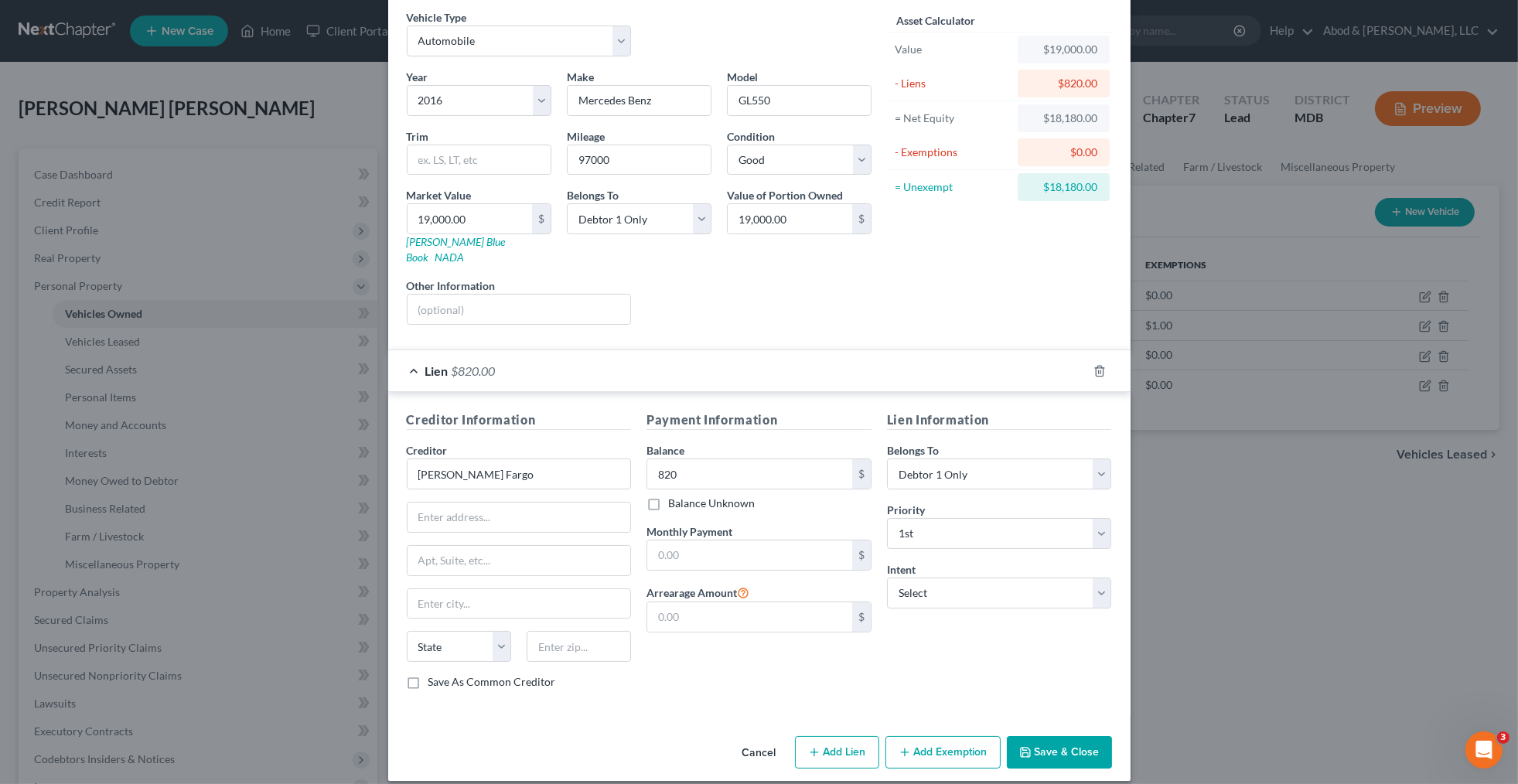
click at [1053, 736] on button "Save & Close" at bounding box center [1060, 752] width 105 height 32
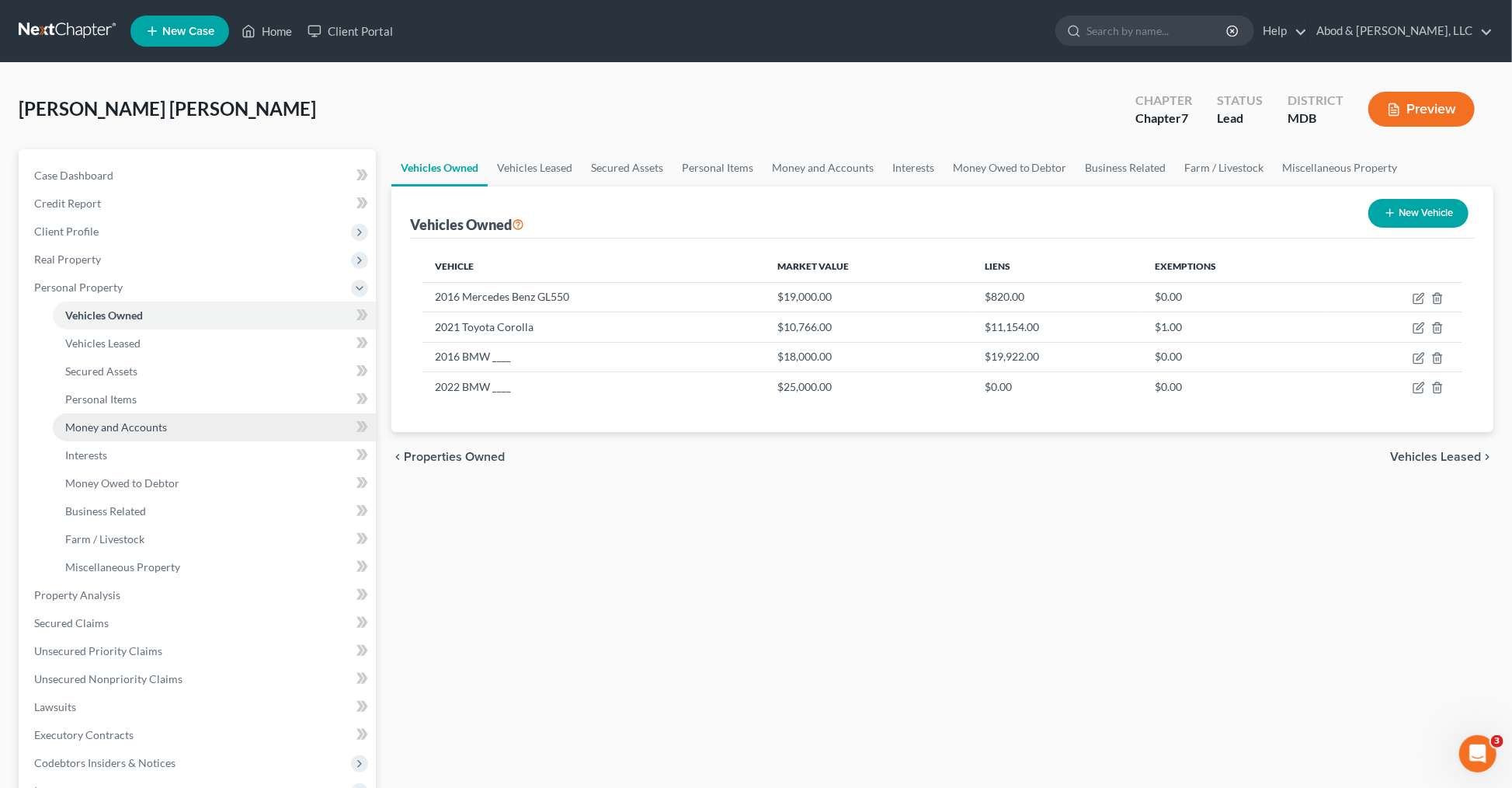
click at [155, 430] on span "Money and Accounts" at bounding box center [116, 426] width 101 height 13
